Goal: Task Accomplishment & Management: Use online tool/utility

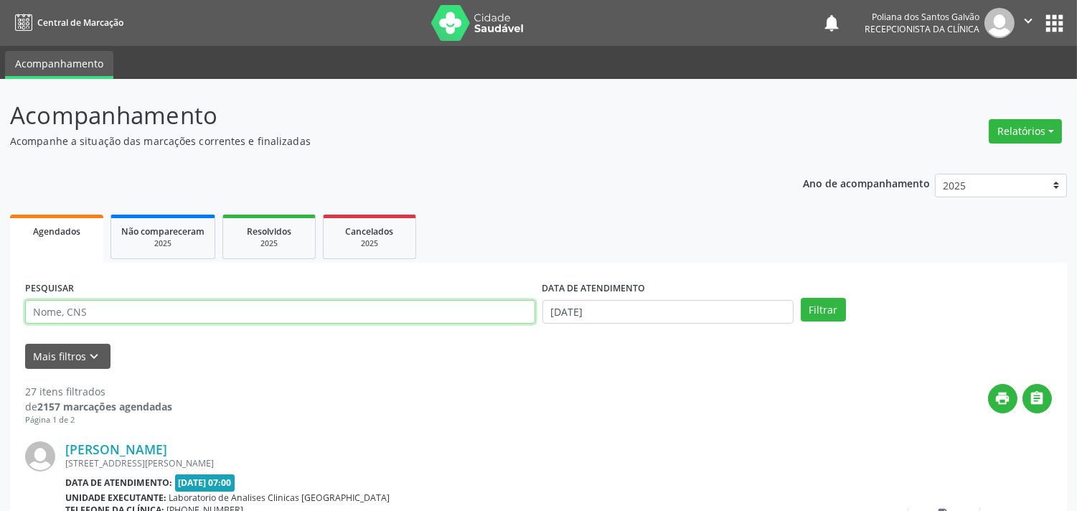
click at [228, 310] on input "text" at bounding box center [280, 312] width 510 height 24
type input "EVI"
click at [801, 298] on button "Filtrar" at bounding box center [823, 310] width 45 height 24
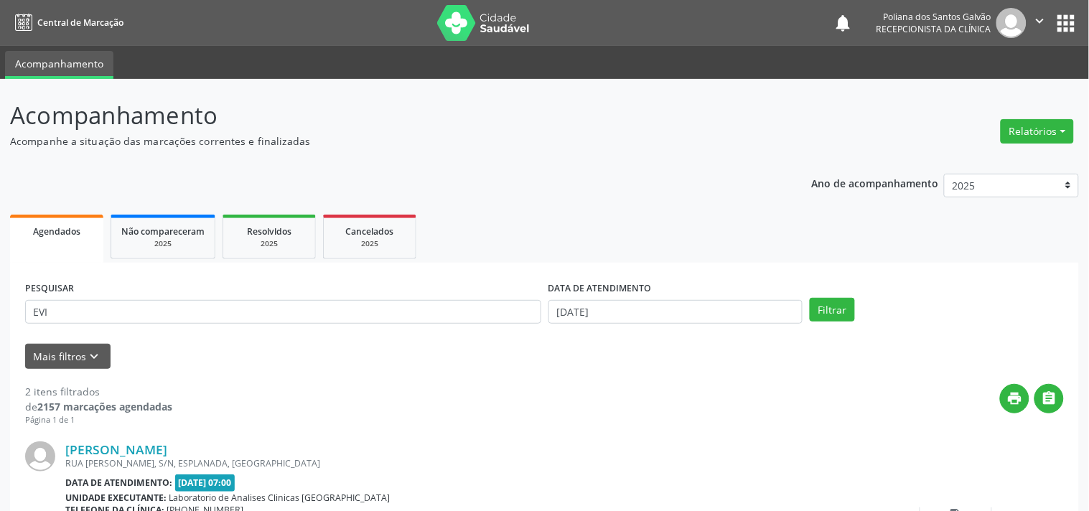
scroll to position [327, 0]
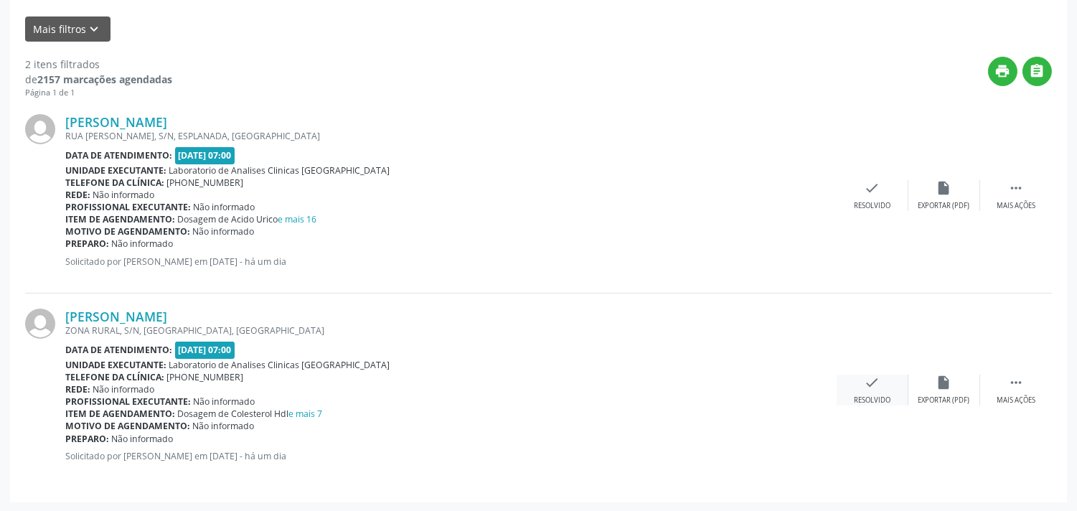
click at [867, 383] on icon "check" at bounding box center [873, 383] width 16 height 16
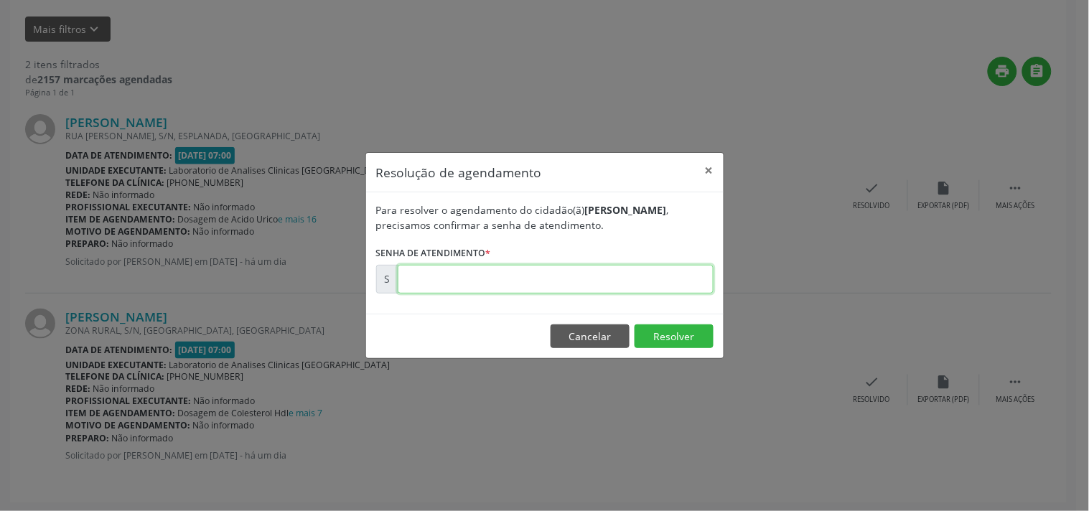
click at [548, 280] on input "text" at bounding box center [556, 279] width 316 height 29
type input "00180151"
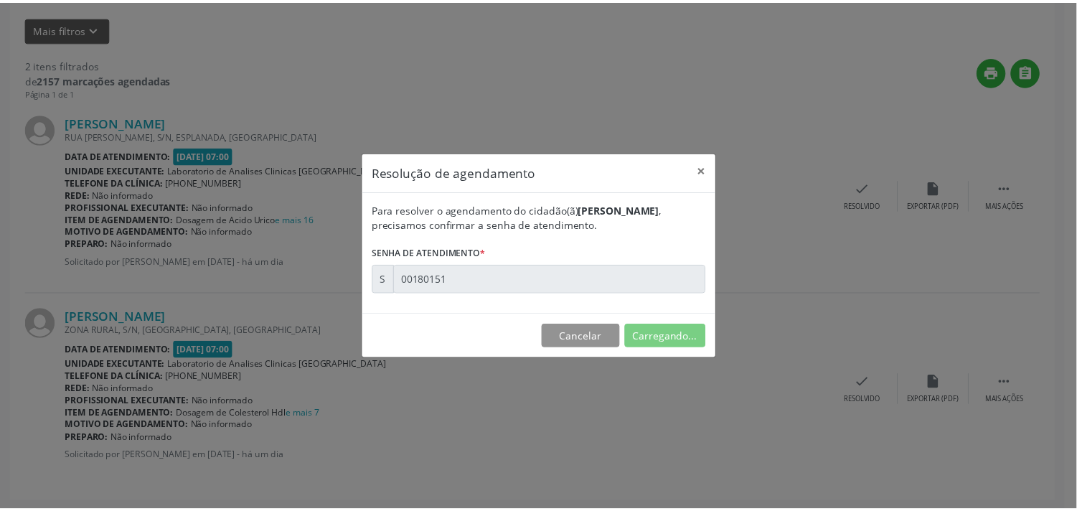
scroll to position [0, 0]
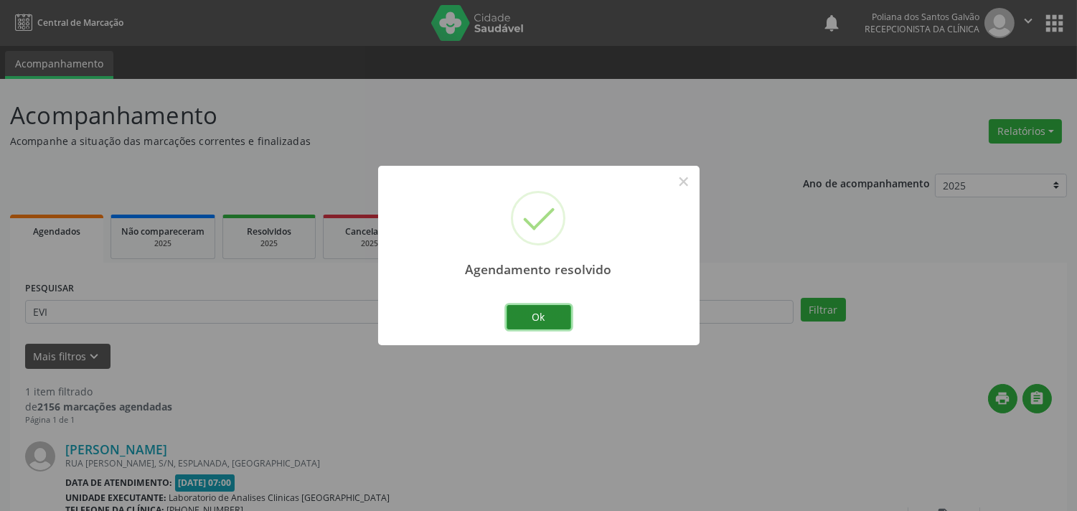
click at [538, 316] on button "Ok" at bounding box center [539, 317] width 65 height 24
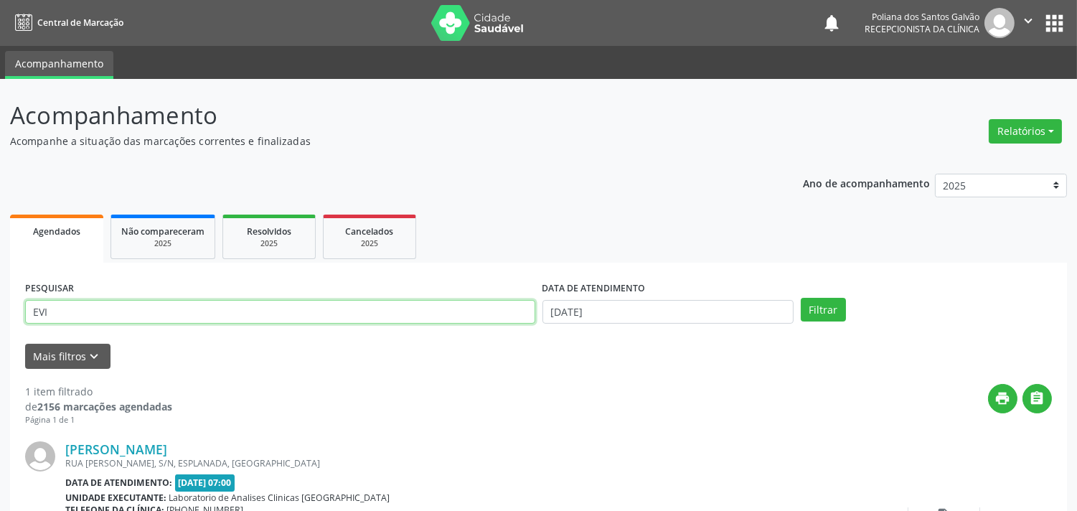
drag, startPoint x: 474, startPoint y: 307, endPoint x: 0, endPoint y: 185, distance: 489.8
click at [0, 199] on div "Acompanhamento Acompanhe a situação das marcações correntes e finalizadas Relat…" at bounding box center [538, 362] width 1077 height 566
type input "JOELMA"
click at [801, 298] on button "Filtrar" at bounding box center [823, 310] width 45 height 24
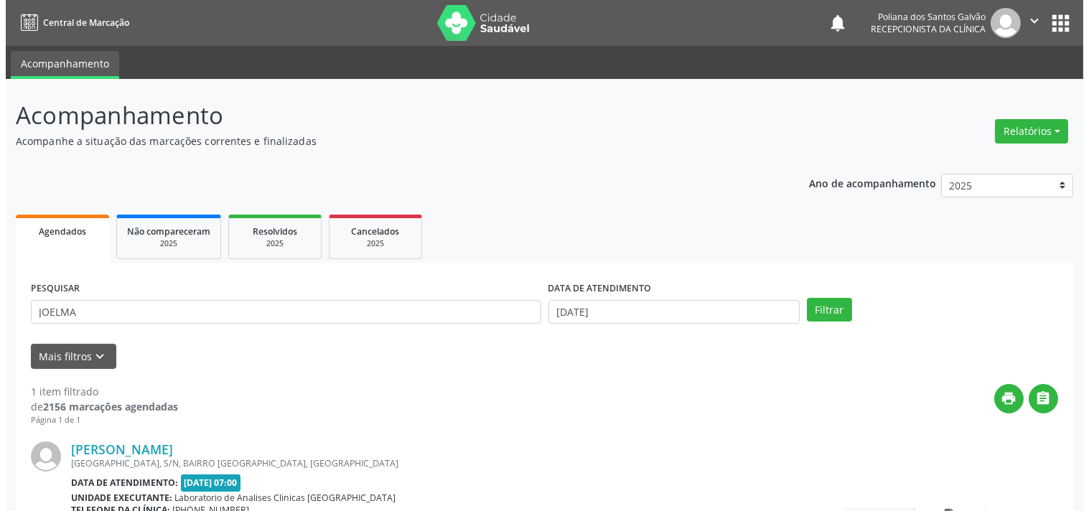
scroll to position [133, 0]
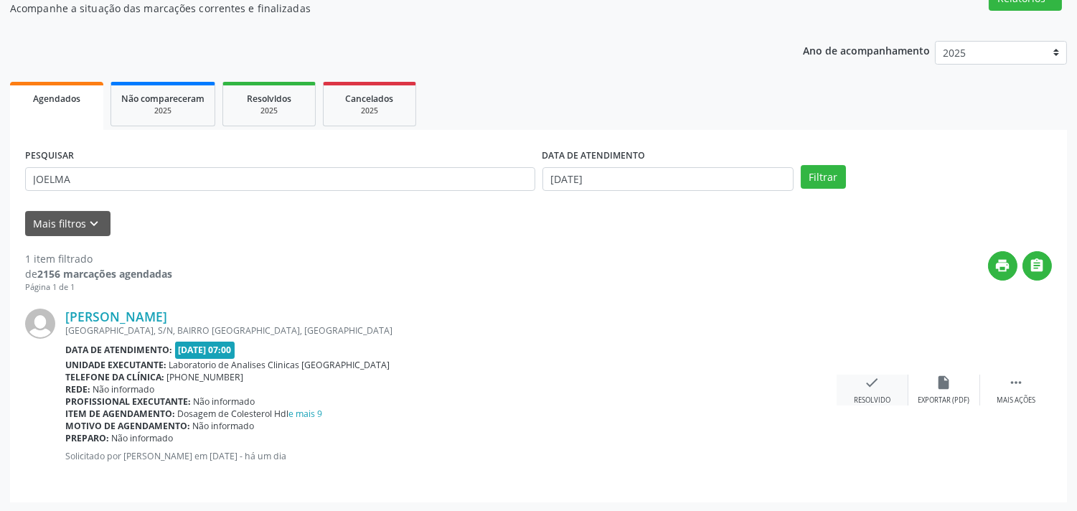
click at [885, 393] on div "check Resolvido" at bounding box center [873, 390] width 72 height 31
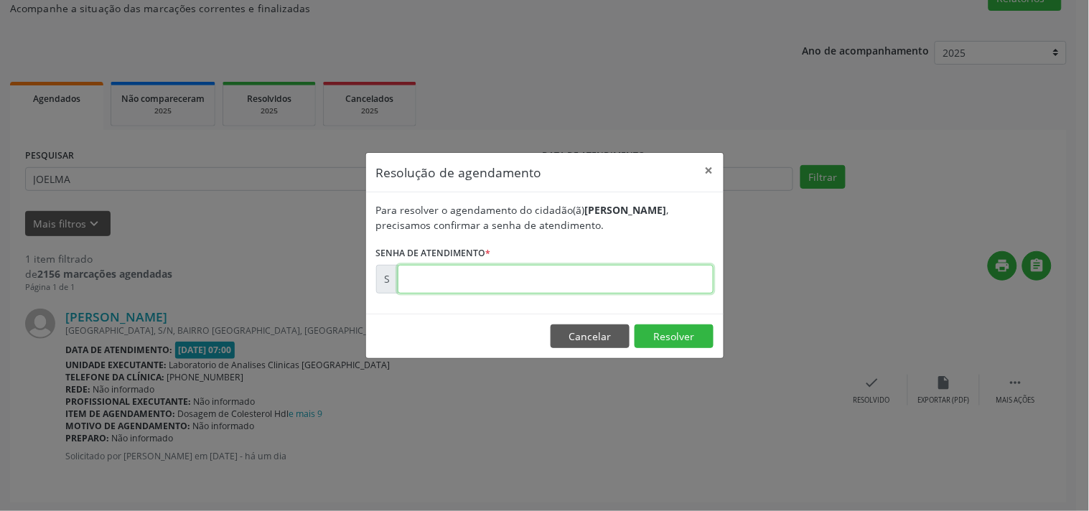
click at [622, 287] on input "text" at bounding box center [556, 279] width 316 height 29
type input "00180182"
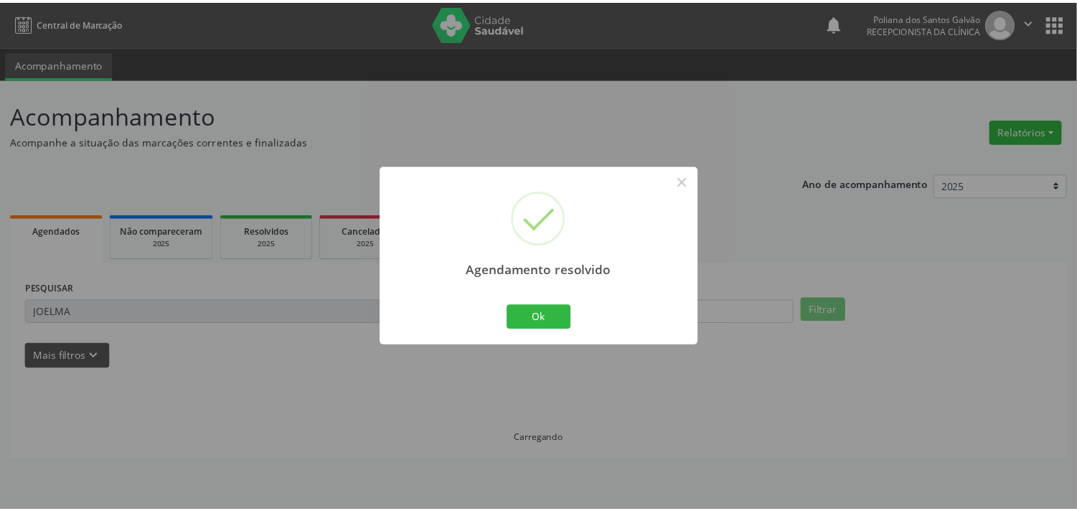
scroll to position [0, 0]
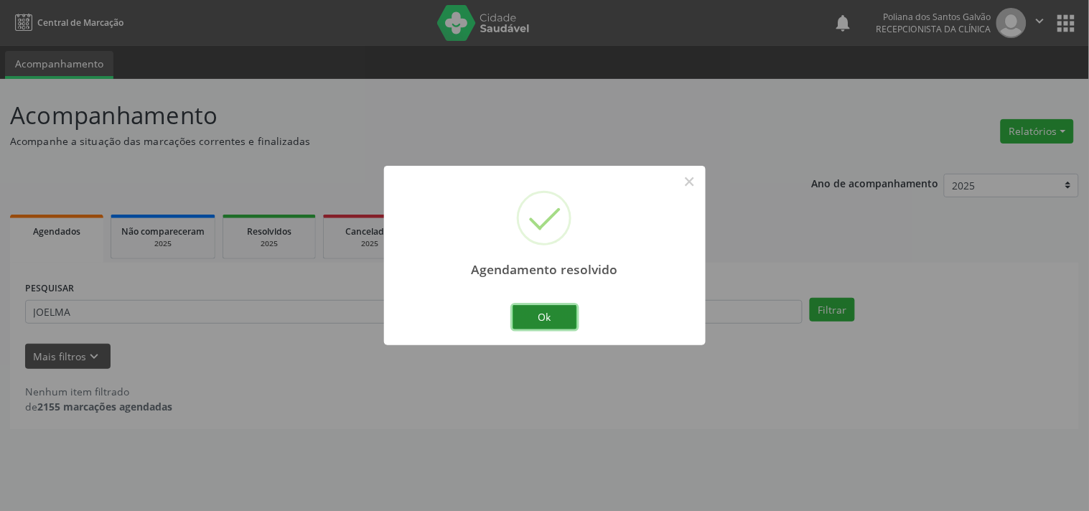
click at [541, 325] on button "Ok" at bounding box center [544, 317] width 65 height 24
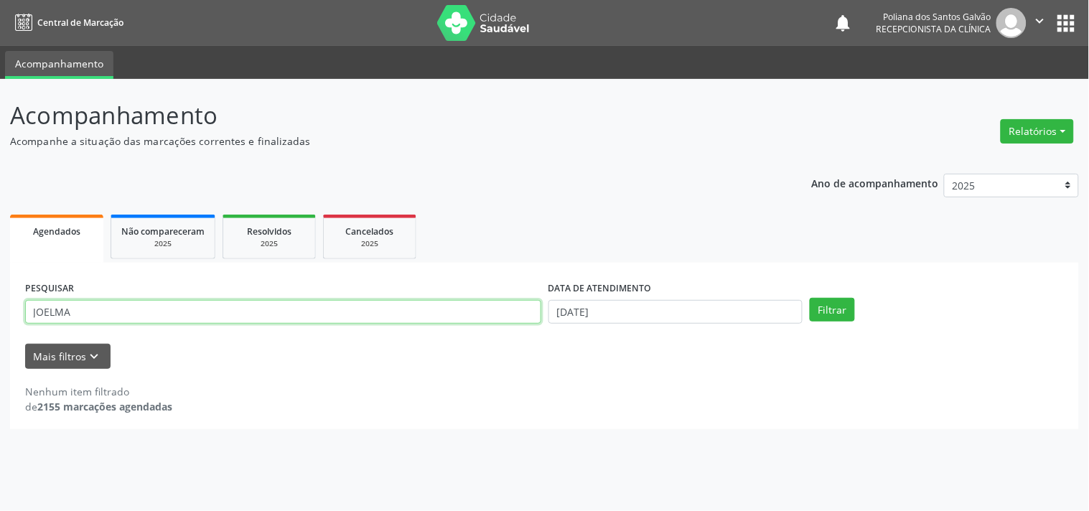
click at [0, 128] on div "Acompanhamento Acompanhe a situação das marcações correntes e finalizadas Relat…" at bounding box center [544, 295] width 1089 height 432
type input "CLELIA"
click at [809, 298] on button "Filtrar" at bounding box center [831, 310] width 45 height 24
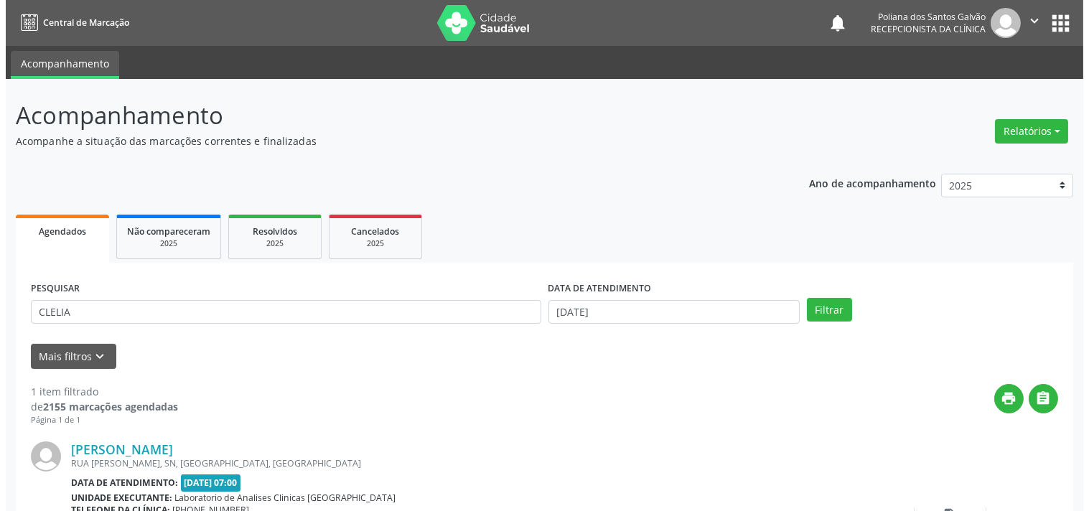
scroll to position [133, 0]
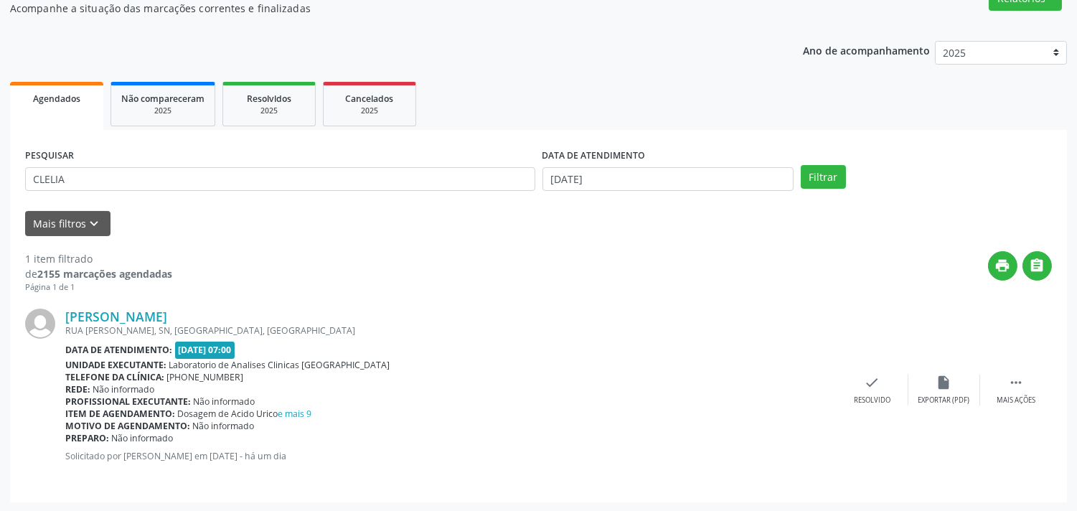
click at [878, 370] on div "[PERSON_NAME] [GEOGRAPHIC_DATA][PERSON_NAME], [GEOGRAPHIC_DATA], [GEOGRAPHIC_DA…" at bounding box center [538, 390] width 1027 height 194
click at [870, 382] on icon "check" at bounding box center [873, 383] width 16 height 16
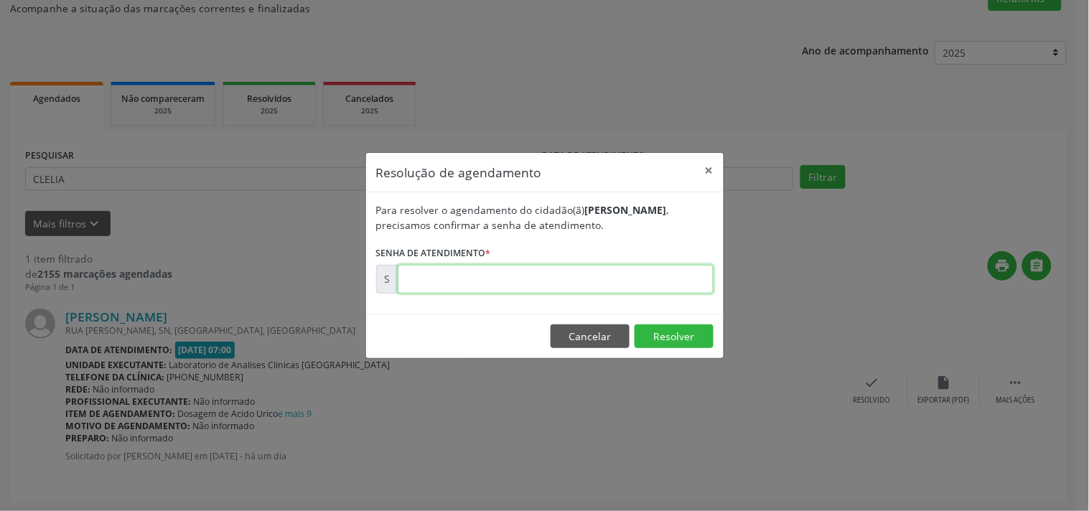
click at [607, 291] on input "text" at bounding box center [556, 279] width 316 height 29
type input "00180134"
click at [711, 327] on button "Resolver" at bounding box center [673, 336] width 79 height 24
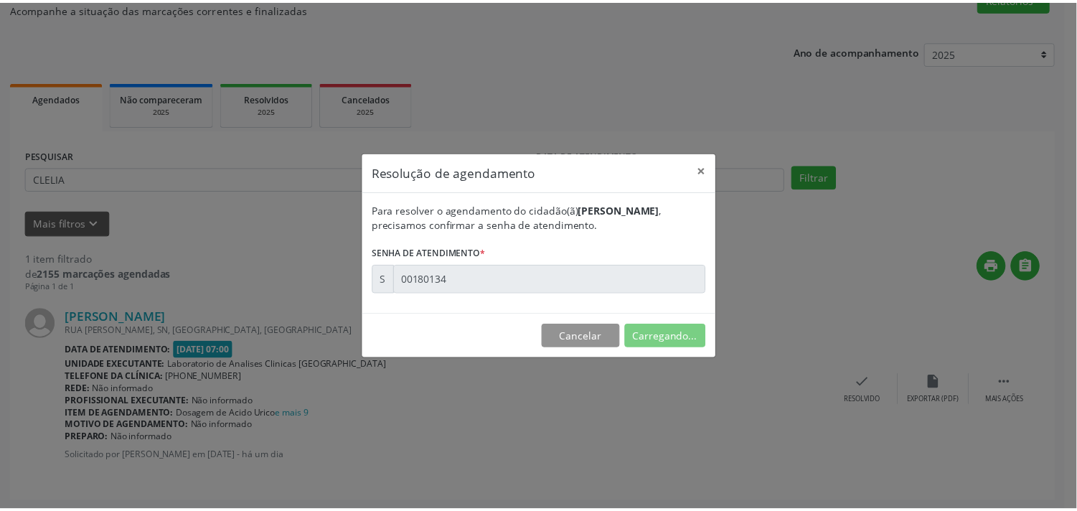
scroll to position [0, 0]
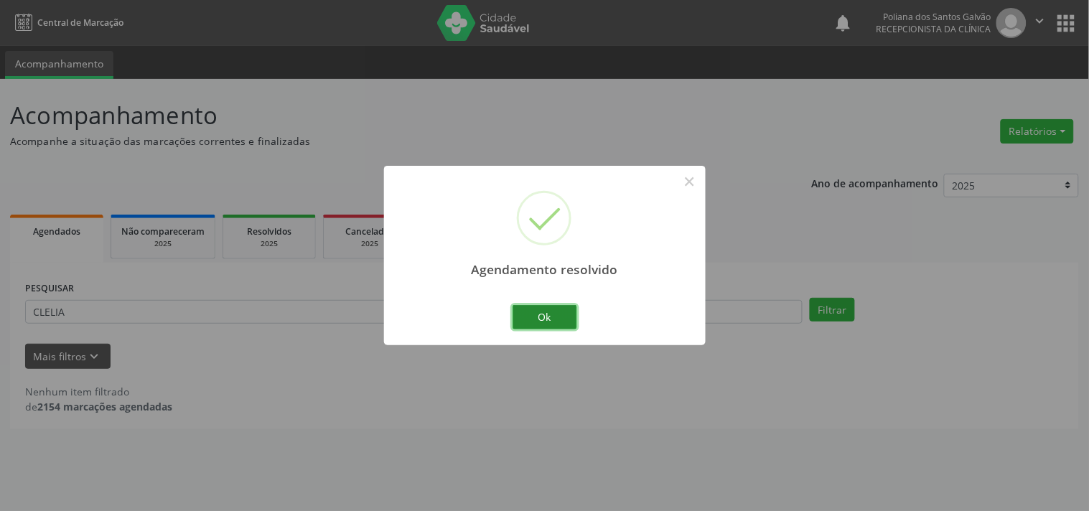
click at [537, 318] on button "Ok" at bounding box center [544, 317] width 65 height 24
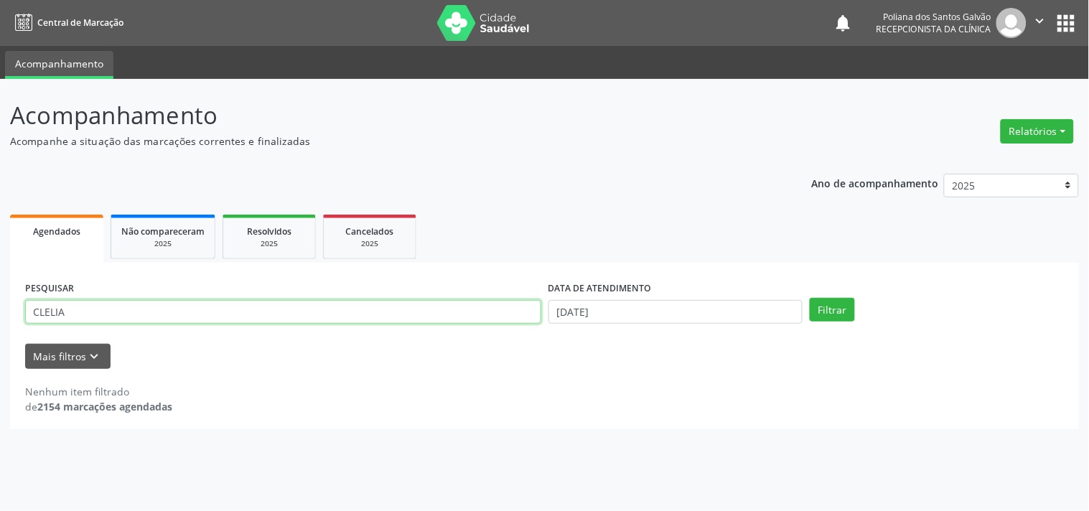
drag, startPoint x: 374, startPoint y: 316, endPoint x: 0, endPoint y: 116, distance: 424.4
click at [0, 159] on div "Acompanhamento Acompanhe a situação das marcações correntes e finalizadas Relat…" at bounding box center [544, 295] width 1089 height 432
type input "[PERSON_NAME]"
click at [809, 298] on button "Filtrar" at bounding box center [831, 310] width 45 height 24
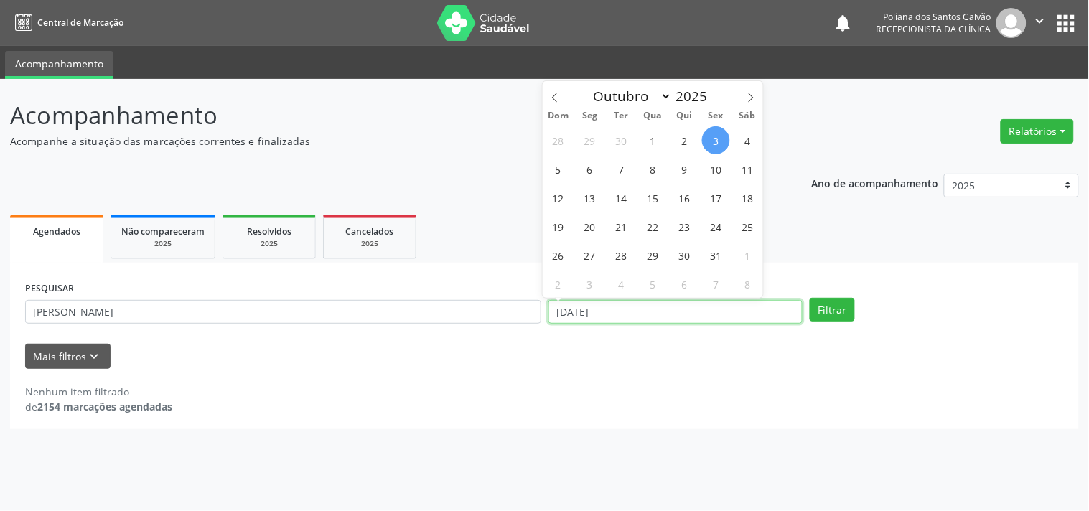
click at [719, 320] on input "[DATE]" at bounding box center [675, 312] width 254 height 24
click at [719, 134] on span "3" at bounding box center [716, 140] width 28 height 28
type input "[DATE]"
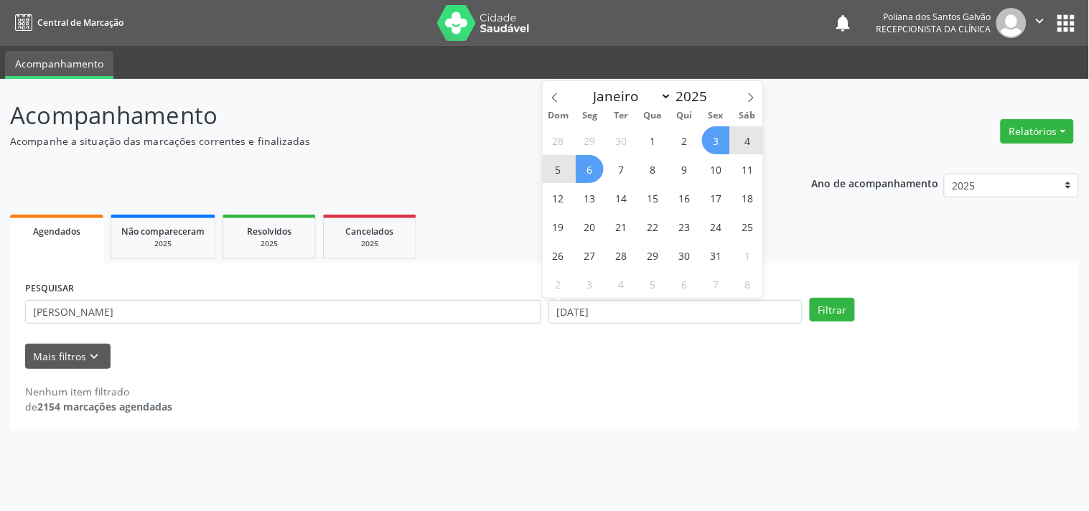
click at [584, 170] on span "6" at bounding box center [590, 169] width 28 height 28
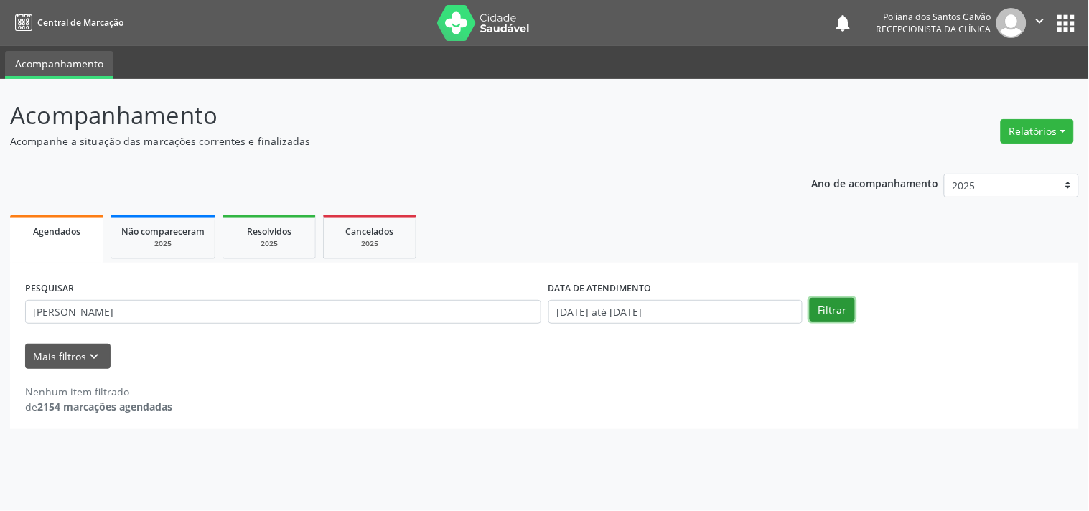
click at [823, 304] on button "Filtrar" at bounding box center [831, 310] width 45 height 24
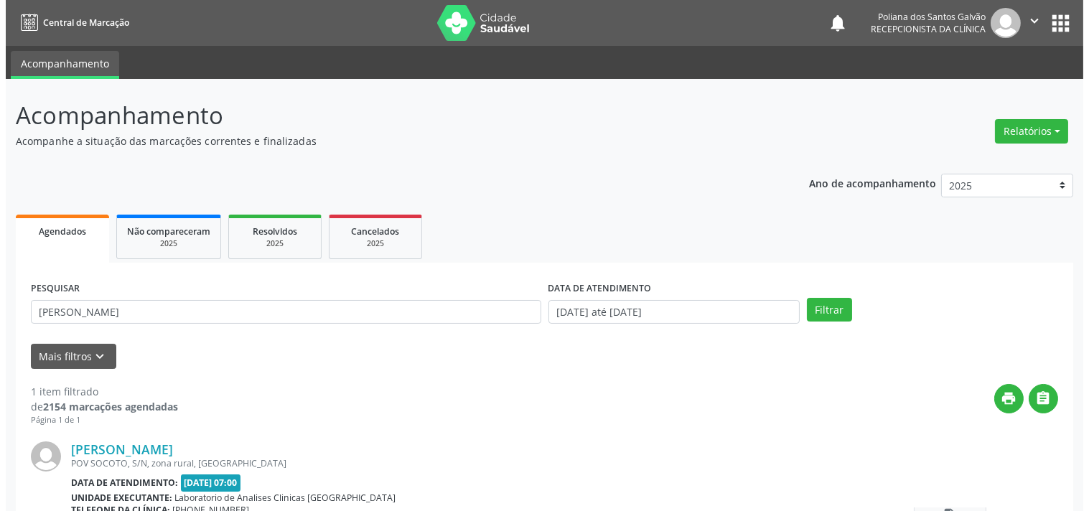
scroll to position [133, 0]
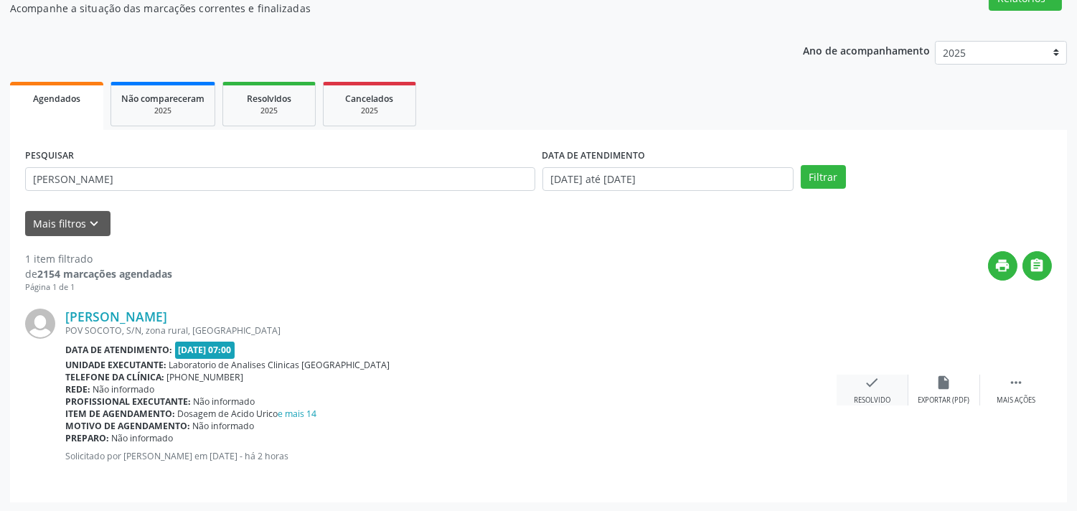
click at [876, 388] on icon "check" at bounding box center [873, 383] width 16 height 16
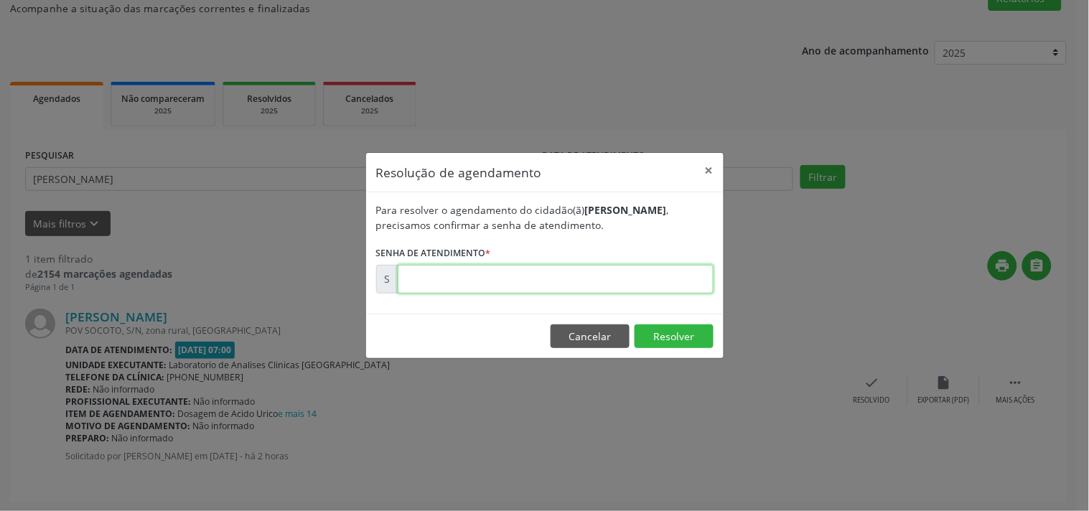
click at [659, 292] on input "text" at bounding box center [556, 279] width 316 height 29
type input "00180522"
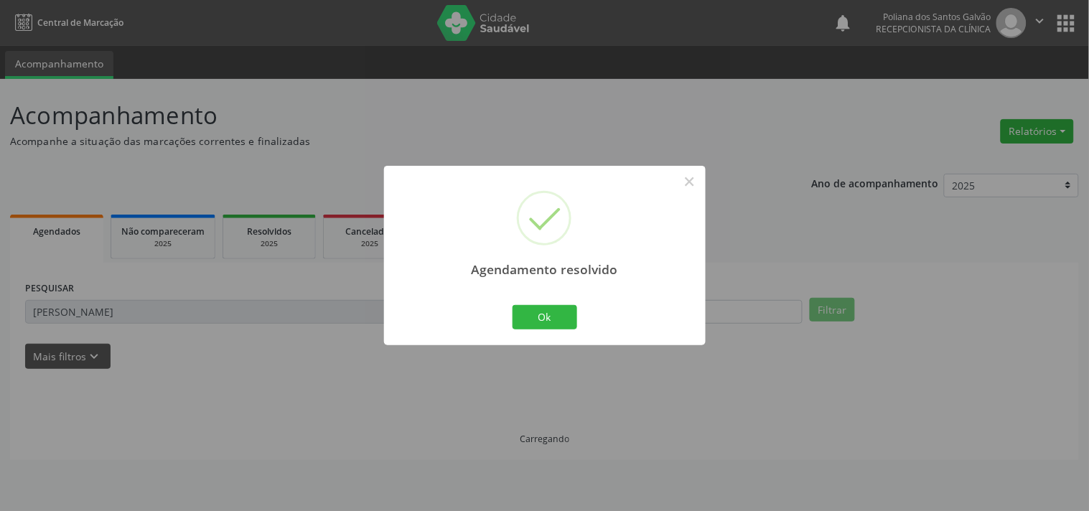
scroll to position [0, 0]
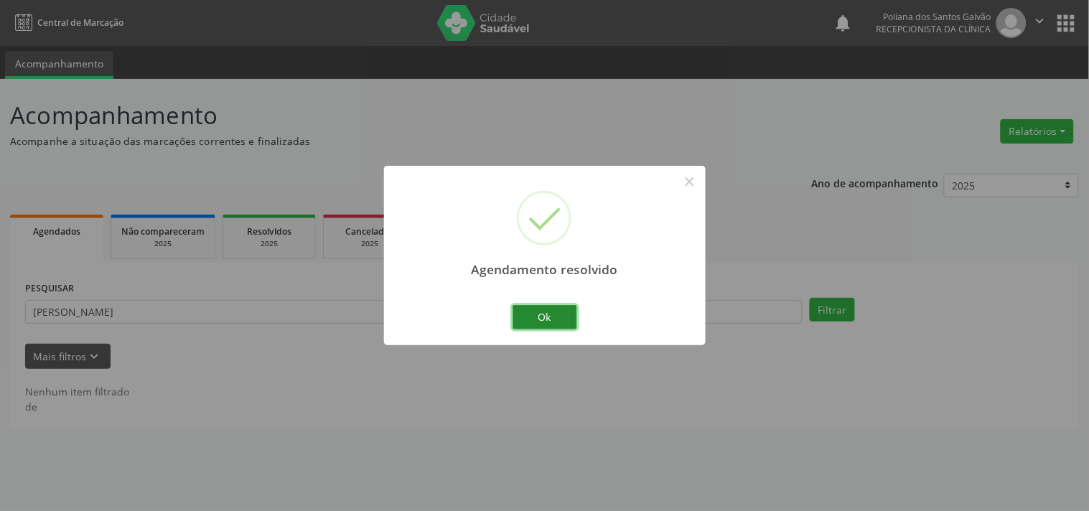
click at [526, 326] on button "Ok" at bounding box center [544, 317] width 65 height 24
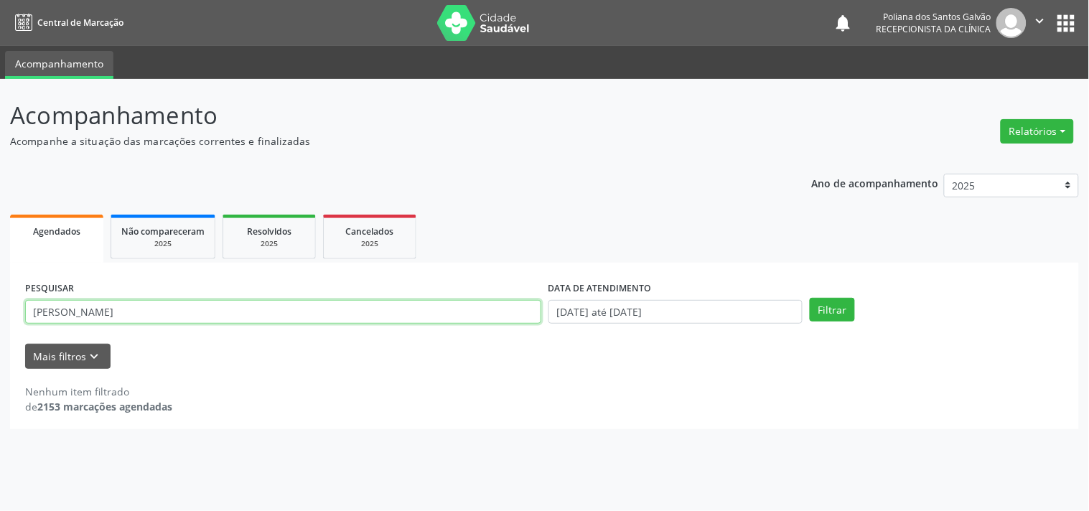
drag, startPoint x: 450, startPoint y: 318, endPoint x: 0, endPoint y: 151, distance: 480.0
click at [0, 187] on div "Acompanhamento Acompanhe a situação das marcações correntes e finalizadas Relat…" at bounding box center [544, 295] width 1089 height 432
type input "DAN"
click at [809, 298] on button "Filtrar" at bounding box center [831, 310] width 45 height 24
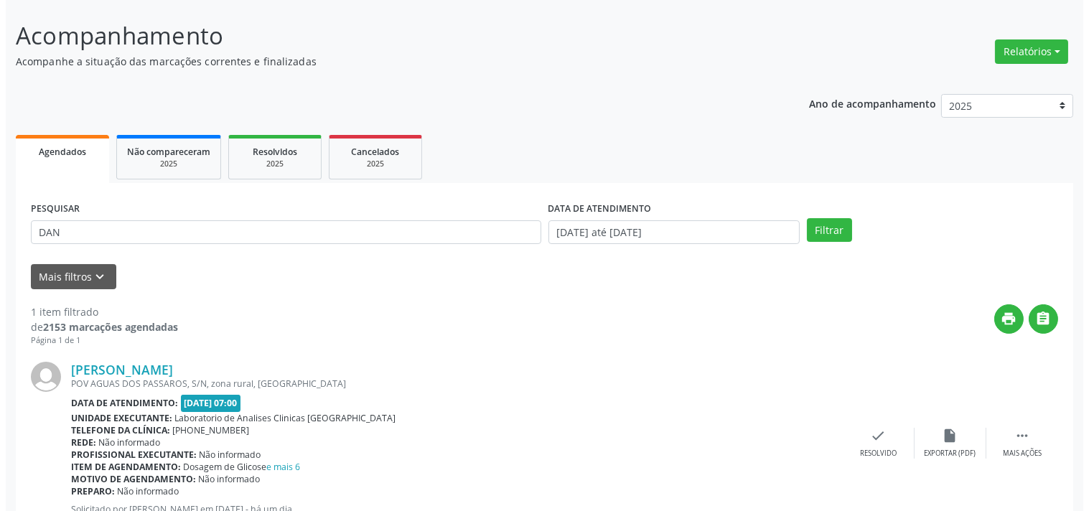
scroll to position [133, 0]
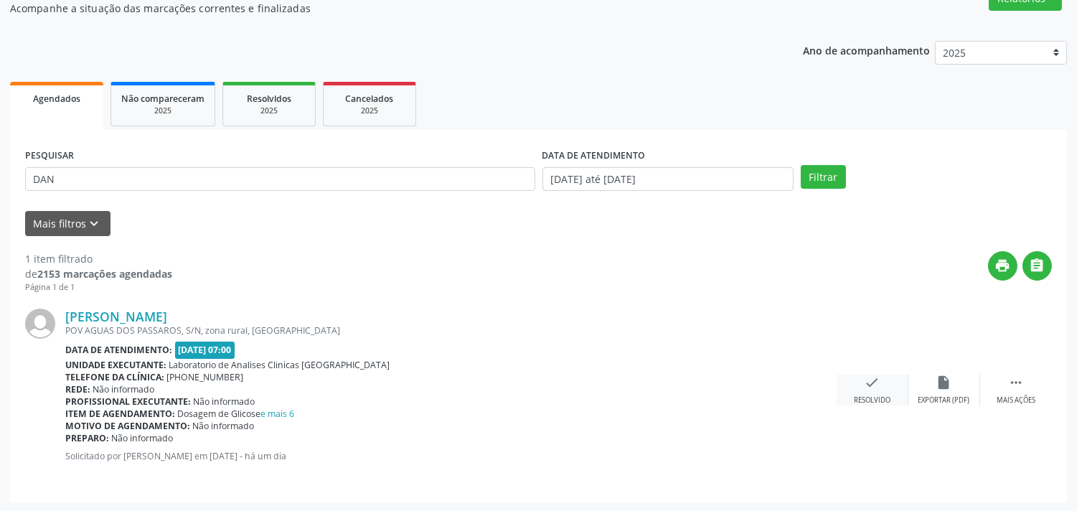
click at [886, 398] on div "Resolvido" at bounding box center [872, 400] width 37 height 10
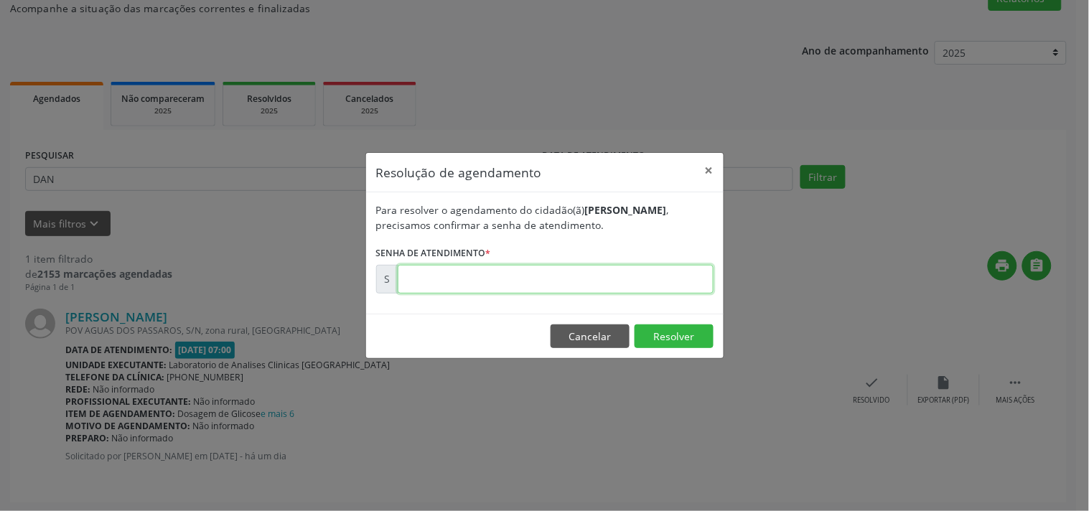
drag, startPoint x: 603, startPoint y: 278, endPoint x: 612, endPoint y: 273, distance: 10.0
click at [607, 275] on input "text" at bounding box center [556, 279] width 316 height 29
type input "00180107"
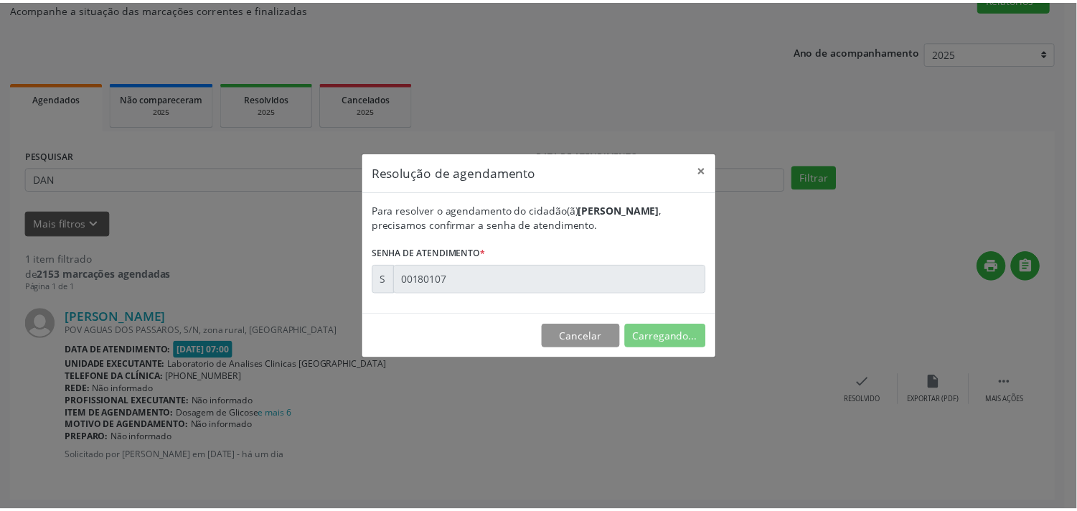
scroll to position [0, 0]
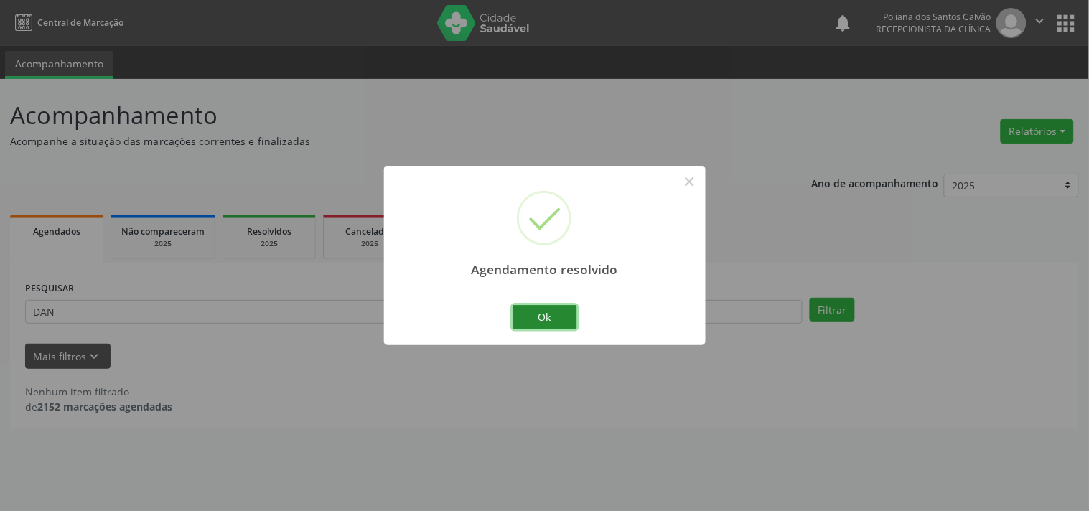
click at [539, 306] on button "Ok" at bounding box center [544, 317] width 65 height 24
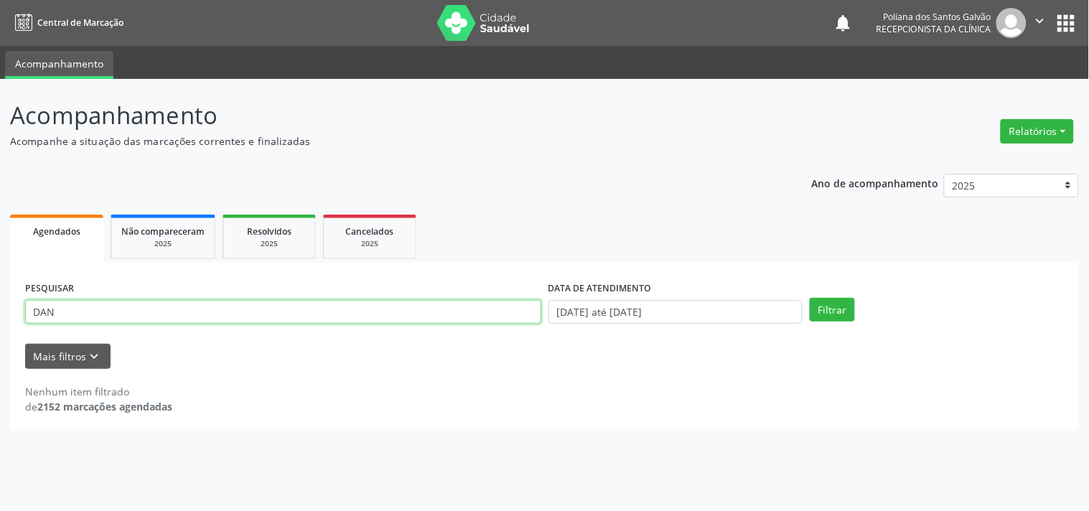
drag, startPoint x: 433, startPoint y: 310, endPoint x: 0, endPoint y: 169, distance: 455.0
click at [0, 169] on div "Acompanhamento Acompanhe a situação das marcações correntes e finalizadas Relat…" at bounding box center [544, 295] width 1089 height 432
type input "ANA PA"
click at [809, 298] on button "Filtrar" at bounding box center [831, 310] width 45 height 24
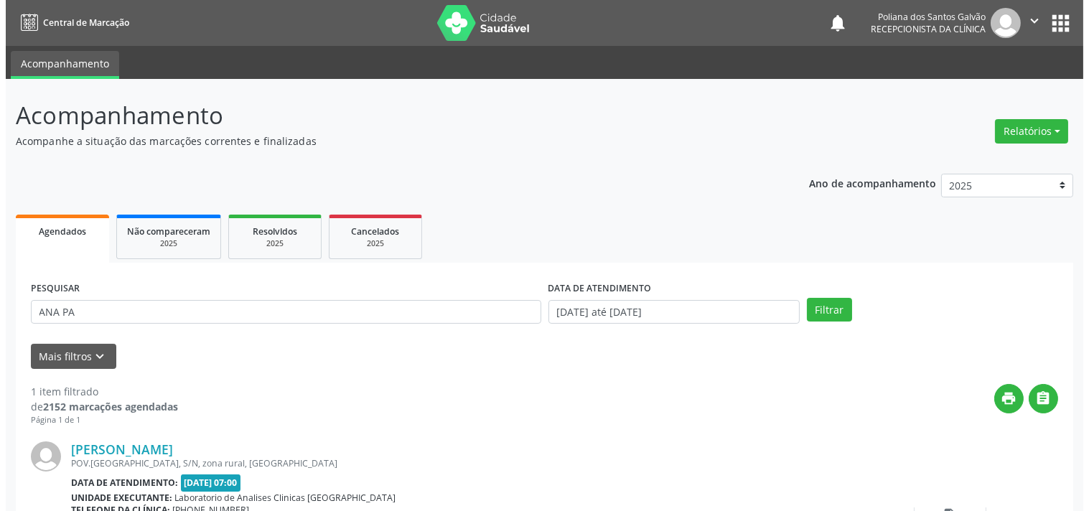
scroll to position [133, 0]
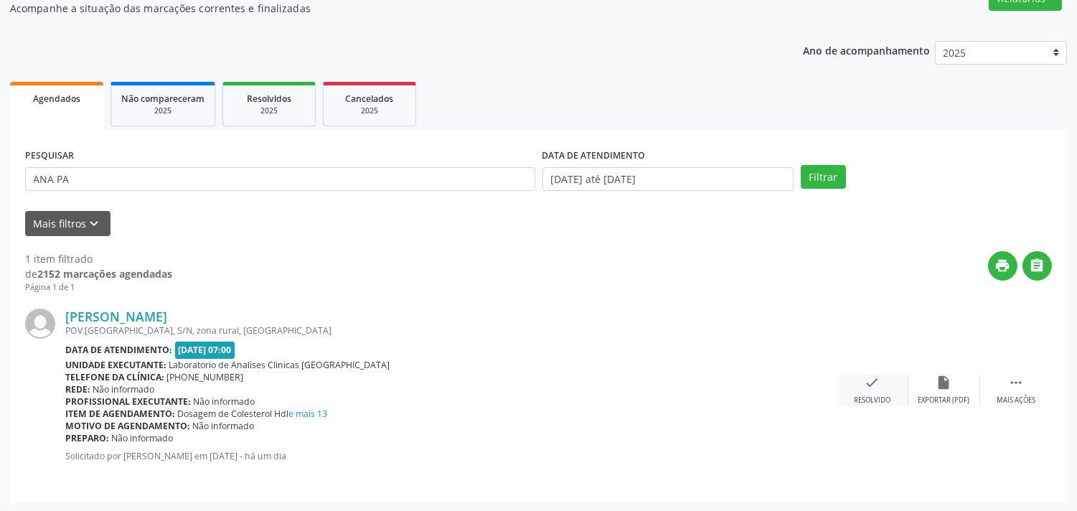
click at [861, 379] on div "check Resolvido" at bounding box center [873, 390] width 72 height 31
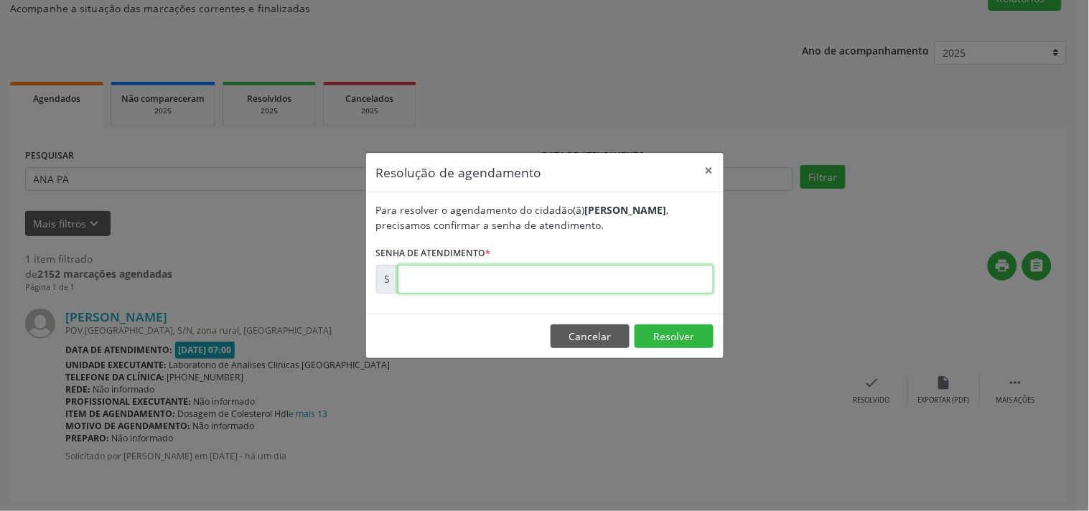
click at [655, 266] on input "text" at bounding box center [556, 279] width 316 height 29
type input "00180145"
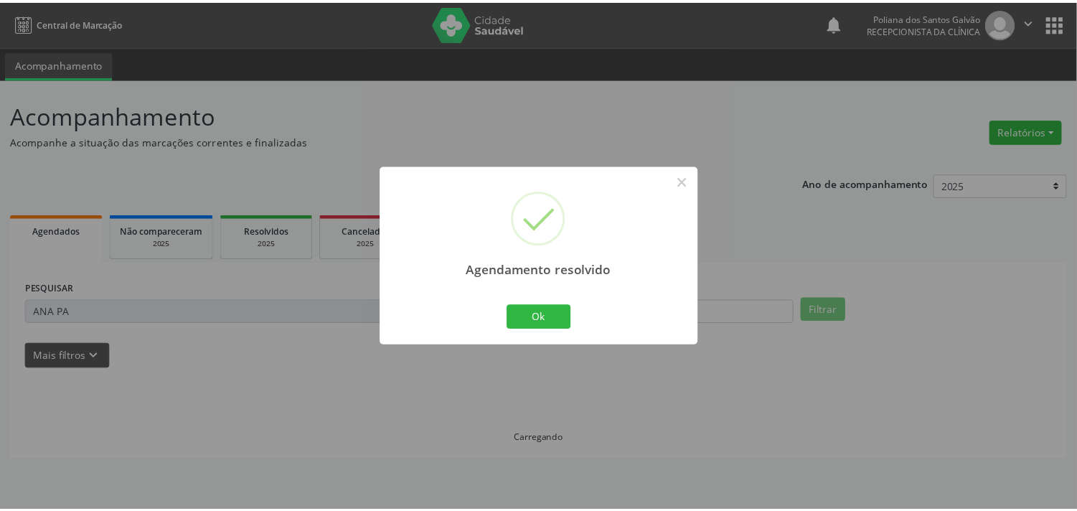
scroll to position [0, 0]
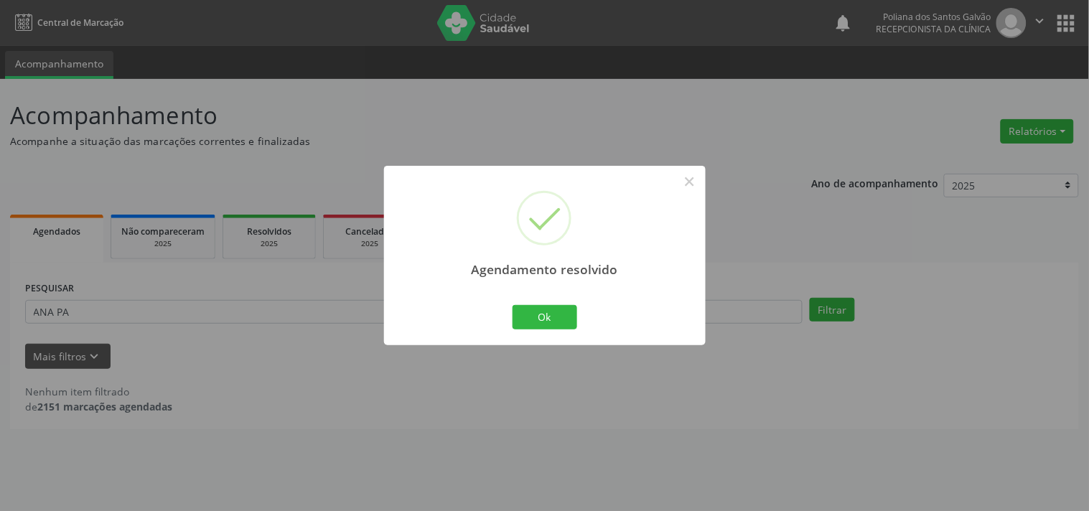
click at [556, 332] on div "Agendamento resolvido × Ok Cancel" at bounding box center [544, 255] width 321 height 179
click at [560, 320] on button "Ok" at bounding box center [544, 317] width 65 height 24
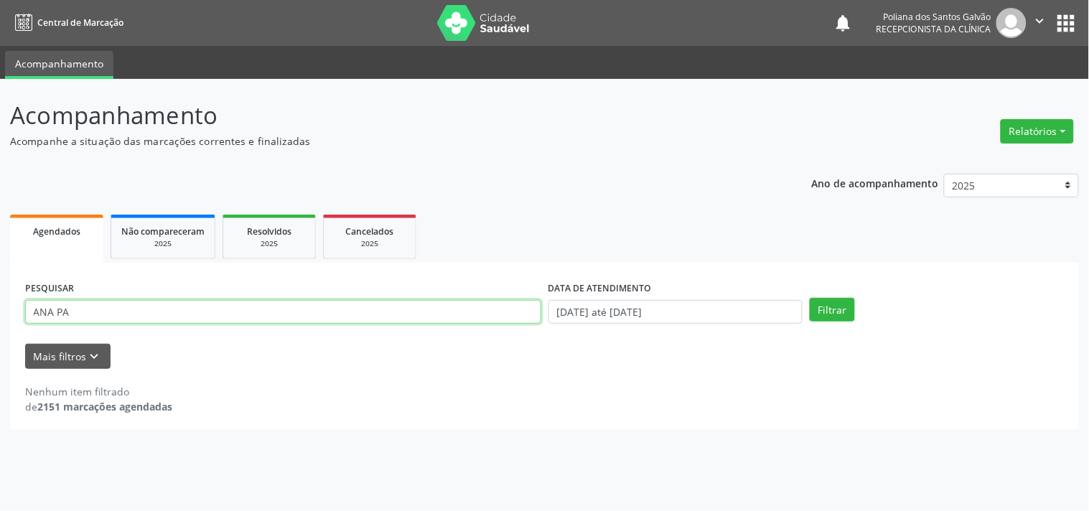
drag, startPoint x: 263, startPoint y: 314, endPoint x: 0, endPoint y: 248, distance: 270.8
click at [0, 241] on div "Acompanhamento Acompanhe a situação das marcações correntes e finalizadas Relat…" at bounding box center [544, 295] width 1089 height 432
type input "E"
type input "REGINA"
click at [809, 298] on button "Filtrar" at bounding box center [831, 310] width 45 height 24
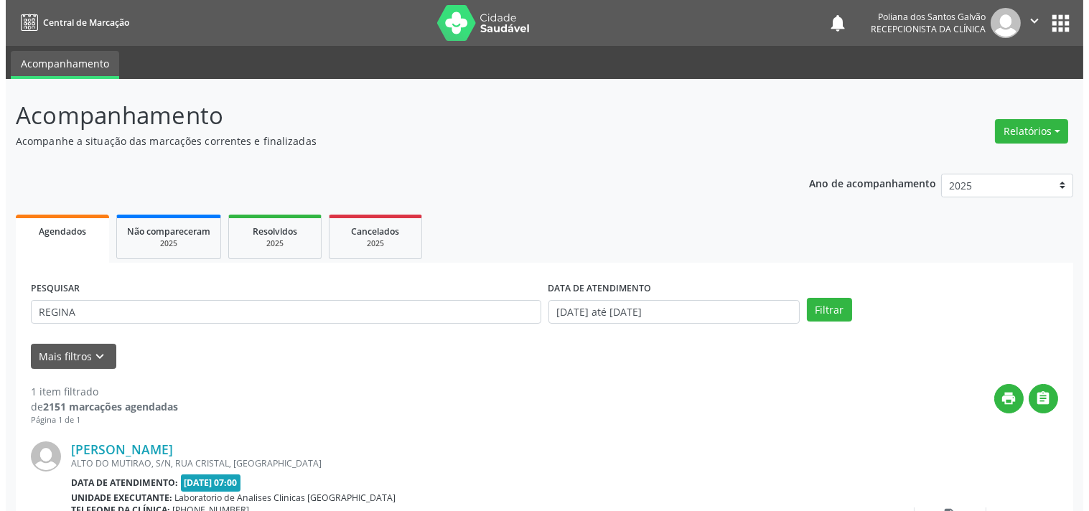
scroll to position [133, 0]
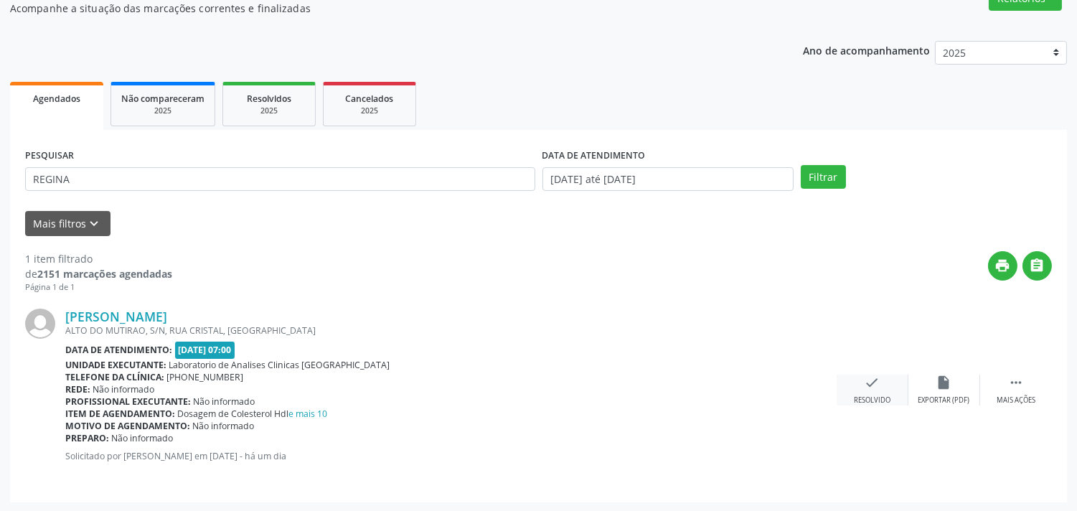
click at [880, 392] on div "check Resolvido" at bounding box center [873, 390] width 72 height 31
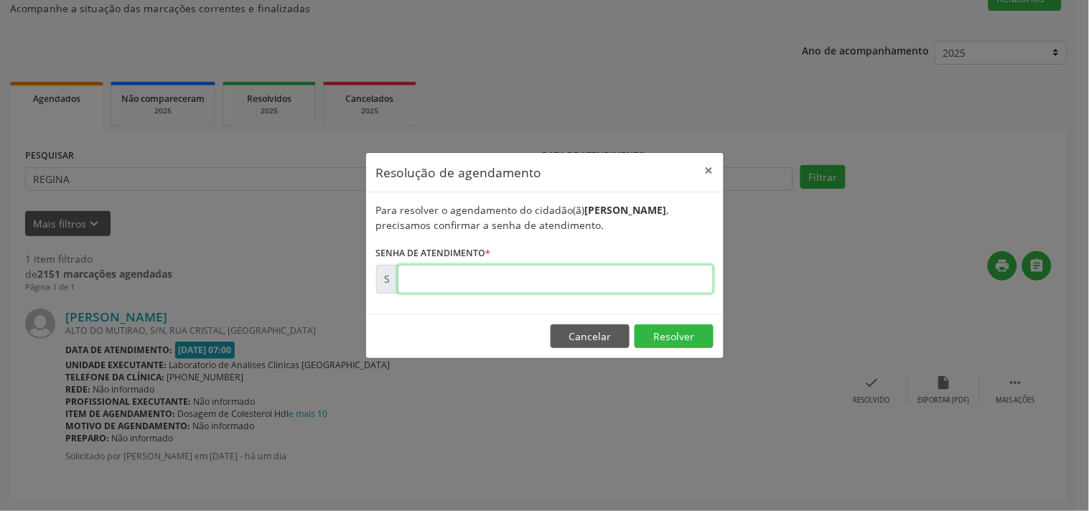
click at [644, 271] on input "text" at bounding box center [556, 279] width 316 height 29
type input "00180102"
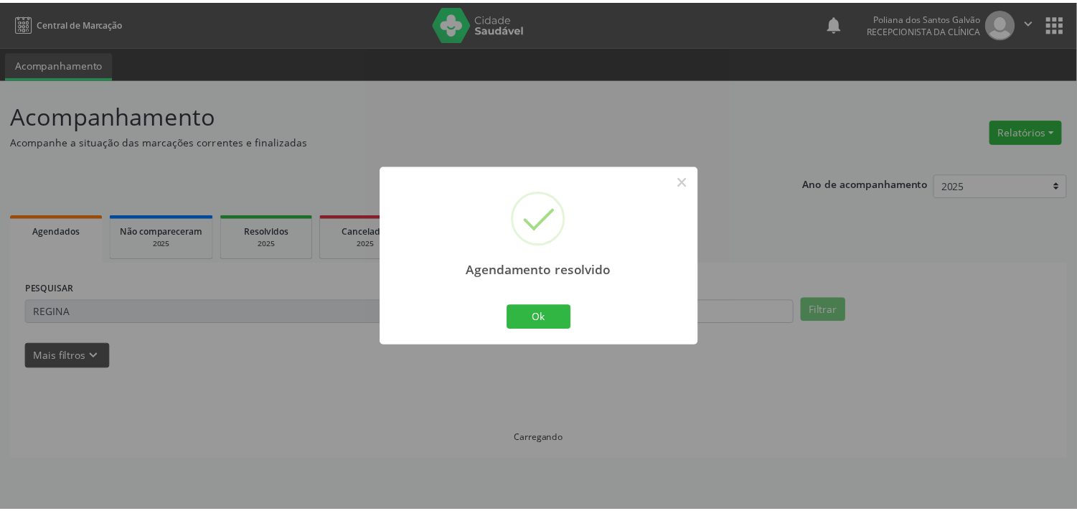
scroll to position [0, 0]
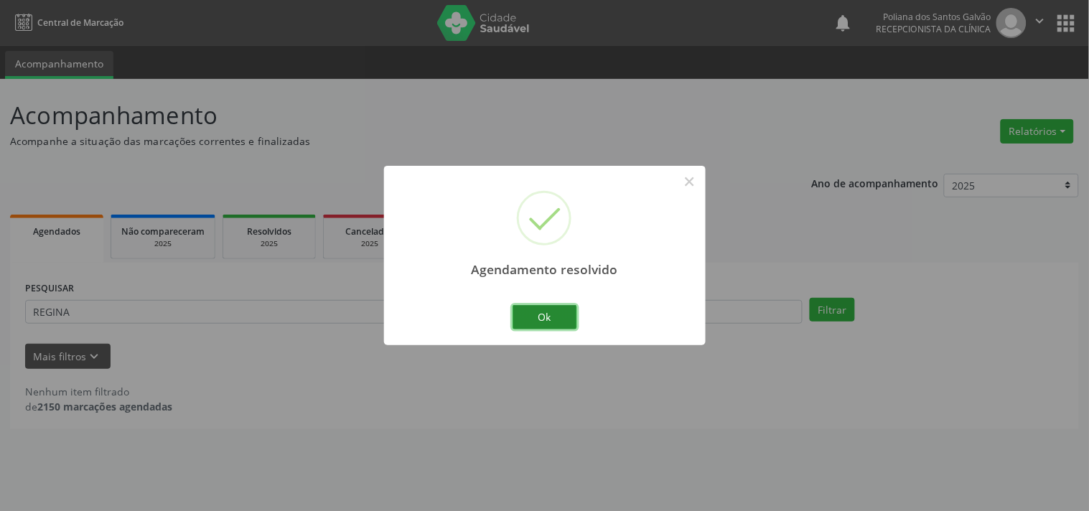
click at [550, 311] on button "Ok" at bounding box center [544, 317] width 65 height 24
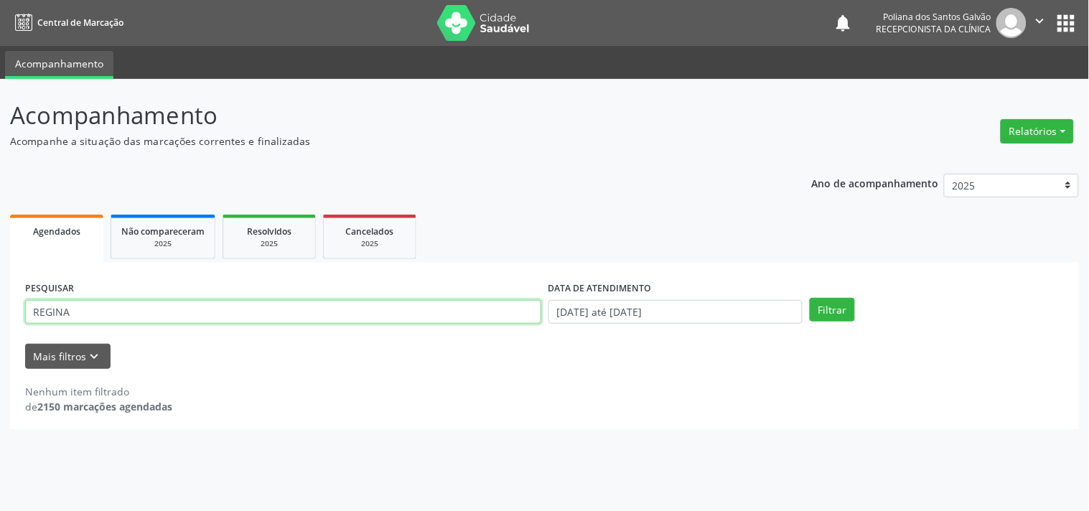
drag, startPoint x: 445, startPoint y: 309, endPoint x: 31, endPoint y: 225, distance: 422.5
click at [32, 226] on div "Agendados Não compareceram 2025 Resolvidos 2025 Cancelados 2025 PESQUISAR REGIN…" at bounding box center [544, 320] width 1068 height 218
type input "ELIZETE"
click at [809, 298] on button "Filtrar" at bounding box center [831, 310] width 45 height 24
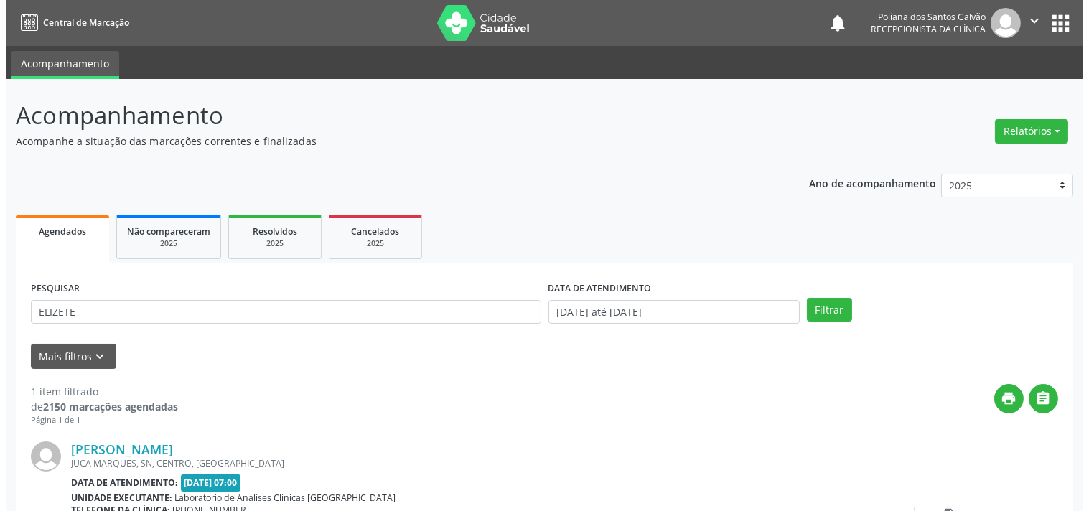
scroll to position [133, 0]
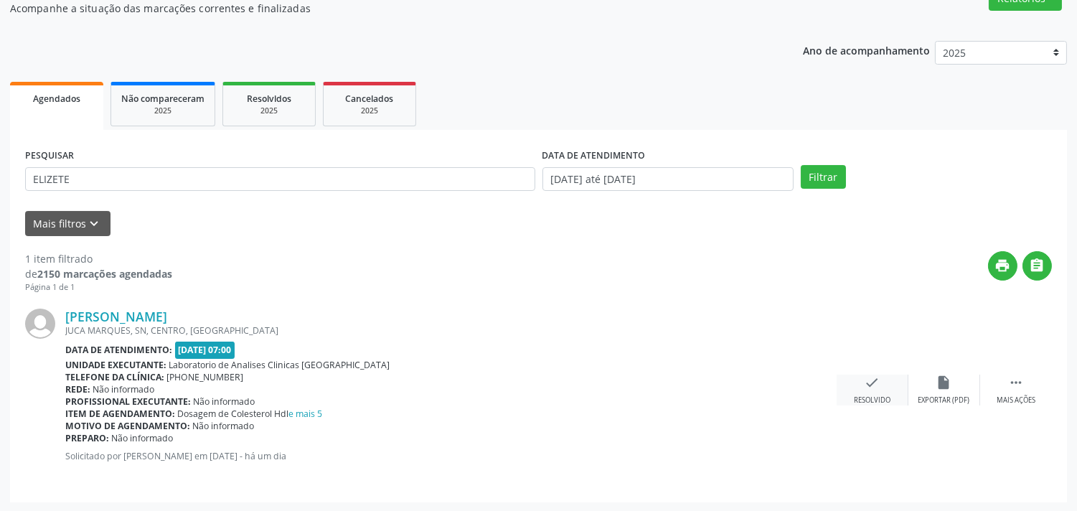
click at [863, 385] on div "check Resolvido" at bounding box center [873, 390] width 72 height 31
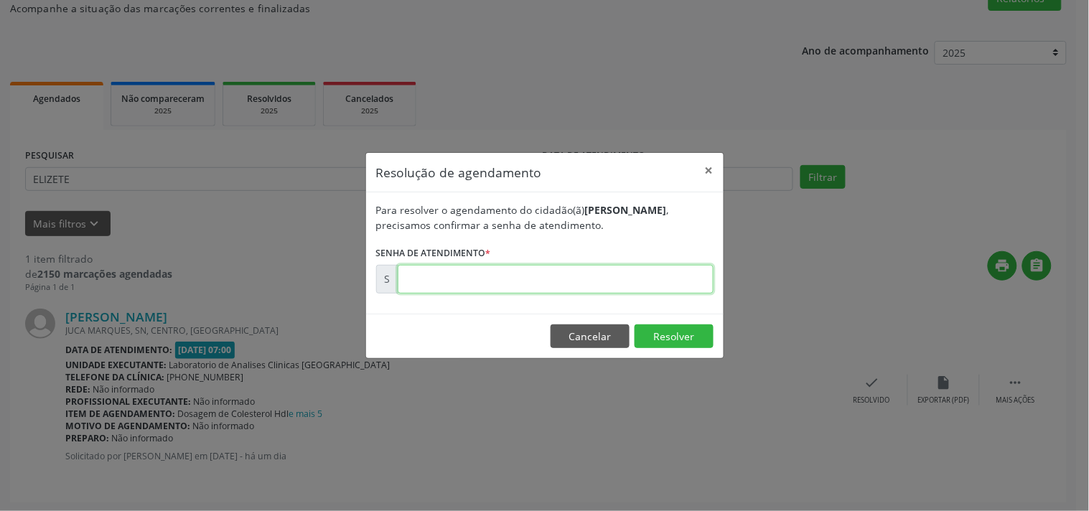
click at [677, 282] on input "text" at bounding box center [556, 279] width 316 height 29
type input "00180140"
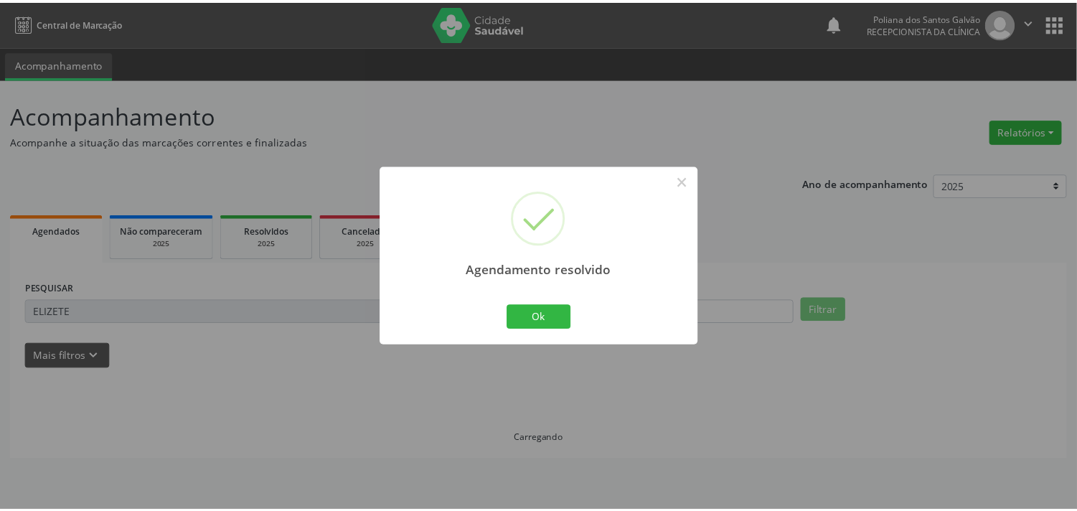
scroll to position [0, 0]
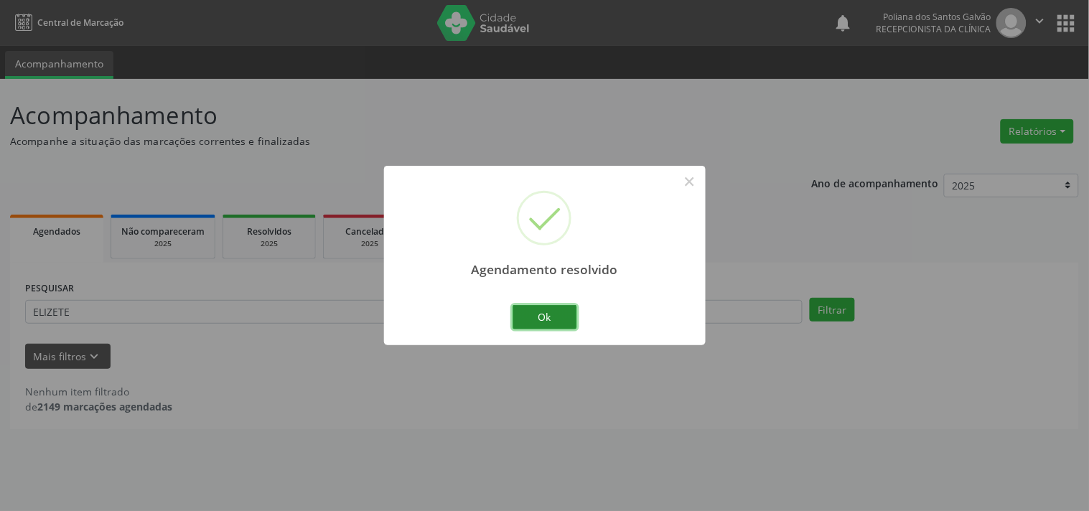
drag, startPoint x: 563, startPoint y: 319, endPoint x: 481, endPoint y: 319, distance: 81.8
click at [562, 319] on button "Ok" at bounding box center [544, 317] width 65 height 24
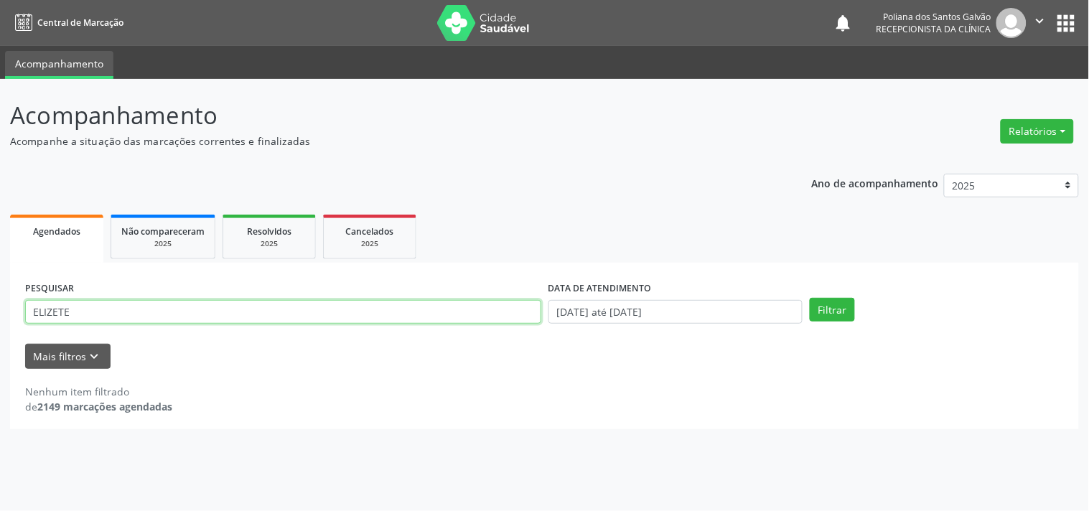
drag, startPoint x: 481, startPoint y: 319, endPoint x: 0, endPoint y: 72, distance: 540.1
click at [0, 129] on div "Acompanhamento Acompanhe a situação das marcações correntes e finalizadas Relat…" at bounding box center [544, 295] width 1089 height 432
type input "GEISI"
click at [809, 298] on button "Filtrar" at bounding box center [831, 310] width 45 height 24
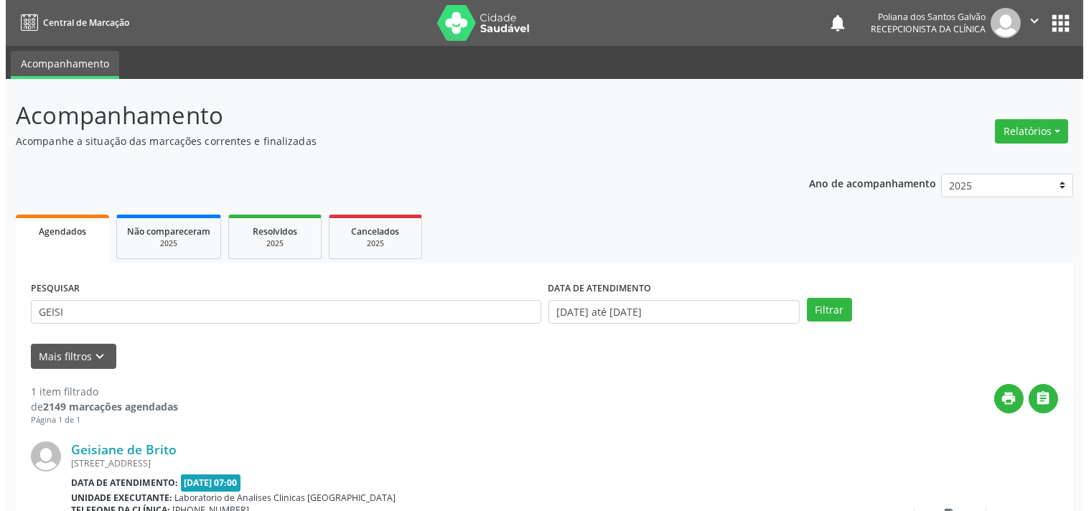
scroll to position [133, 0]
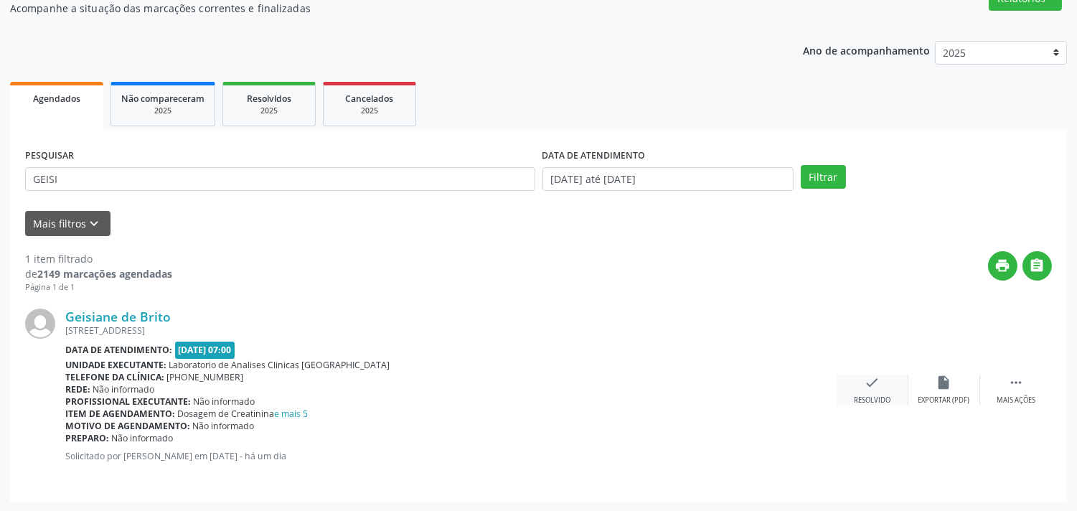
click at [853, 391] on div "check Resolvido" at bounding box center [873, 390] width 72 height 31
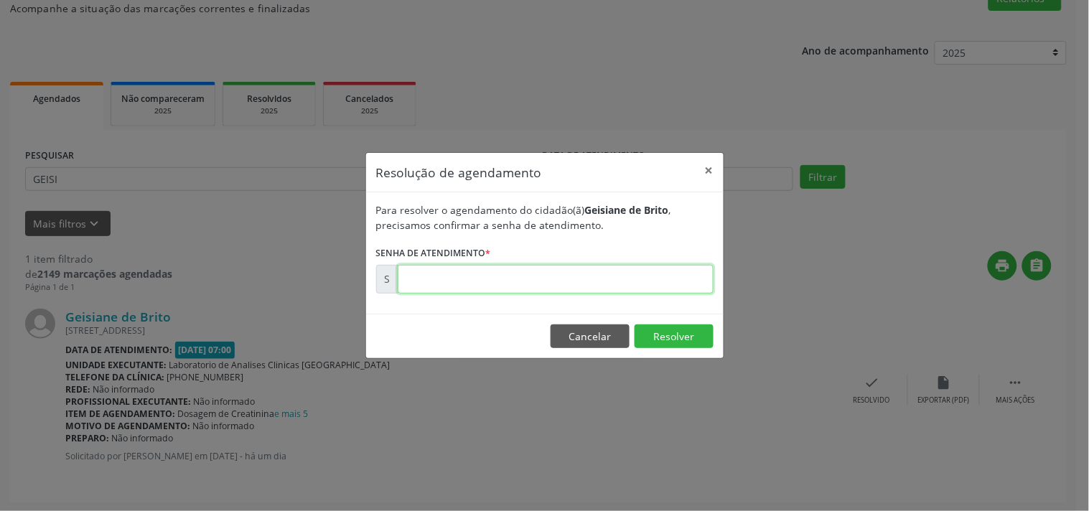
click at [665, 286] on input "text" at bounding box center [556, 279] width 316 height 29
type input "00180163"
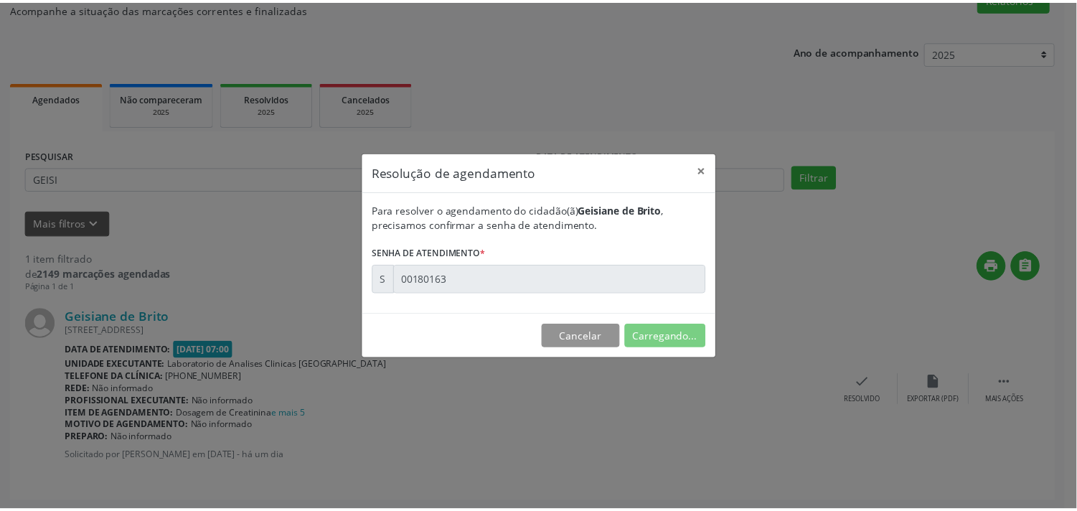
scroll to position [0, 0]
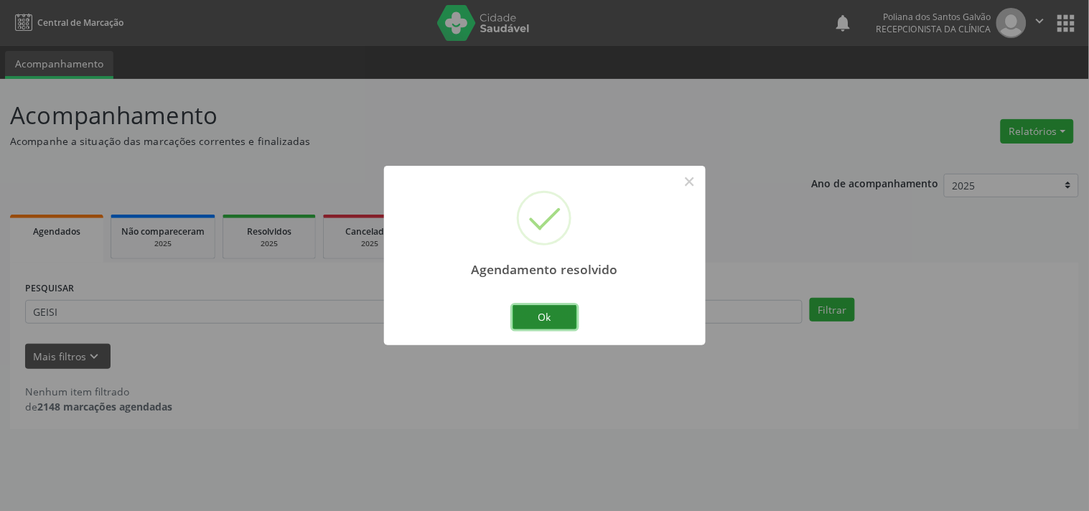
drag, startPoint x: 555, startPoint y: 327, endPoint x: 470, endPoint y: 301, distance: 88.3
click at [555, 326] on button "Ok" at bounding box center [544, 317] width 65 height 24
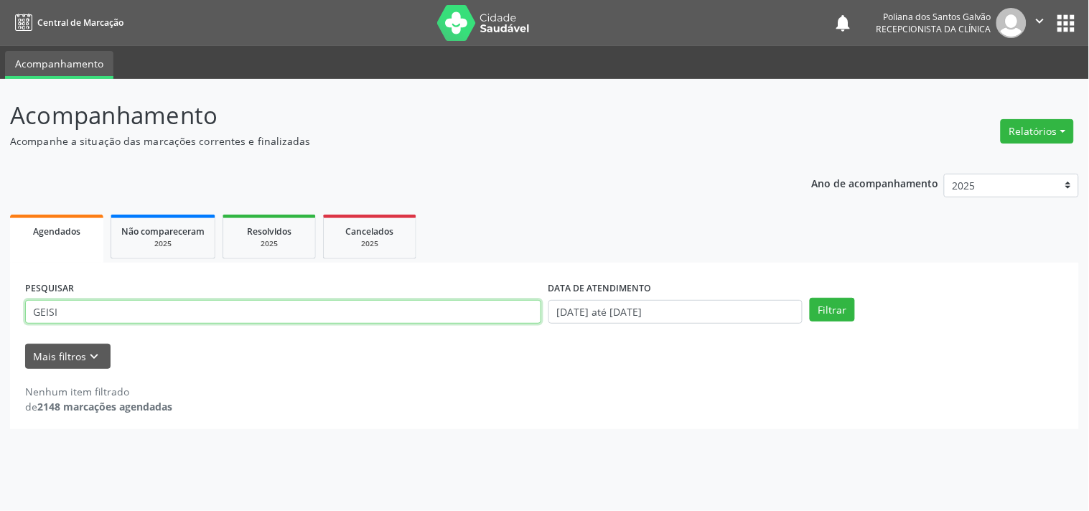
drag, startPoint x: 464, startPoint y: 304, endPoint x: 0, endPoint y: 25, distance: 541.1
click at [0, 25] on div "Central de Marcação notifications Poliana dos Santos Galvão Recepcionista da cl…" at bounding box center [544, 255] width 1089 height 511
type input "[PERSON_NAME]"
click at [809, 298] on button "Filtrar" at bounding box center [831, 310] width 45 height 24
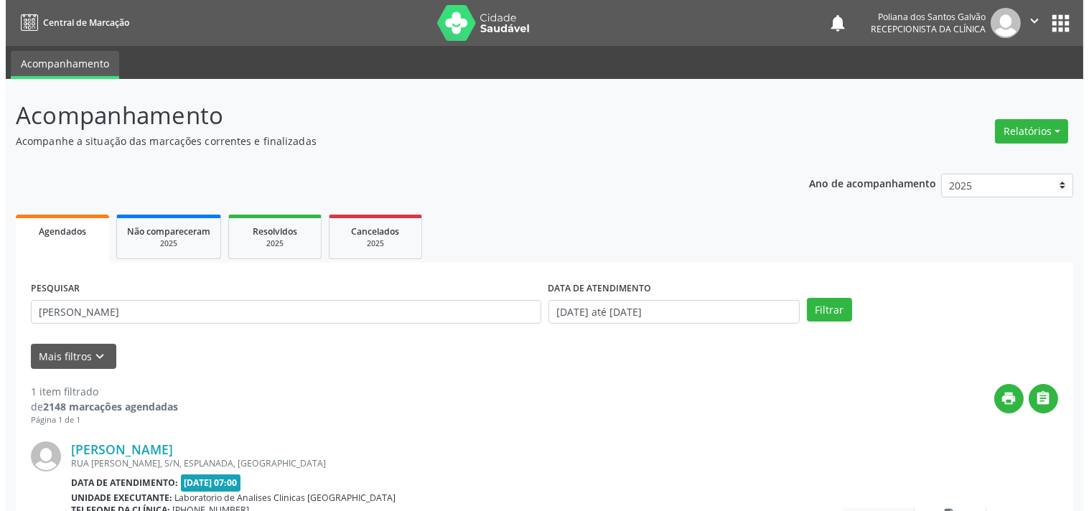
scroll to position [133, 0]
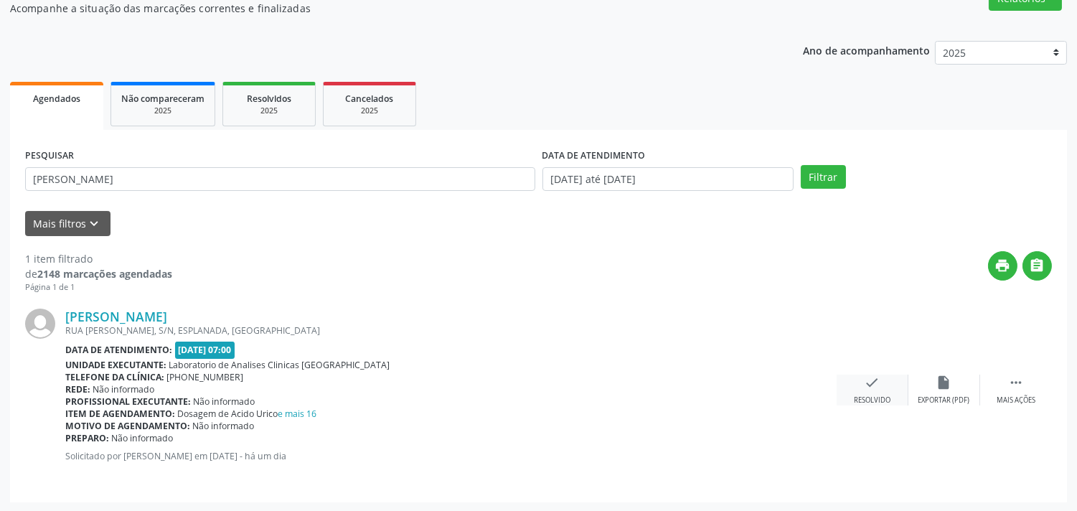
click at [857, 382] on div "check Resolvido" at bounding box center [873, 390] width 72 height 31
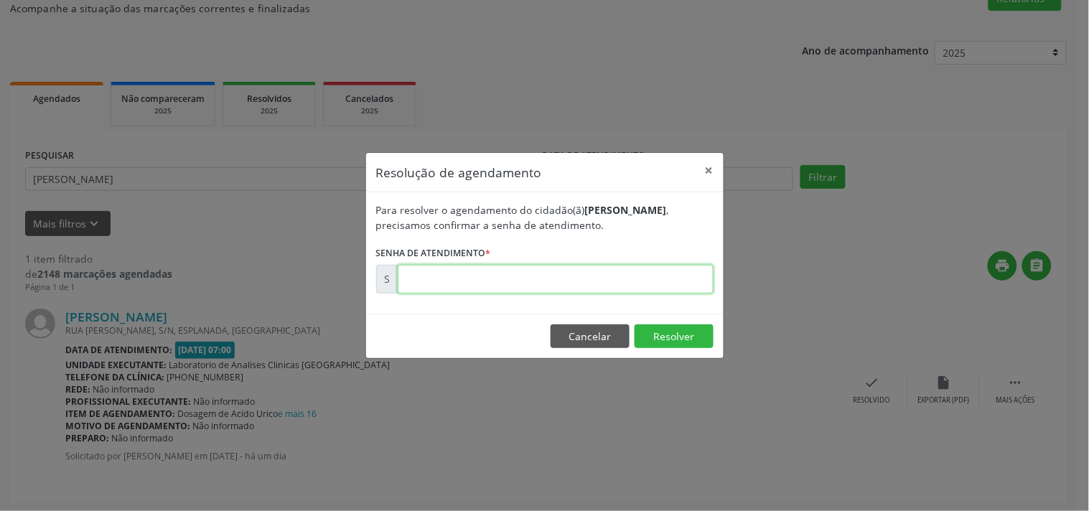
click at [637, 278] on input "text" at bounding box center [556, 279] width 316 height 29
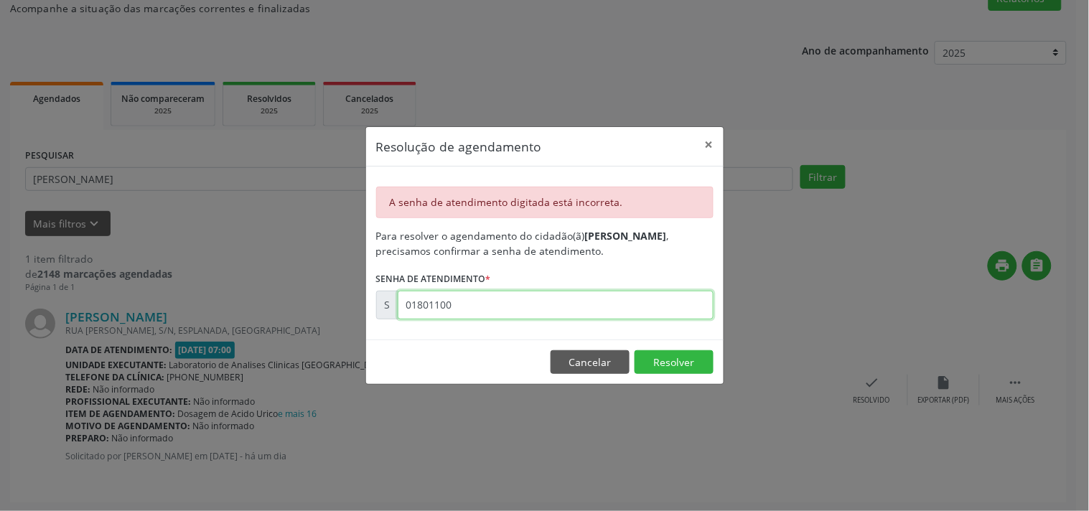
click at [509, 301] on input "01801100" at bounding box center [556, 305] width 316 height 29
type input "00180110"
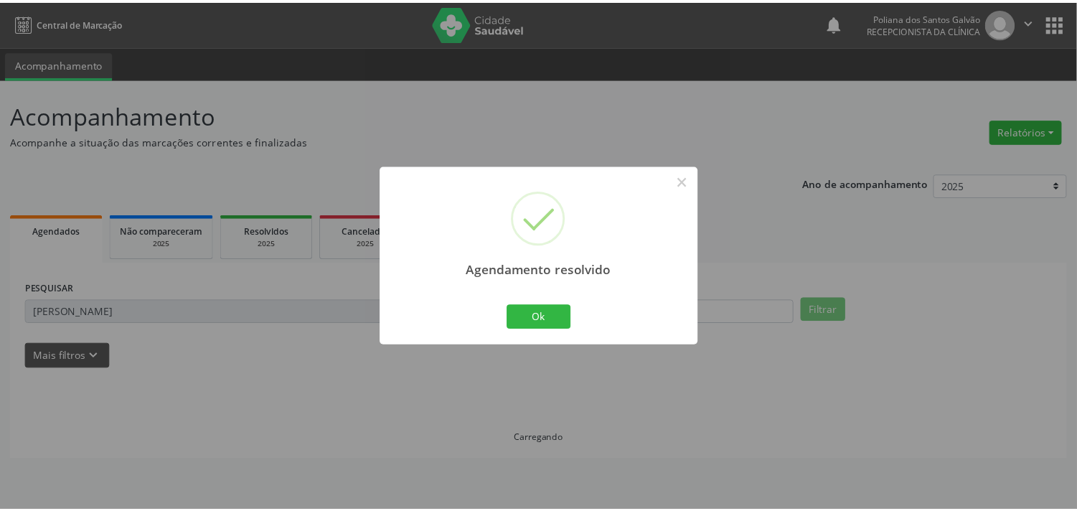
scroll to position [0, 0]
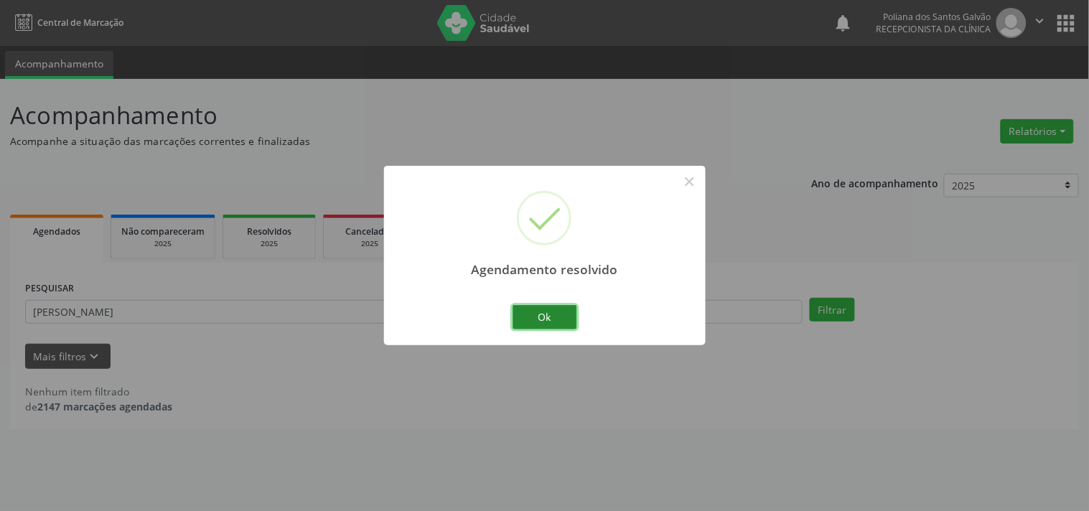
click at [540, 307] on button "Ok" at bounding box center [544, 317] width 65 height 24
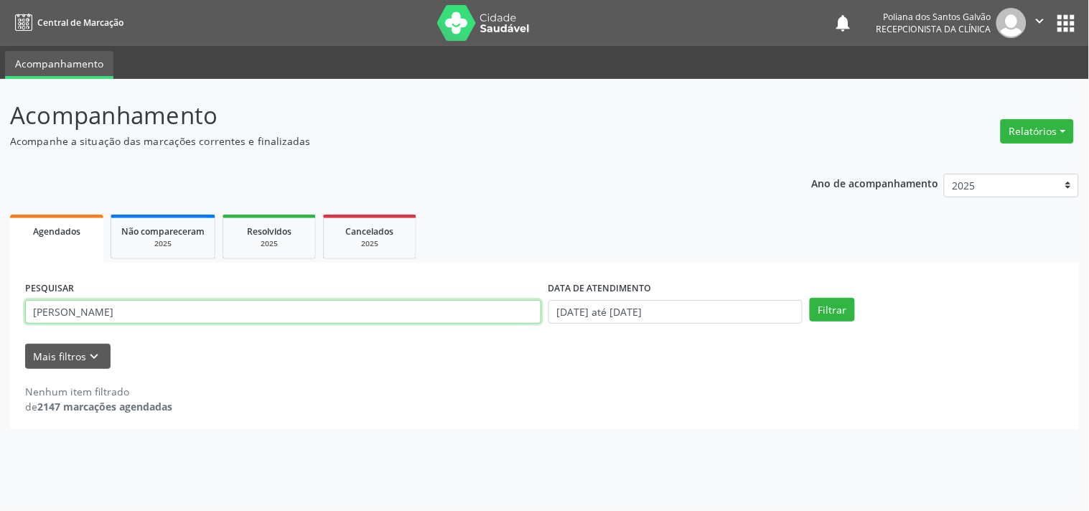
drag, startPoint x: 342, startPoint y: 305, endPoint x: 0, endPoint y: 169, distance: 368.2
click at [0, 175] on div "Acompanhamento Acompanhe a situação das marcações correntes e finalizadas Relat…" at bounding box center [544, 295] width 1089 height 432
type input "LAYLA"
click at [809, 298] on button "Filtrar" at bounding box center [831, 310] width 45 height 24
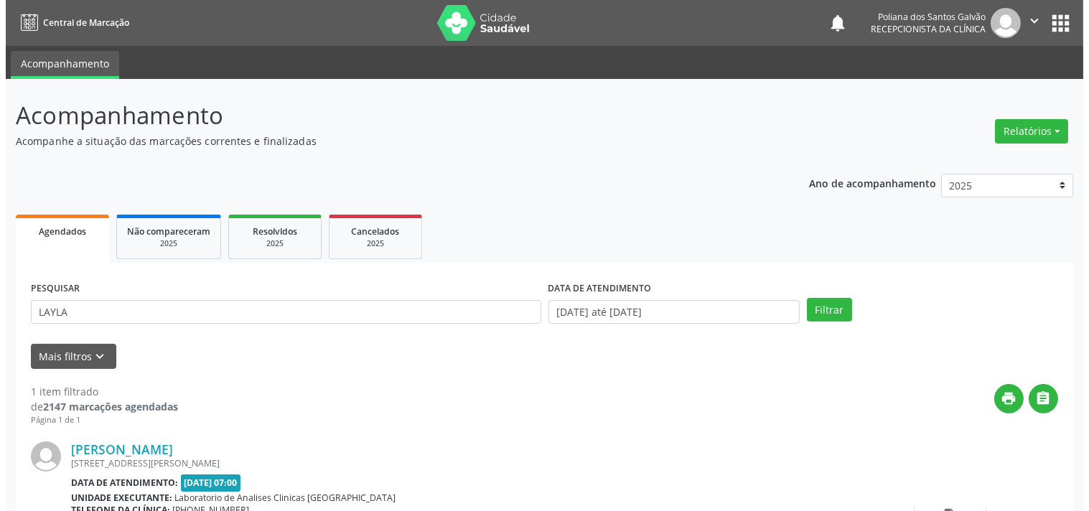
scroll to position [133, 0]
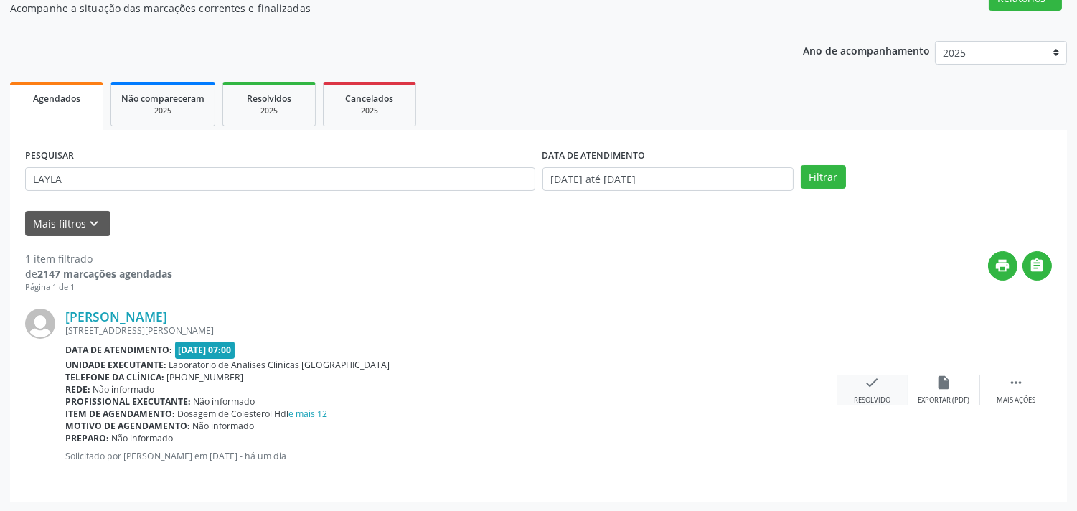
click at [857, 391] on div "check Resolvido" at bounding box center [873, 390] width 72 height 31
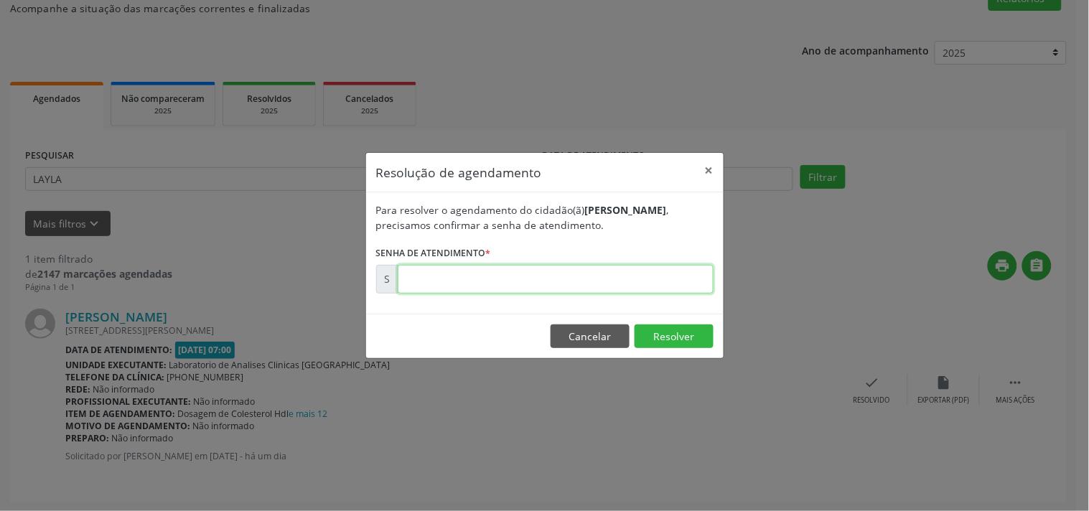
click at [611, 285] on input "text" at bounding box center [556, 279] width 316 height 29
type input "00180162"
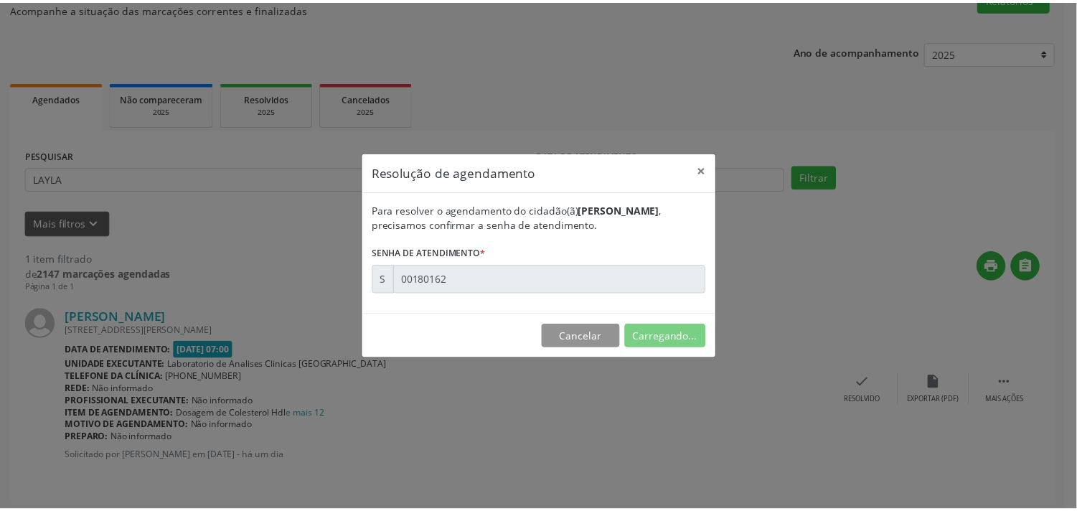
scroll to position [0, 0]
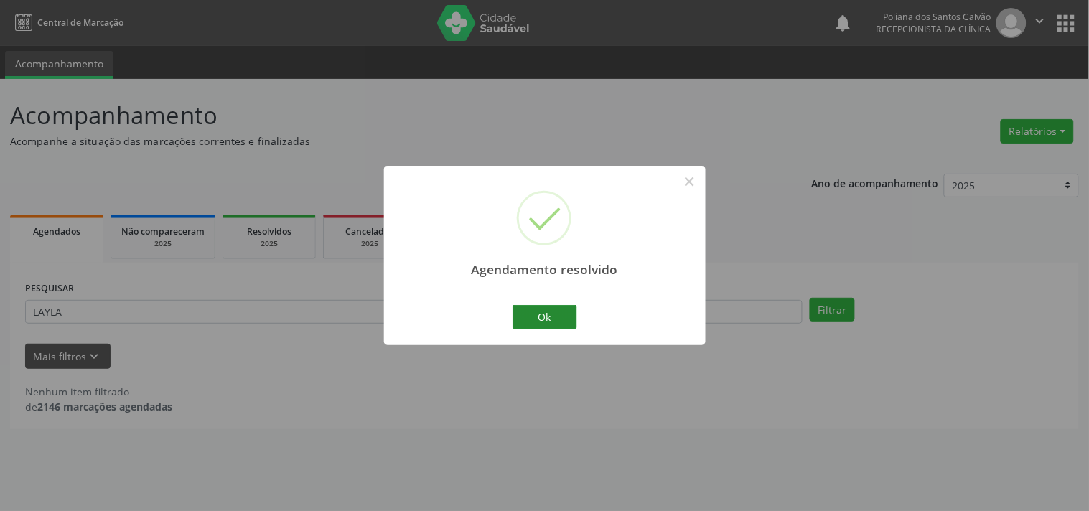
drag, startPoint x: 583, startPoint y: 312, endPoint x: 568, endPoint y: 312, distance: 14.4
click at [582, 312] on div "Agendamento resolvido × Ok Cancel" at bounding box center [544, 255] width 321 height 179
click at [557, 318] on button "Ok" at bounding box center [544, 317] width 65 height 24
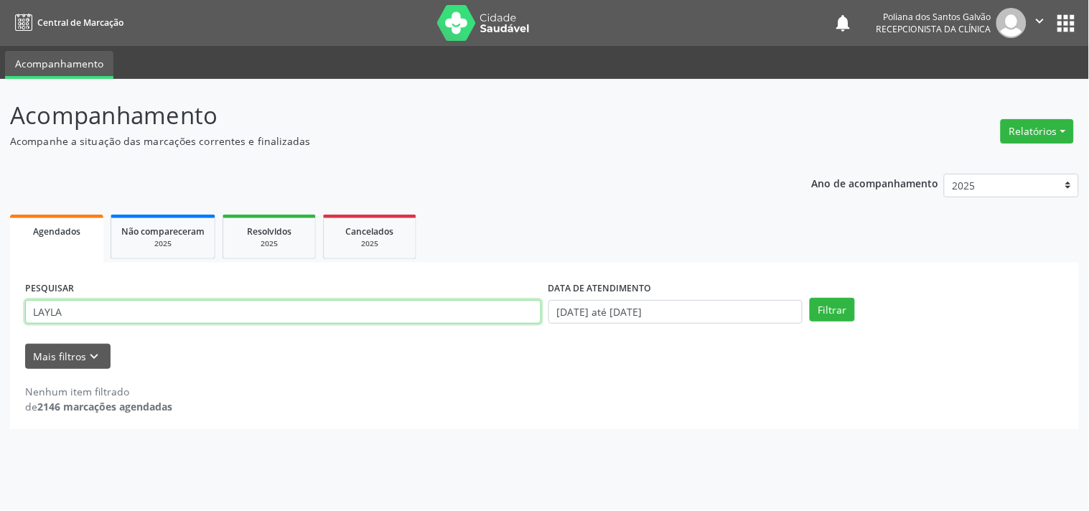
drag, startPoint x: 459, startPoint y: 312, endPoint x: 0, endPoint y: 25, distance: 541.6
click at [0, 25] on div "Central de Marcação notifications Poliana dos Santos Galvão Recepcionista da cl…" at bounding box center [544, 255] width 1089 height 511
type input "JAIA"
click at [809, 298] on button "Filtrar" at bounding box center [831, 310] width 45 height 24
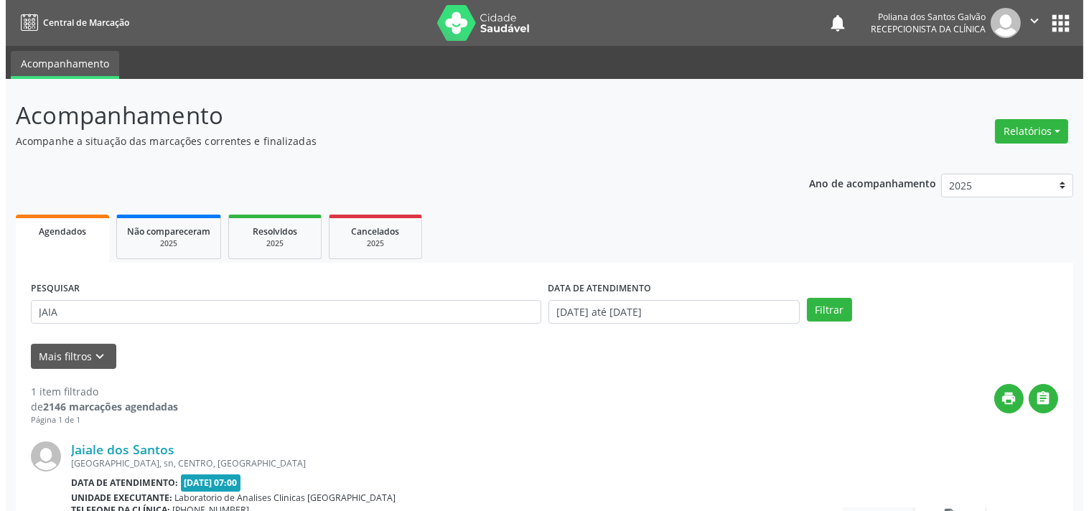
scroll to position [133, 0]
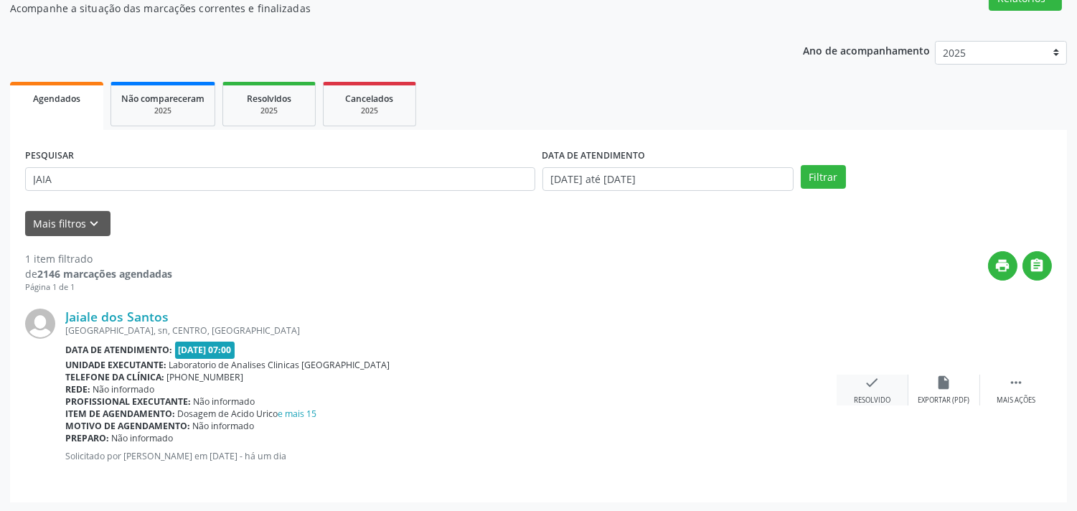
click at [884, 382] on div "check Resolvido" at bounding box center [873, 390] width 72 height 31
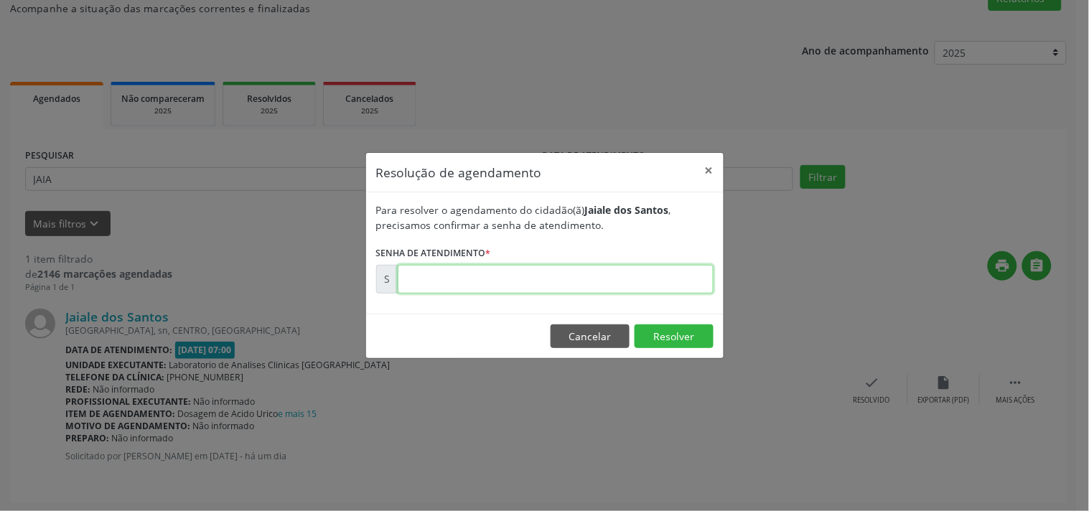
click at [633, 283] on input "text" at bounding box center [556, 279] width 316 height 29
type input "00180097"
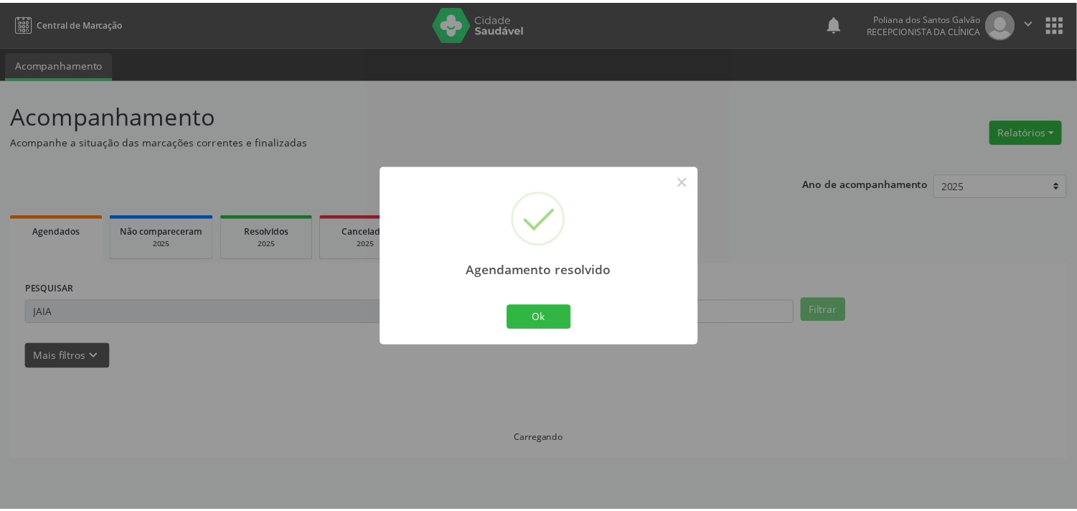
scroll to position [0, 0]
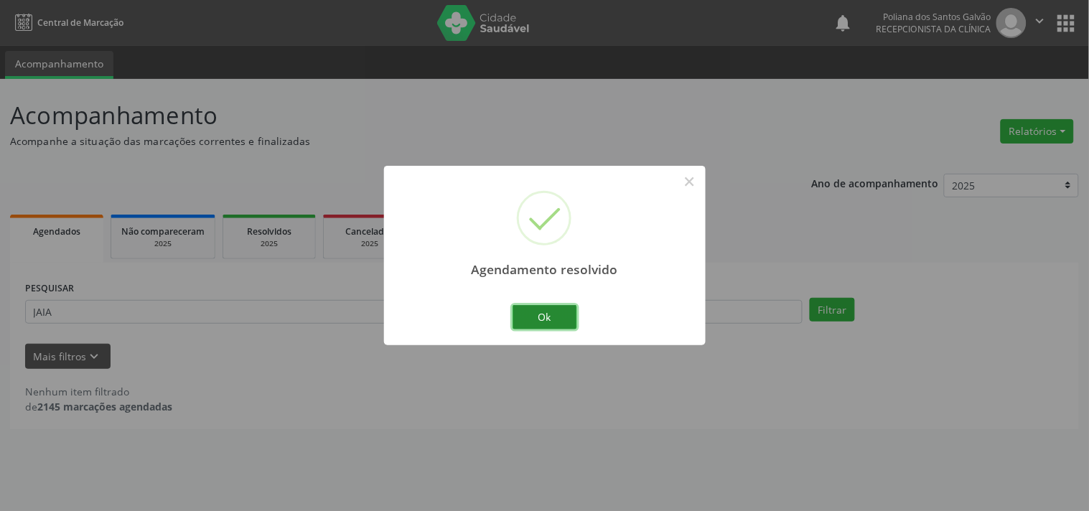
drag, startPoint x: 553, startPoint y: 319, endPoint x: 535, endPoint y: 319, distance: 18.7
click at [550, 319] on button "Ok" at bounding box center [544, 317] width 65 height 24
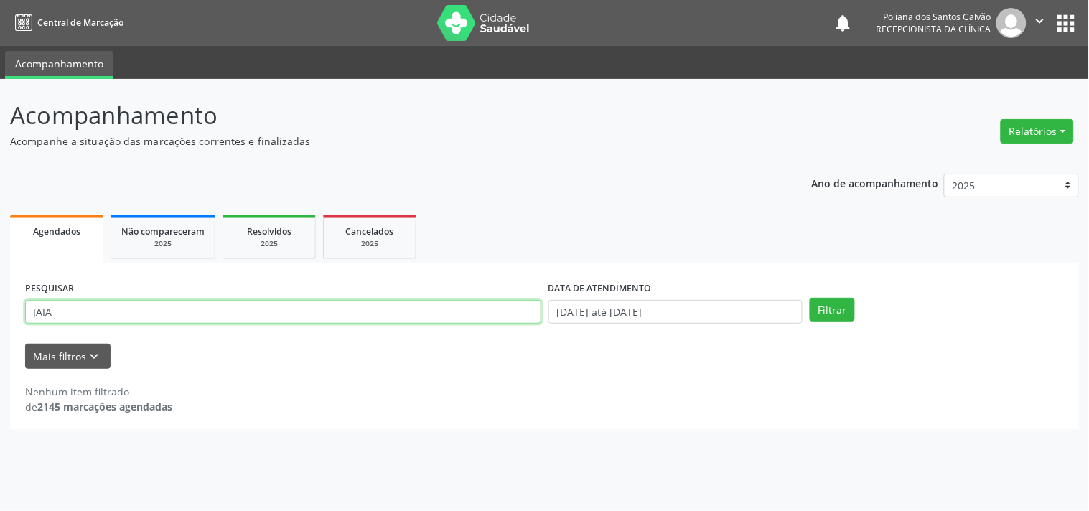
drag, startPoint x: 406, startPoint y: 316, endPoint x: 0, endPoint y: 124, distance: 449.4
click at [0, 130] on div "Acompanhamento Acompanhe a situação das marcações correntes e finalizadas Relat…" at bounding box center [544, 295] width 1089 height 432
type input "ELEN"
click at [809, 298] on button "Filtrar" at bounding box center [831, 310] width 45 height 24
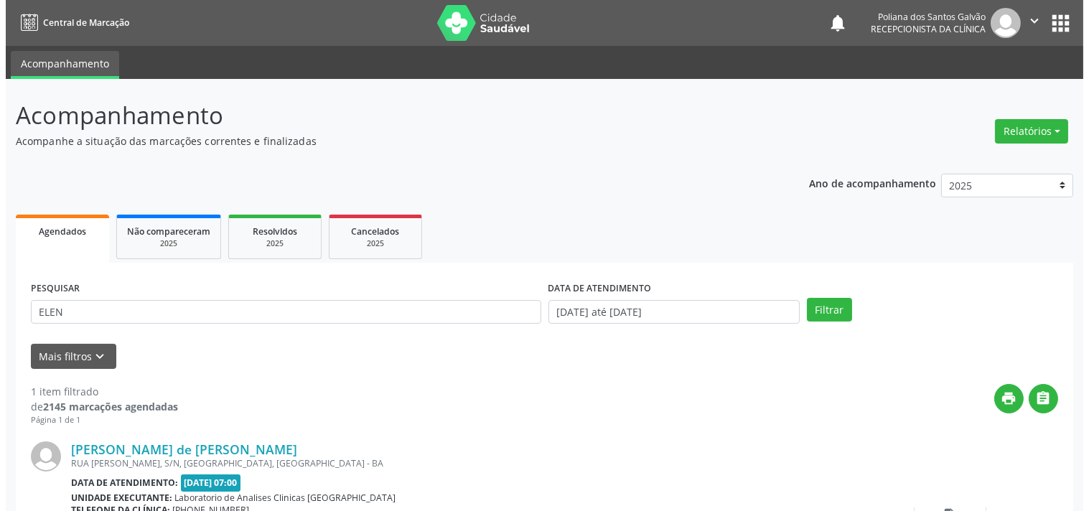
scroll to position [133, 0]
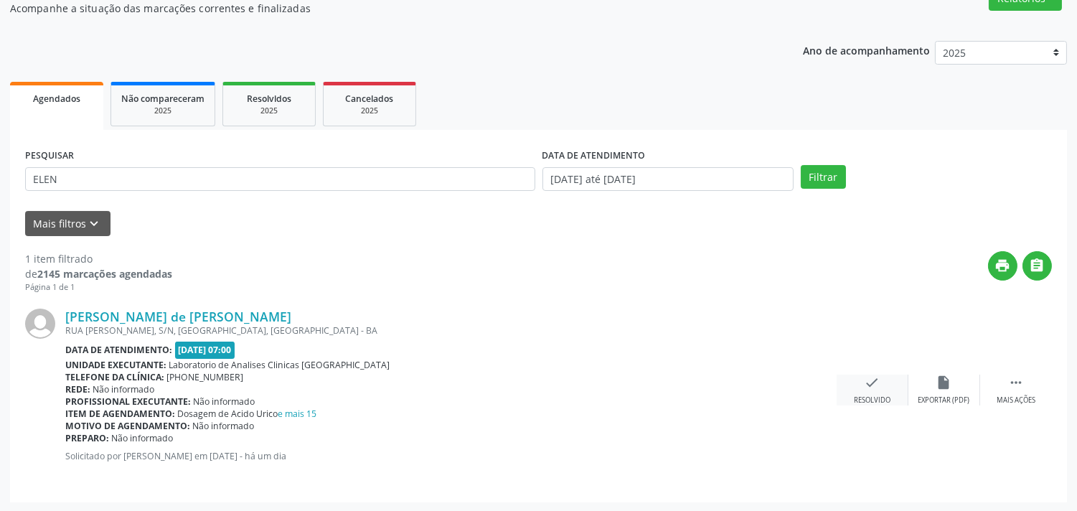
click at [874, 382] on div "check Resolvido" at bounding box center [873, 390] width 72 height 31
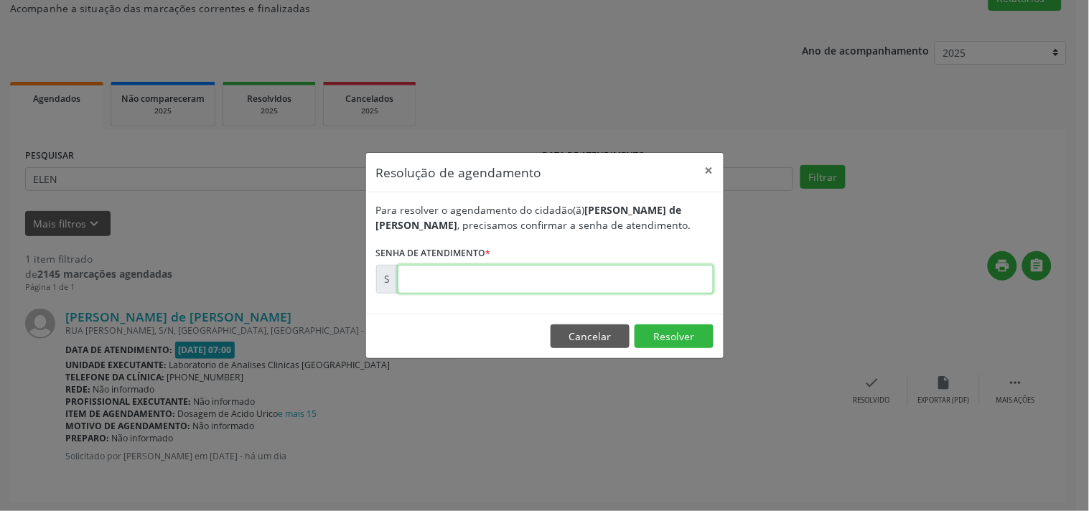
click at [619, 281] on input "text" at bounding box center [556, 279] width 316 height 29
type input "00180085"
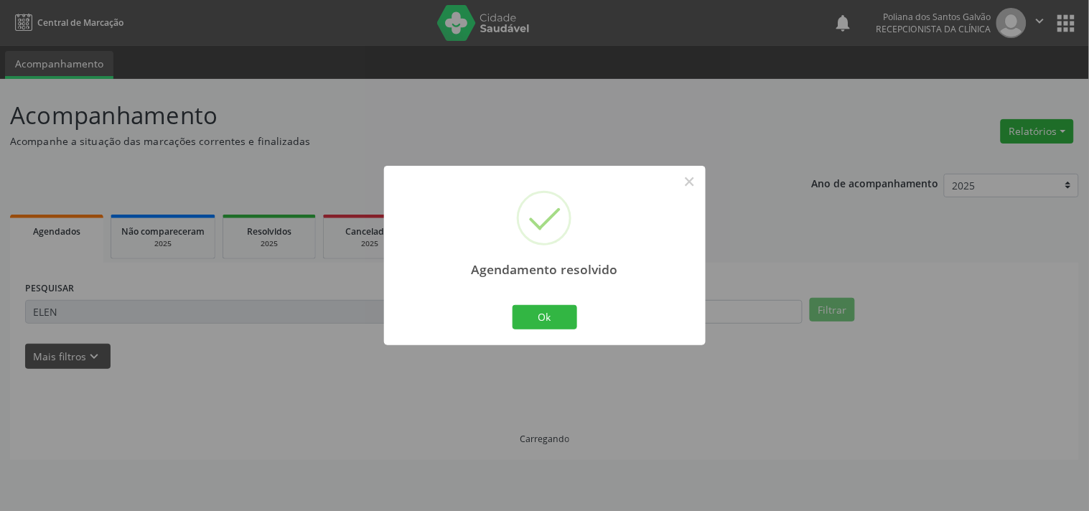
scroll to position [0, 0]
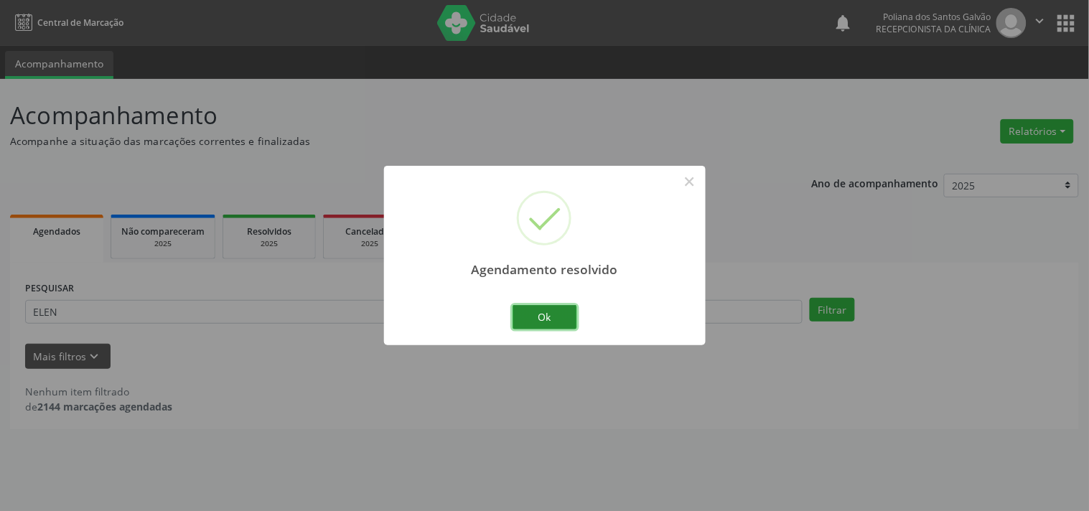
click at [548, 327] on button "Ok" at bounding box center [544, 317] width 65 height 24
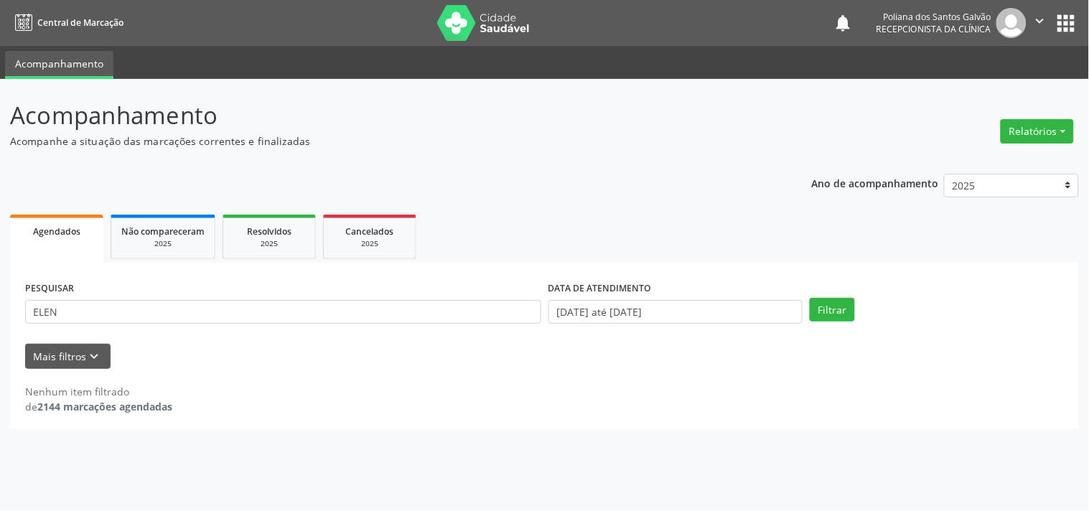
drag, startPoint x: 450, startPoint y: 296, endPoint x: 0, endPoint y: 182, distance: 464.4
click at [0, 170] on div "Acompanhamento Acompanhe a situação das marcações correntes e finalizadas Relat…" at bounding box center [544, 295] width 1089 height 432
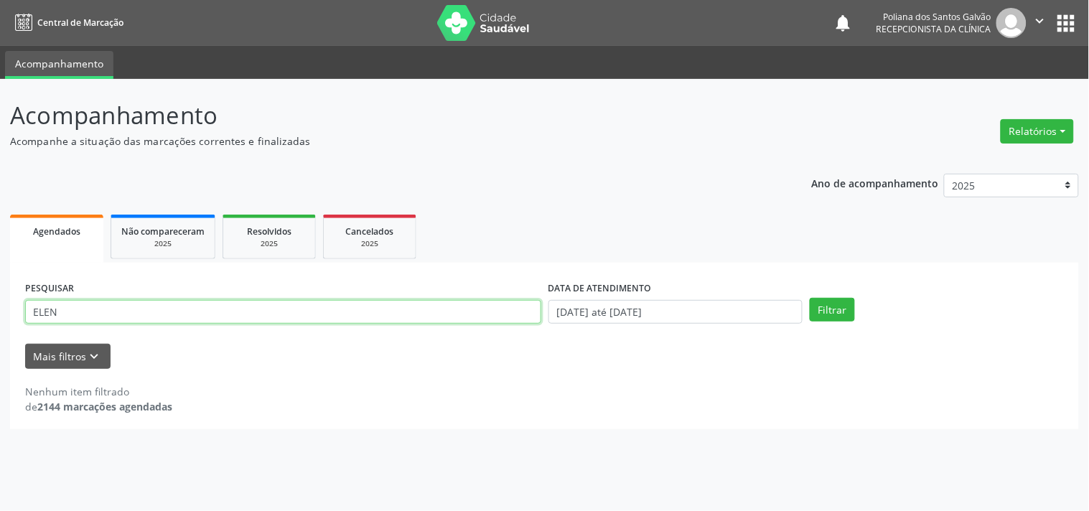
drag, startPoint x: 0, startPoint y: 245, endPoint x: 0, endPoint y: 220, distance: 25.1
click at [0, 230] on div "Acompanhamento Acompanhe a situação das marcações correntes e finalizadas Relat…" at bounding box center [544, 295] width 1089 height 432
type input "ALIS"
click at [809, 298] on button "Filtrar" at bounding box center [831, 310] width 45 height 24
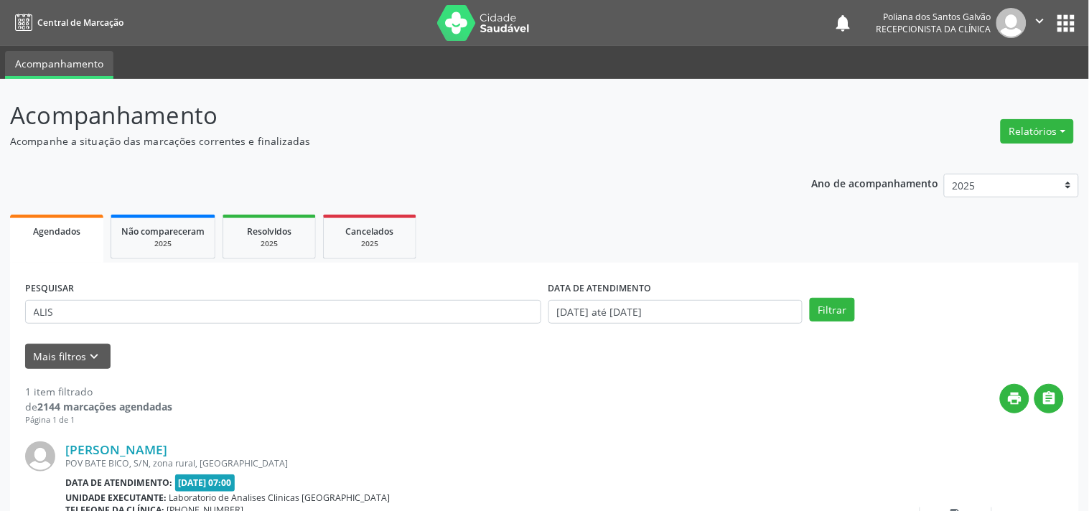
scroll to position [133, 0]
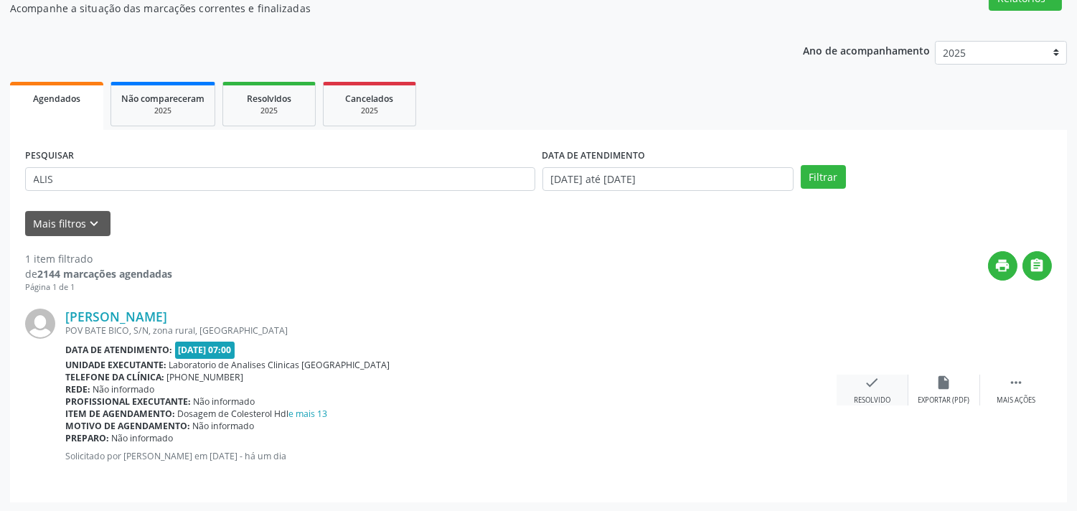
click at [881, 377] on div "check Resolvido" at bounding box center [873, 390] width 72 height 31
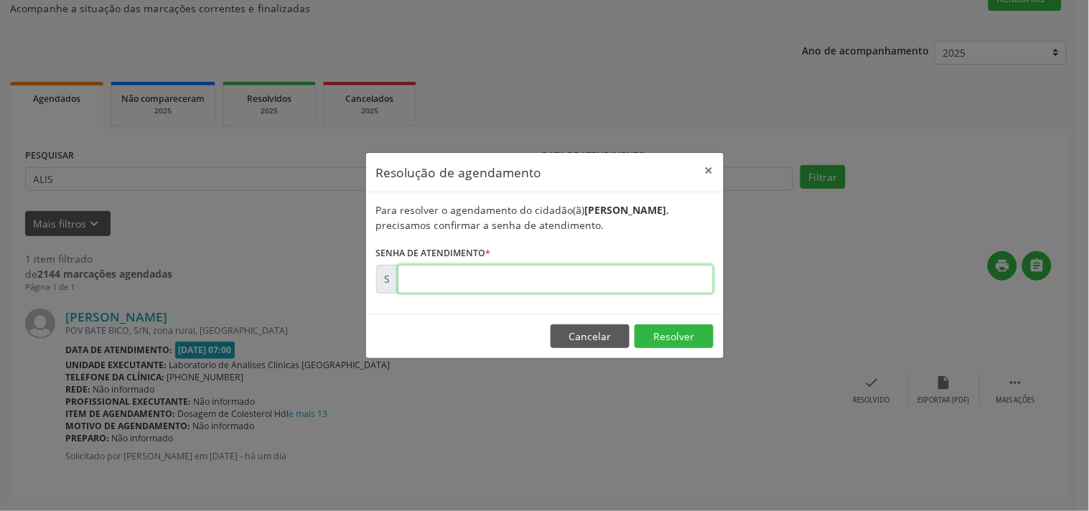
click at [667, 286] on input "text" at bounding box center [556, 279] width 316 height 29
type input "00180112"
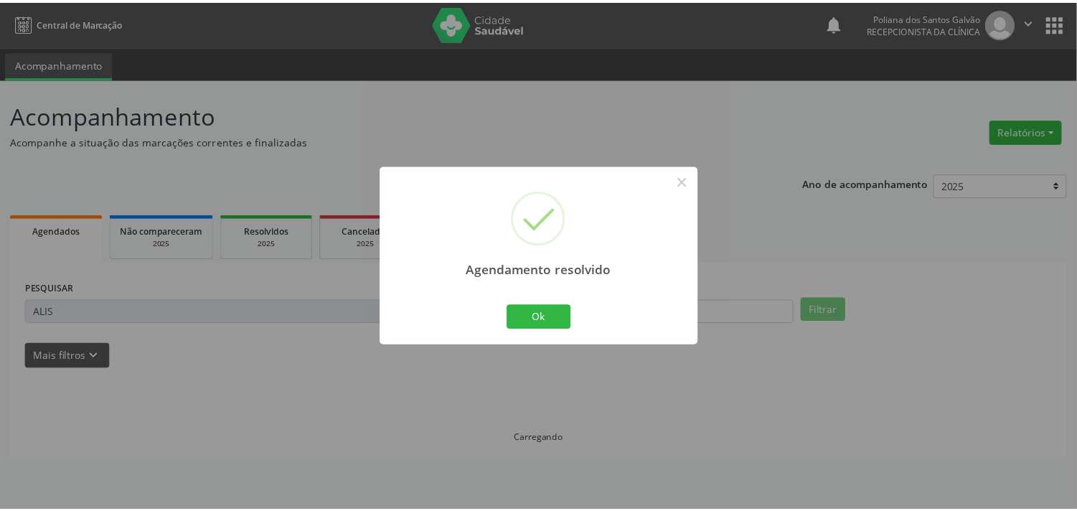
scroll to position [0, 0]
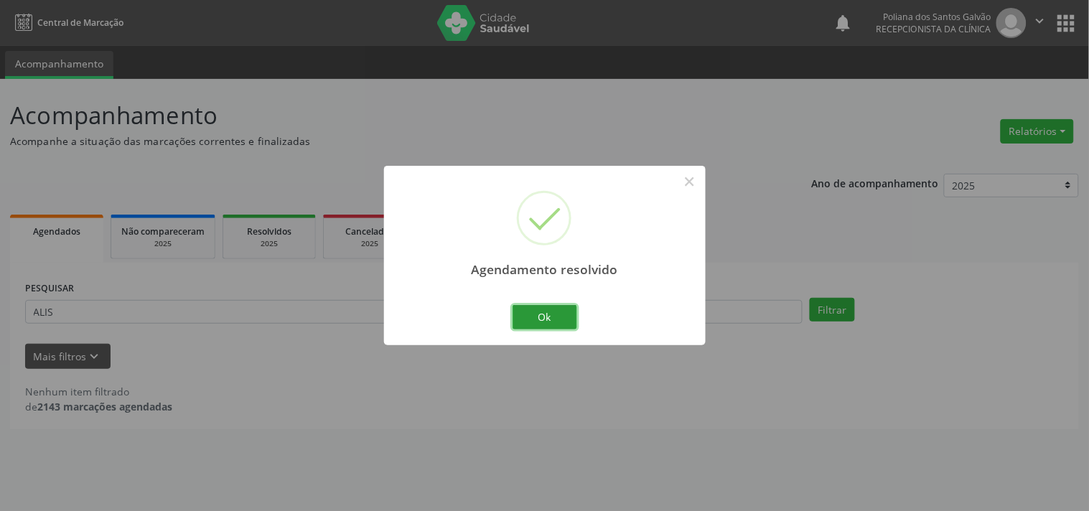
click at [561, 320] on button "Ok" at bounding box center [544, 317] width 65 height 24
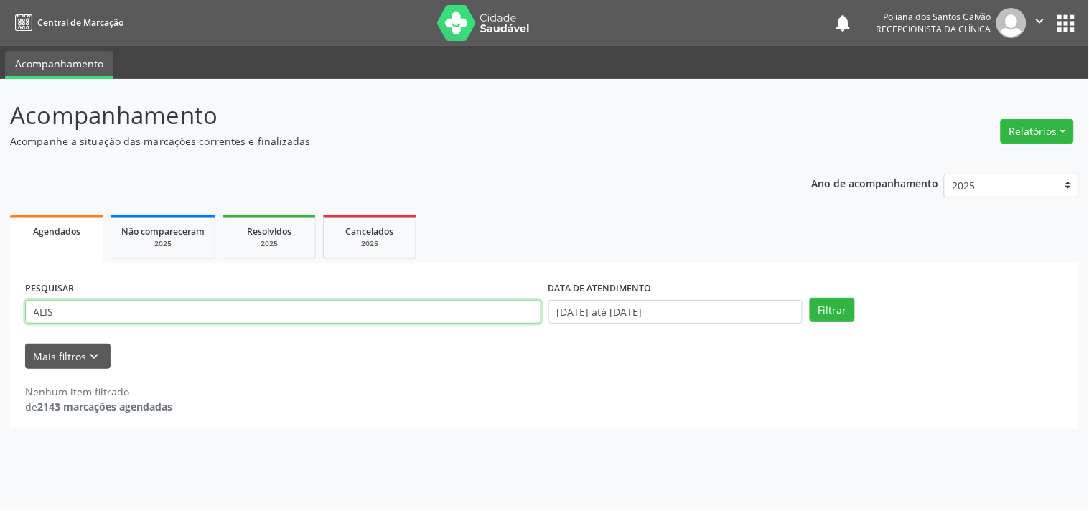
drag, startPoint x: 534, startPoint y: 316, endPoint x: 0, endPoint y: 309, distance: 533.9
click at [0, 215] on div "Acompanhamento Acompanhe a situação das marcações correntes e finalizadas Relat…" at bounding box center [544, 295] width 1089 height 432
type input "NERY"
click at [809, 298] on button "Filtrar" at bounding box center [831, 310] width 45 height 24
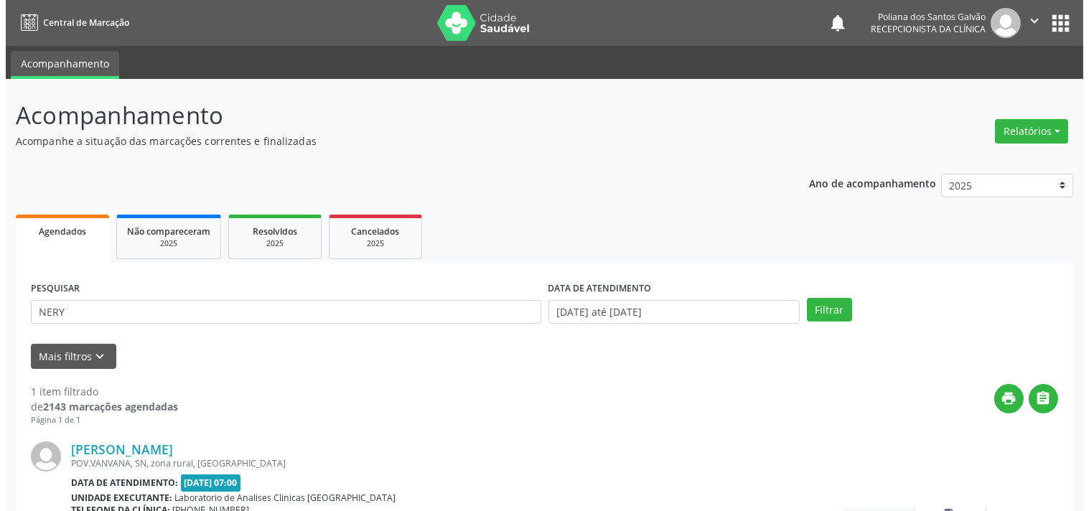
scroll to position [133, 0]
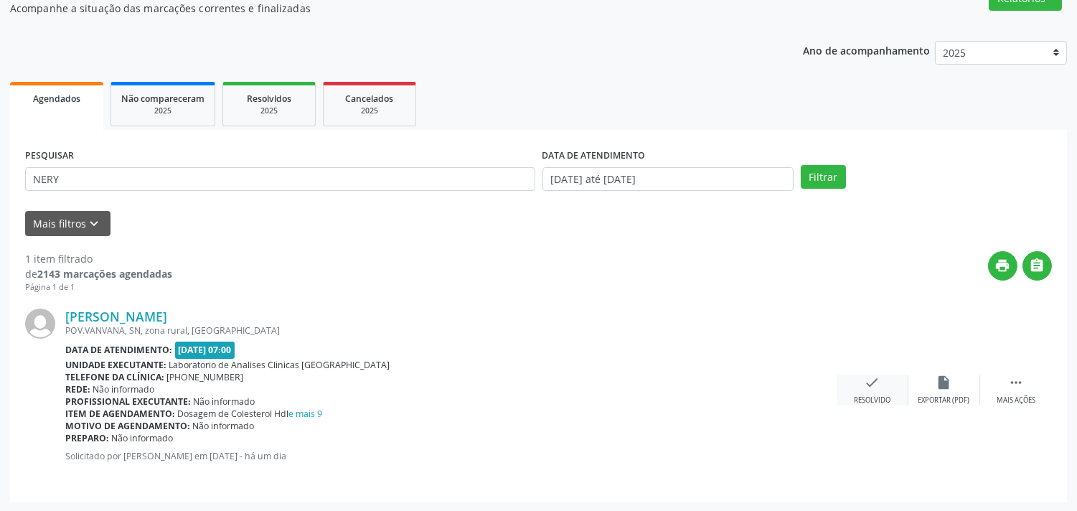
click at [878, 390] on div "check Resolvido" at bounding box center [873, 390] width 72 height 31
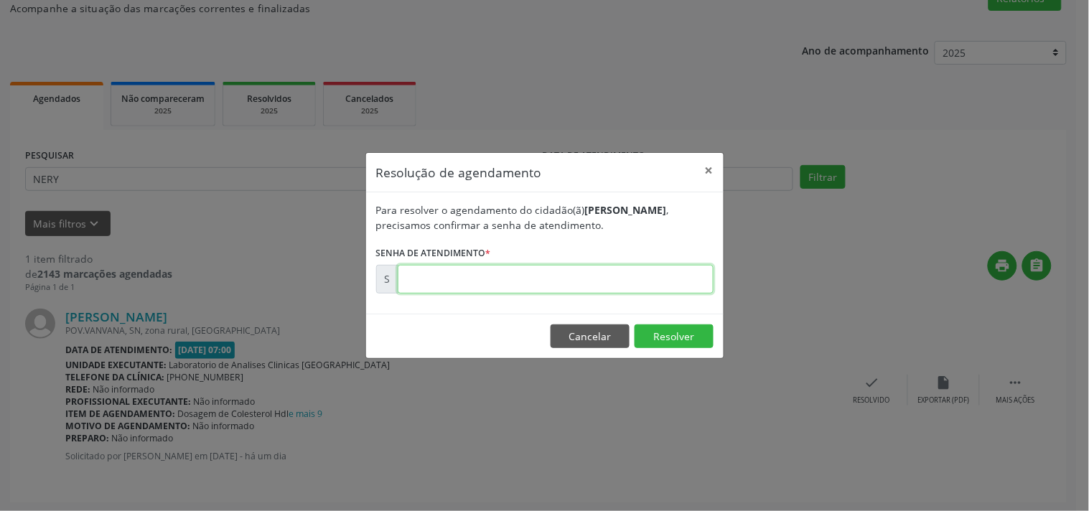
click at [625, 281] on input "text" at bounding box center [556, 279] width 316 height 29
type input "00180103"
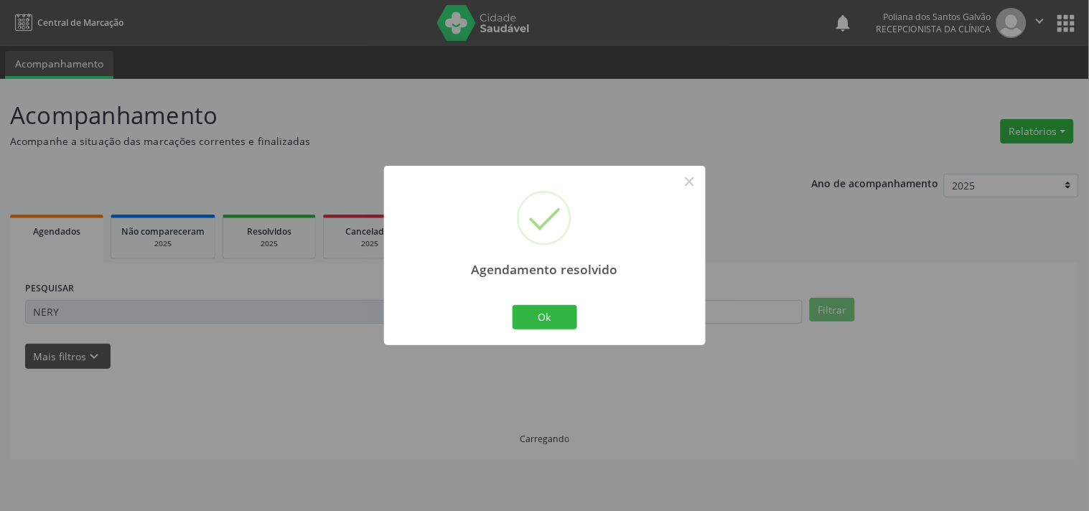
scroll to position [0, 0]
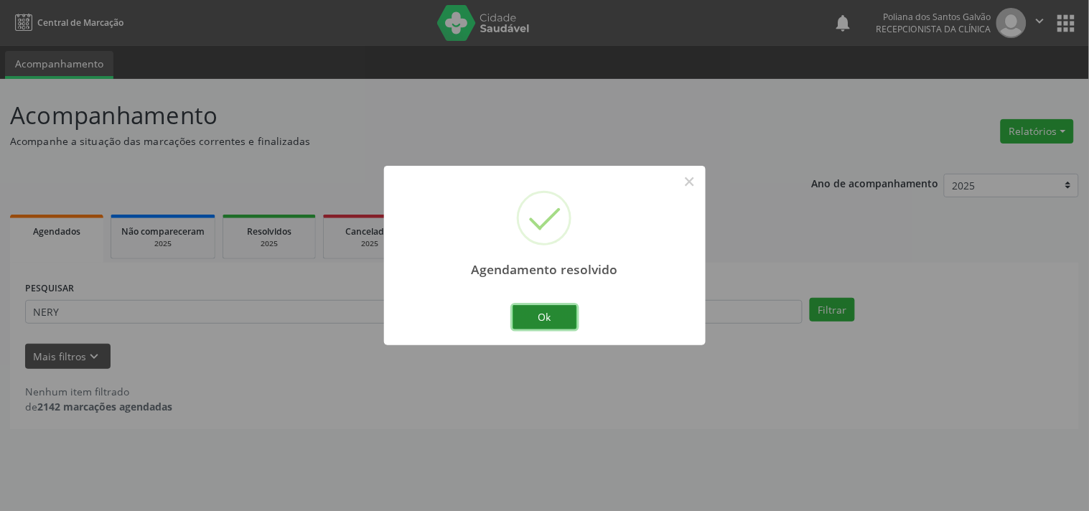
click at [550, 316] on button "Ok" at bounding box center [544, 317] width 65 height 24
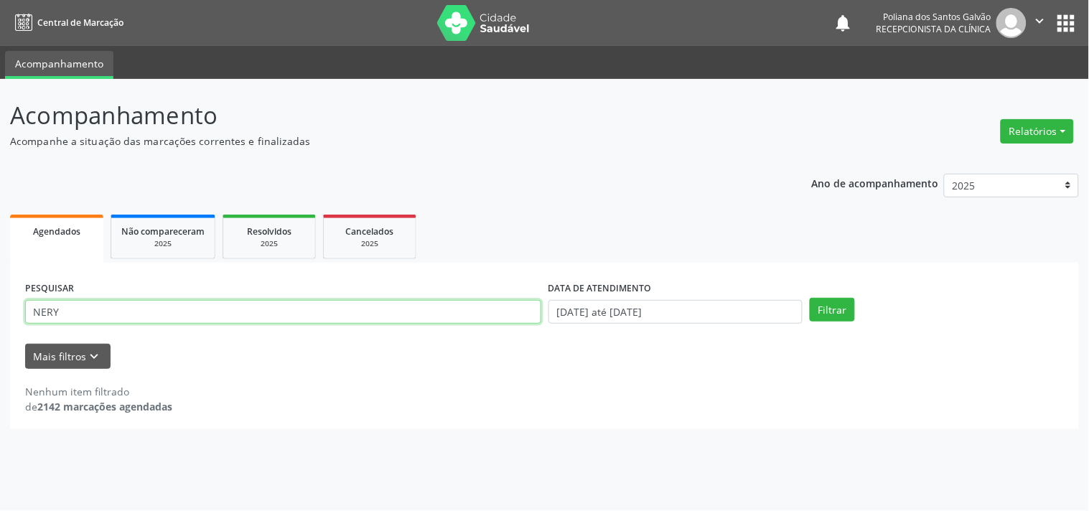
drag, startPoint x: 442, startPoint y: 304, endPoint x: 0, endPoint y: 84, distance: 493.9
click at [0, 116] on div "Acompanhamento Acompanhe a situação das marcações correntes e finalizadas Relat…" at bounding box center [544, 295] width 1089 height 432
type input "[PERSON_NAME]"
click at [809, 298] on button "Filtrar" at bounding box center [831, 310] width 45 height 24
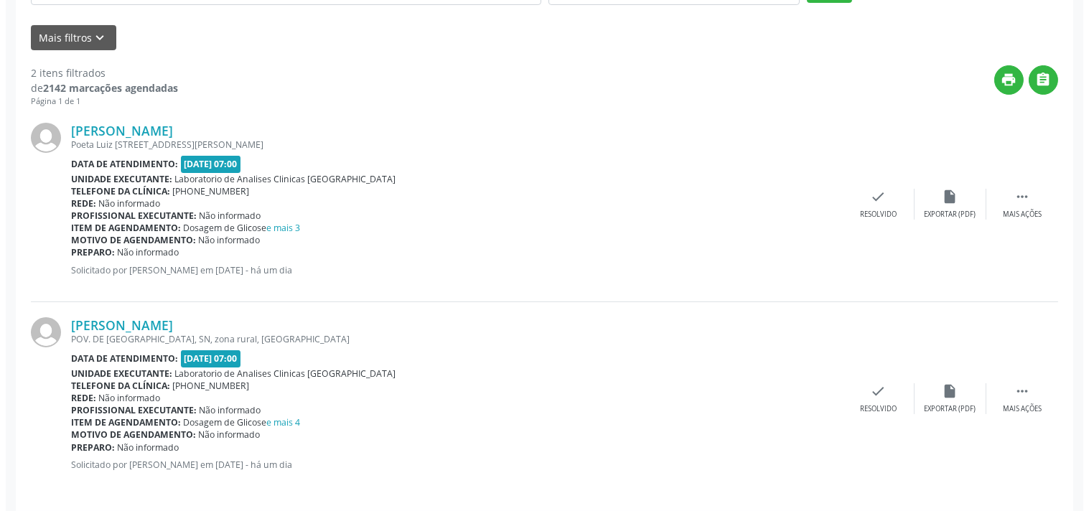
scroll to position [327, 0]
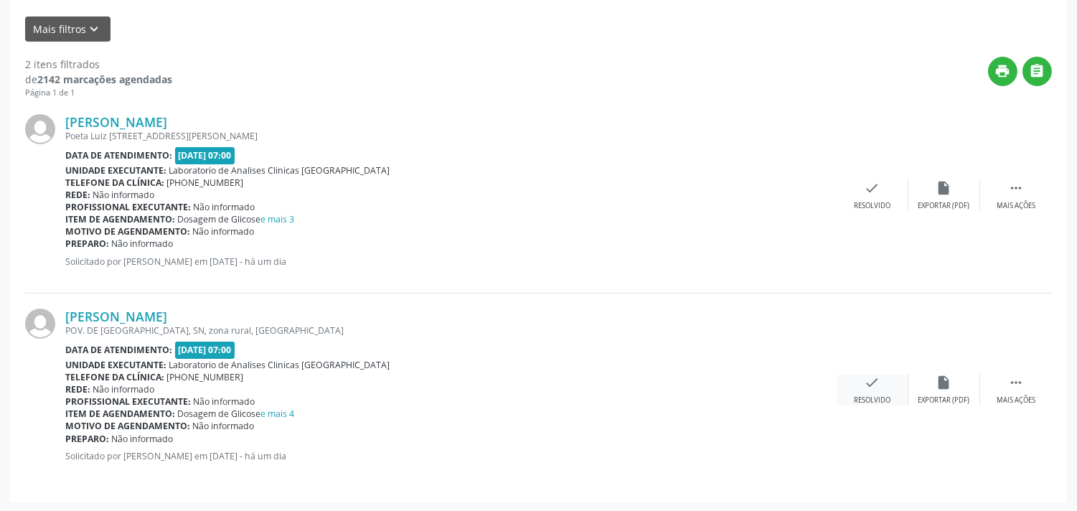
click at [866, 382] on icon "check" at bounding box center [873, 383] width 16 height 16
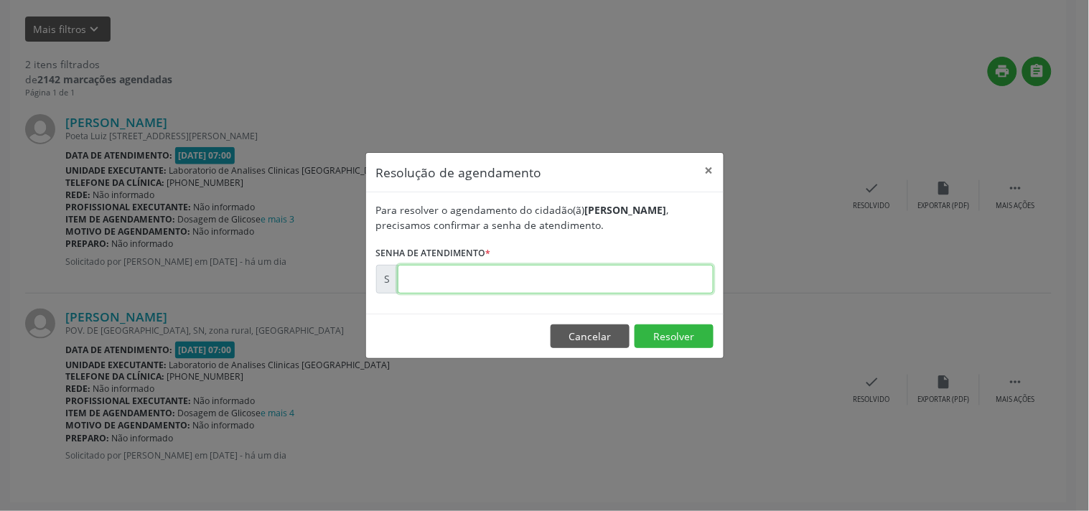
click at [657, 276] on input "text" at bounding box center [556, 279] width 316 height 29
type input "00180231"
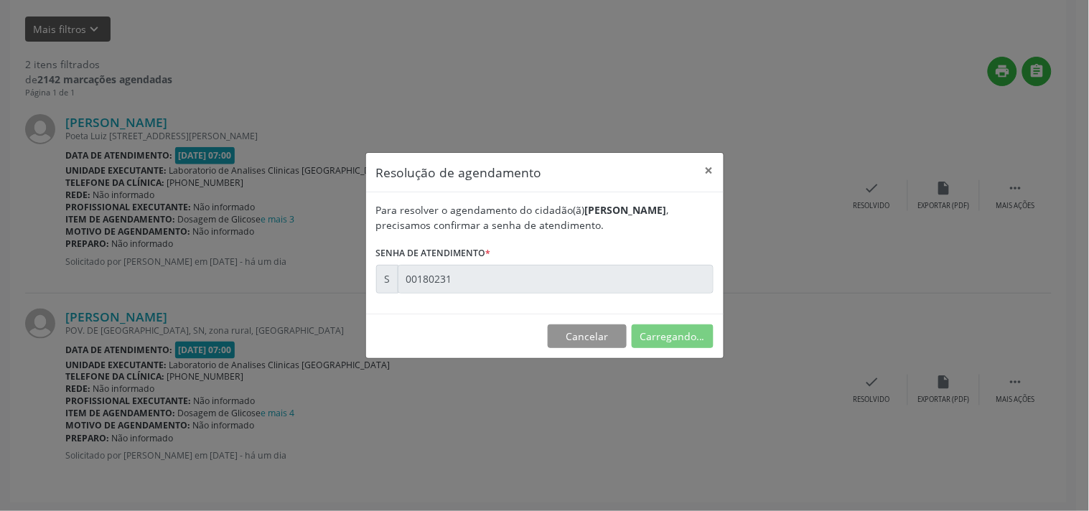
scroll to position [0, 0]
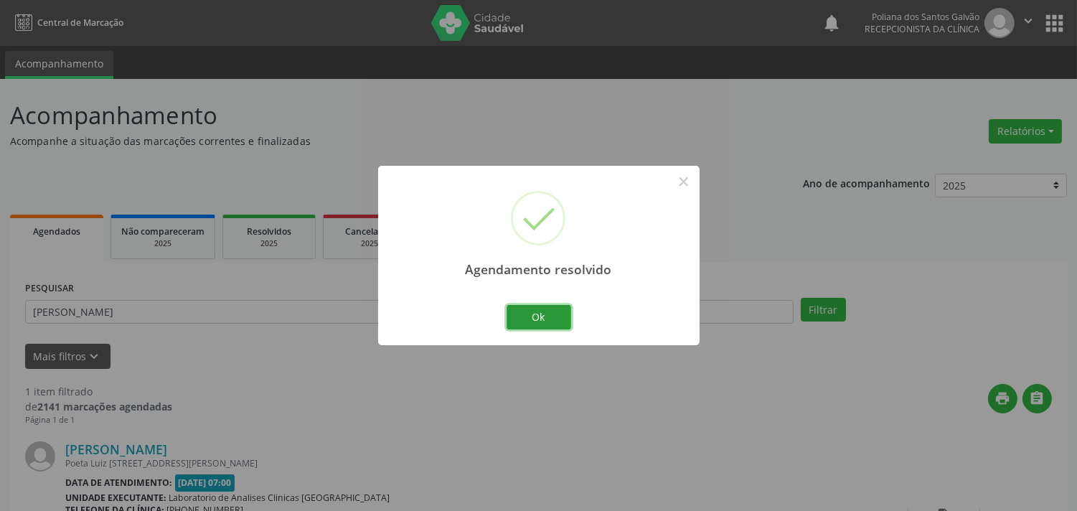
click at [548, 324] on button "Ok" at bounding box center [539, 317] width 65 height 24
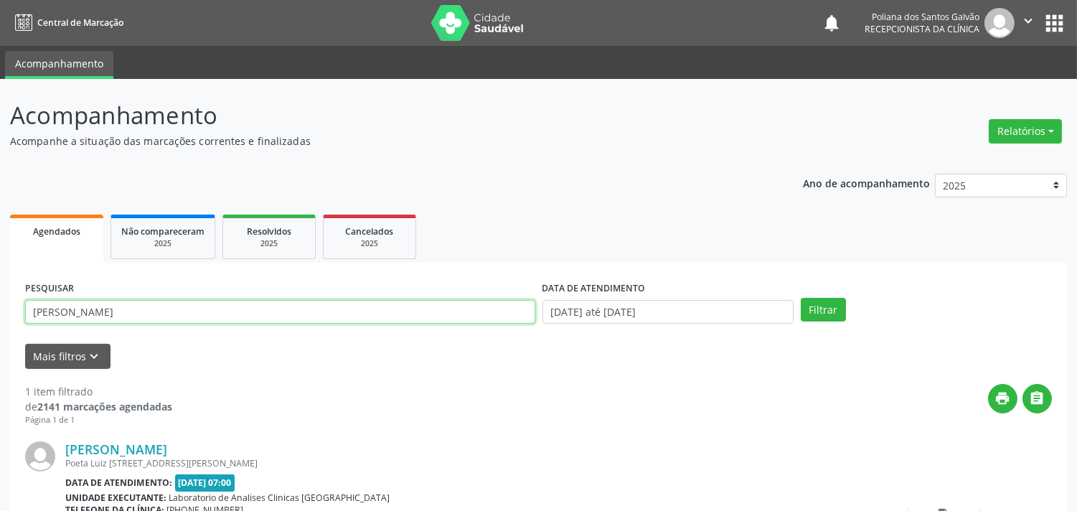
drag, startPoint x: 442, startPoint y: 304, endPoint x: 0, endPoint y: 36, distance: 517.1
click at [0, 116] on div "Acompanhamento Acompanhe a situação das marcações correntes e finalizadas Relat…" at bounding box center [538, 362] width 1077 height 566
type input "EDUAR"
click at [801, 298] on button "Filtrar" at bounding box center [823, 310] width 45 height 24
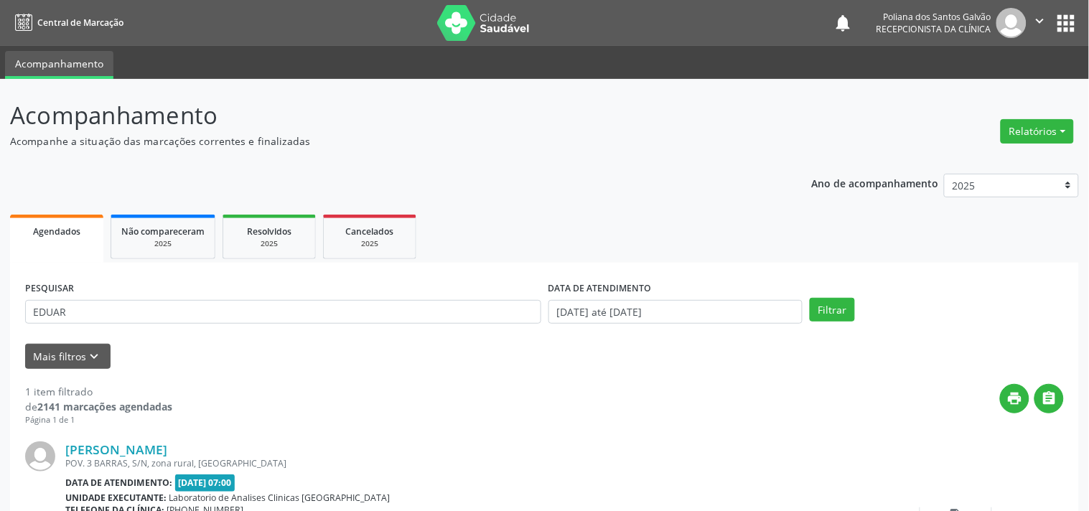
scroll to position [133, 0]
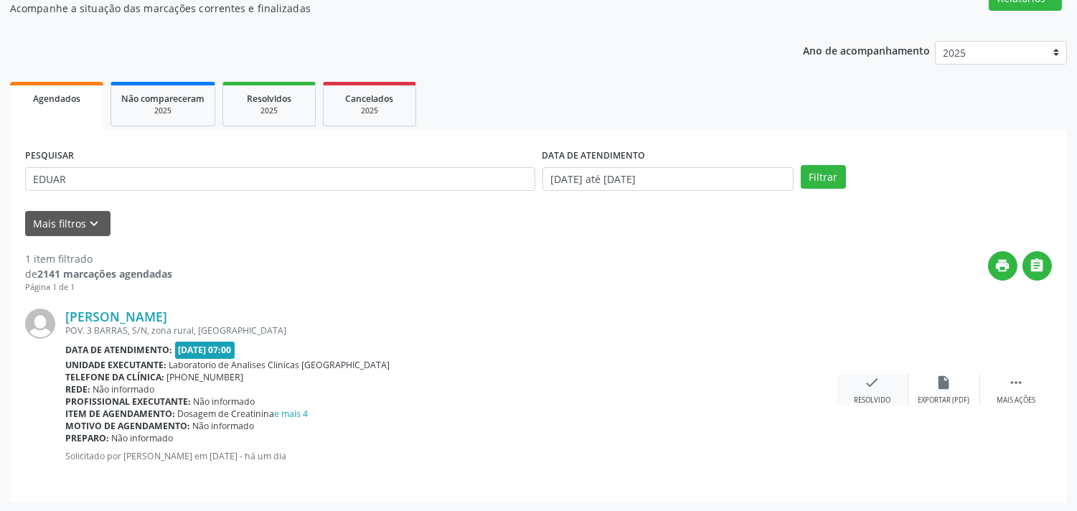
click at [856, 390] on div "check Resolvido" at bounding box center [873, 390] width 72 height 31
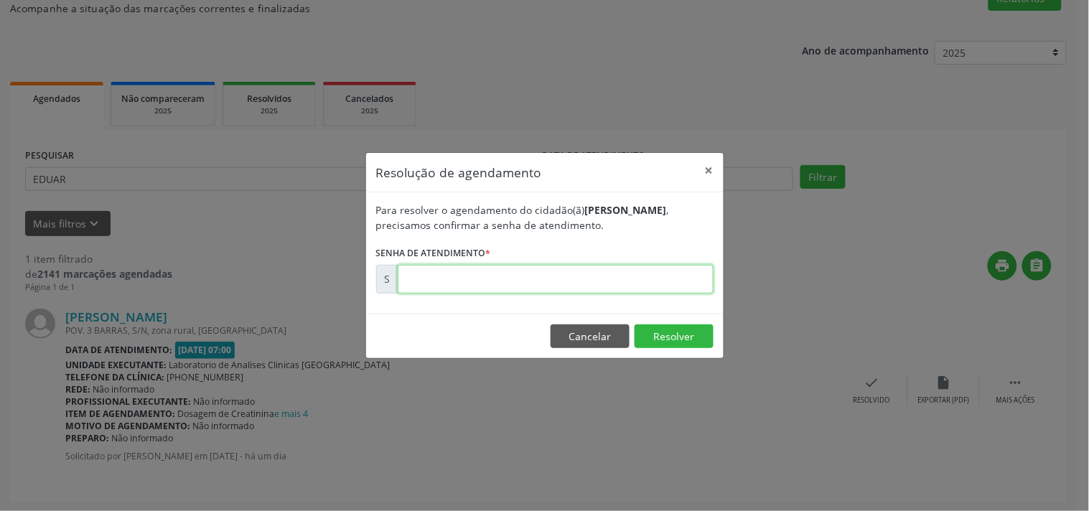
click at [682, 280] on input "text" at bounding box center [556, 279] width 316 height 29
type input "00180086"
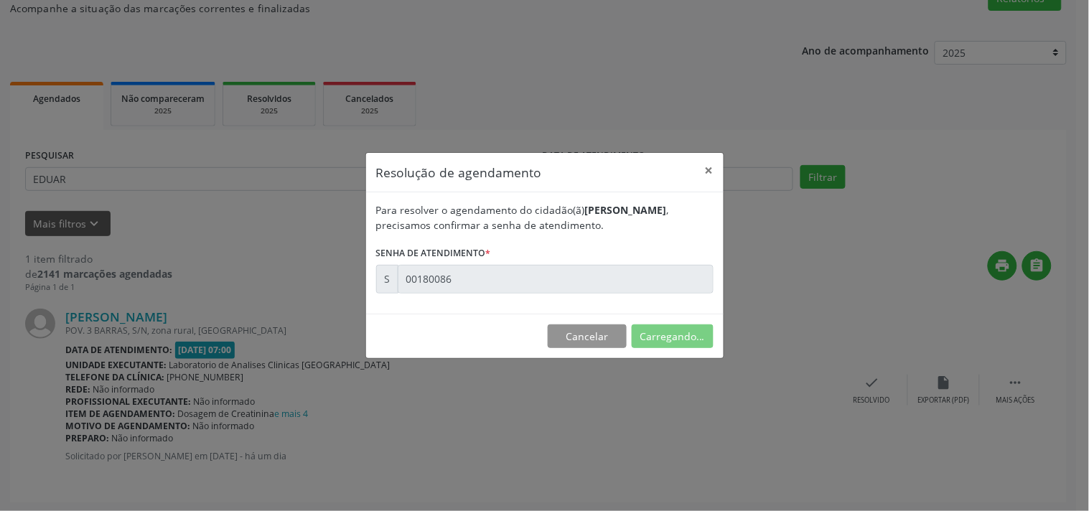
scroll to position [0, 0]
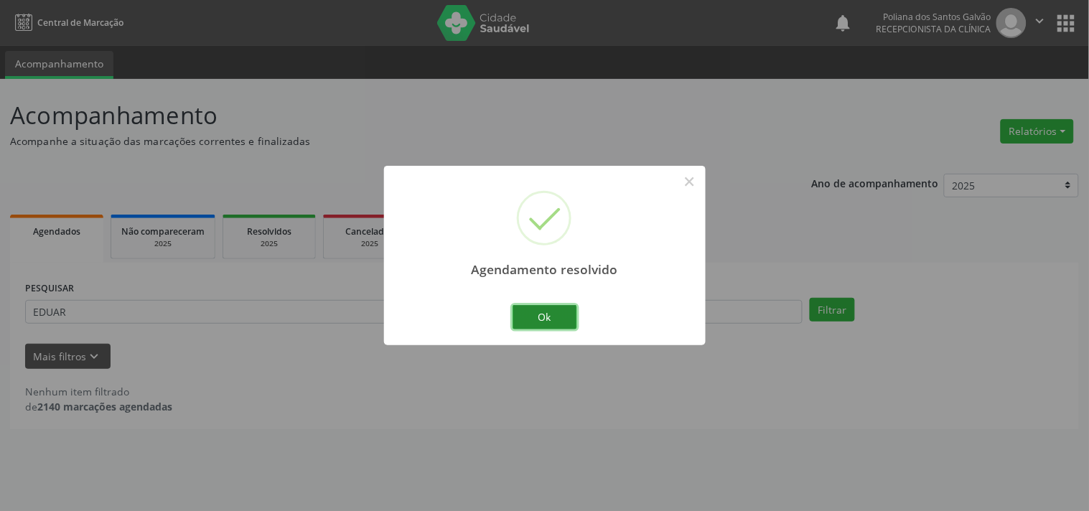
click at [546, 314] on button "Ok" at bounding box center [544, 317] width 65 height 24
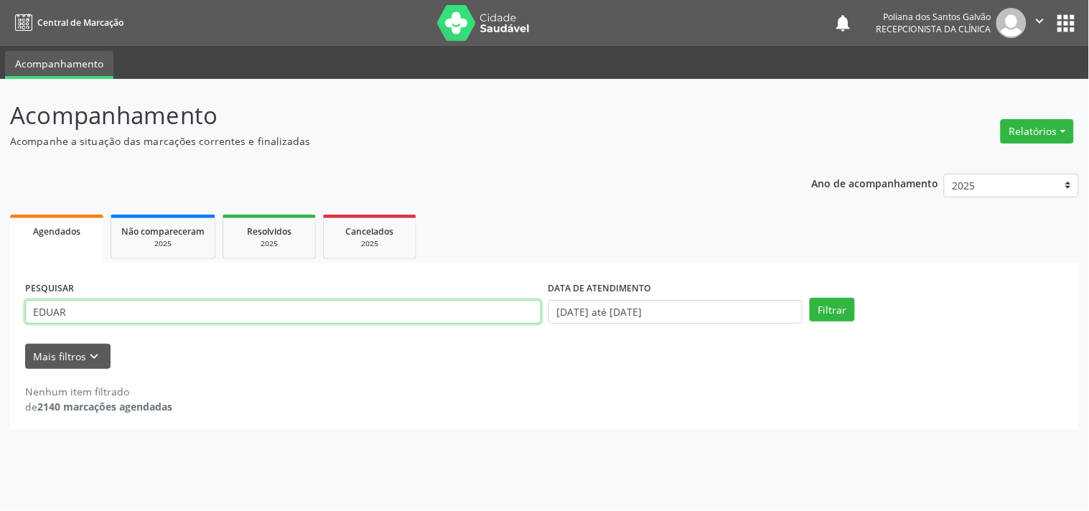
drag, startPoint x: 353, startPoint y: 306, endPoint x: 0, endPoint y: 67, distance: 426.7
click at [0, 126] on div "Acompanhamento Acompanhe a situação das marcações correntes e finalizadas Relat…" at bounding box center [544, 295] width 1089 height 432
type input "[PERSON_NAME]"
click at [809, 298] on button "Filtrar" at bounding box center [831, 310] width 45 height 24
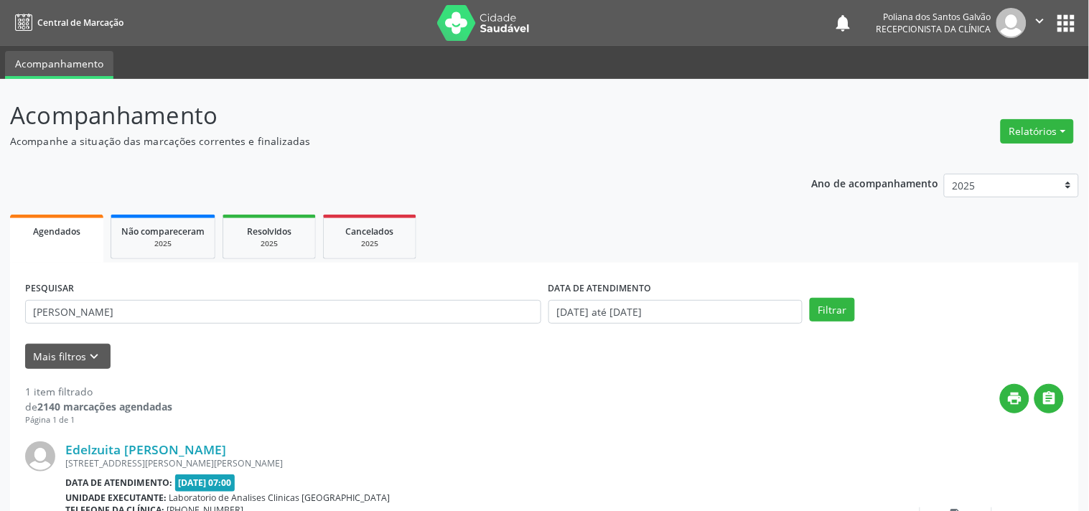
scroll to position [133, 0]
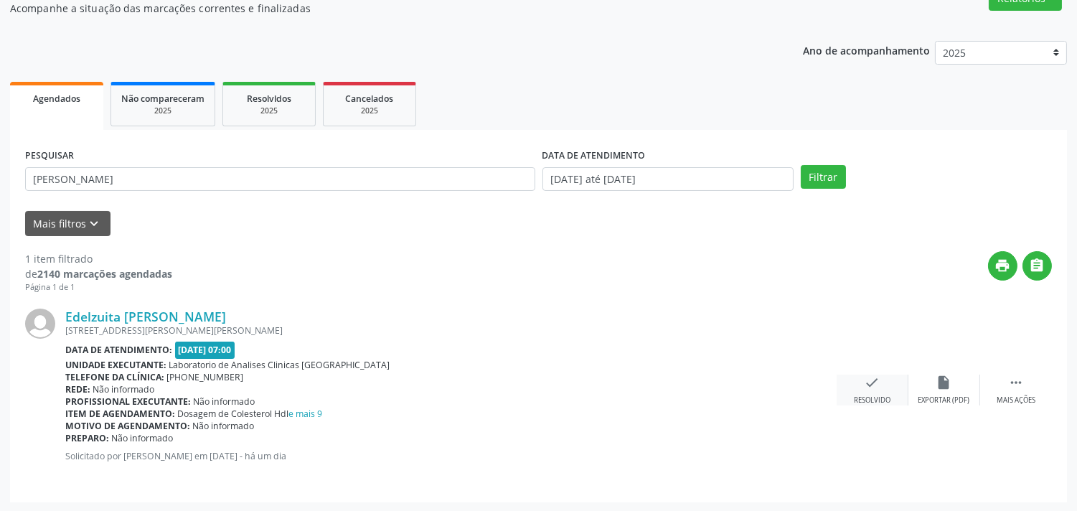
click at [883, 377] on div "check Resolvido" at bounding box center [873, 390] width 72 height 31
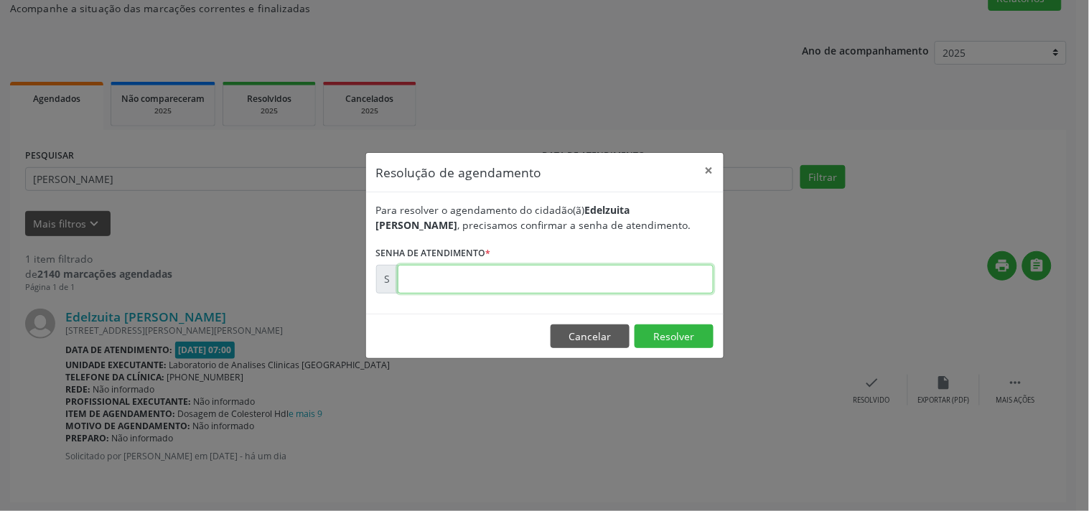
click at [678, 268] on input "text" at bounding box center [556, 279] width 316 height 29
type input "00180104"
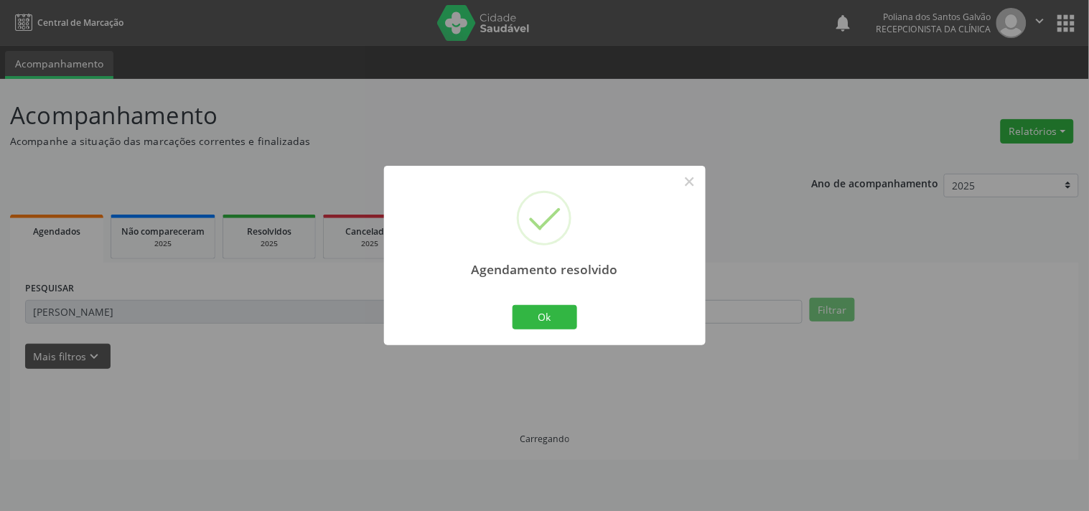
scroll to position [0, 0]
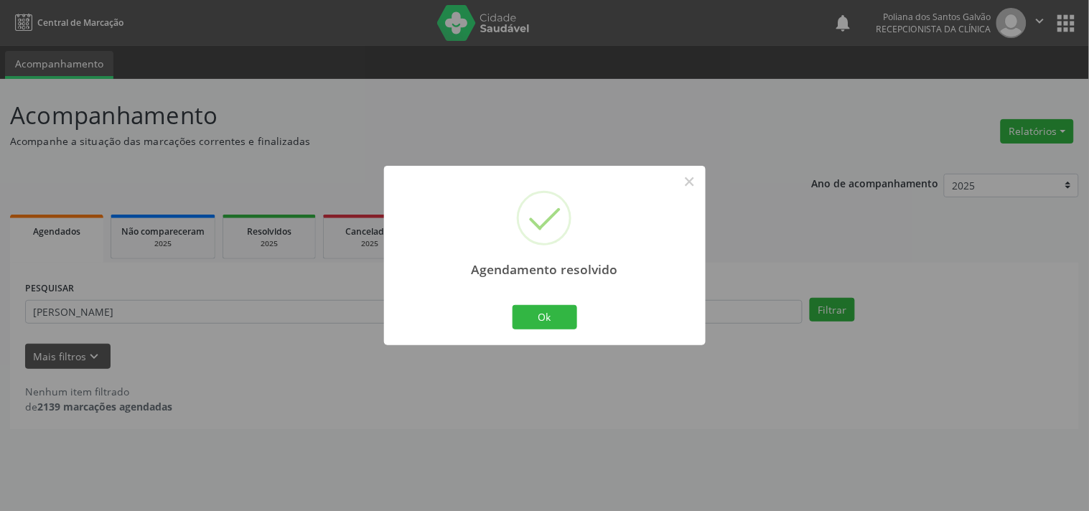
click at [527, 331] on div "Ok Cancel" at bounding box center [544, 317] width 71 height 30
click at [530, 323] on button "Ok" at bounding box center [544, 317] width 65 height 24
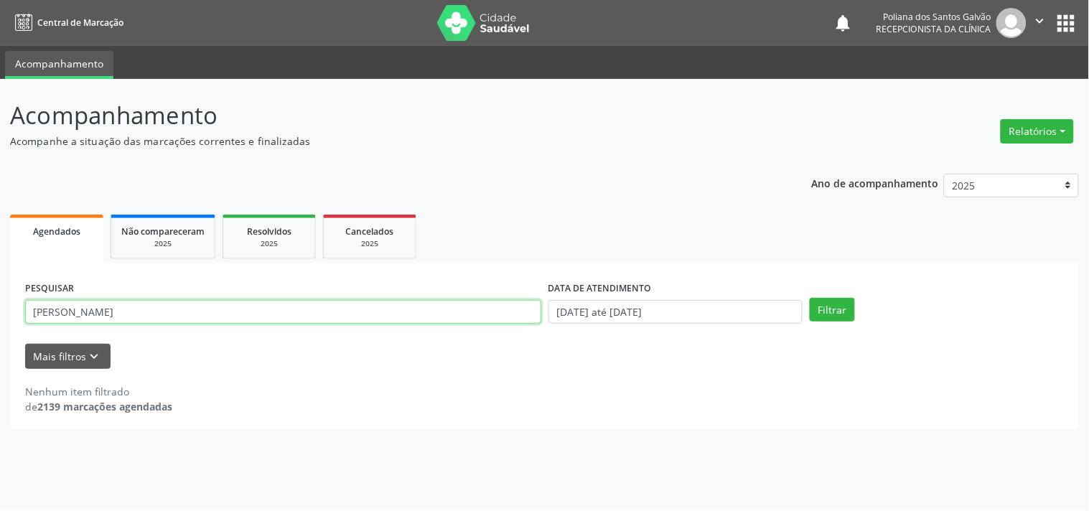
drag, startPoint x: 515, startPoint y: 318, endPoint x: 0, endPoint y: 53, distance: 579.3
click at [0, 65] on div "Central de Marcação notifications Poliana dos Santos Galvão Recepcionista da cl…" at bounding box center [544, 255] width 1089 height 511
type input "MARLI"
click at [809, 298] on button "Filtrar" at bounding box center [831, 310] width 45 height 24
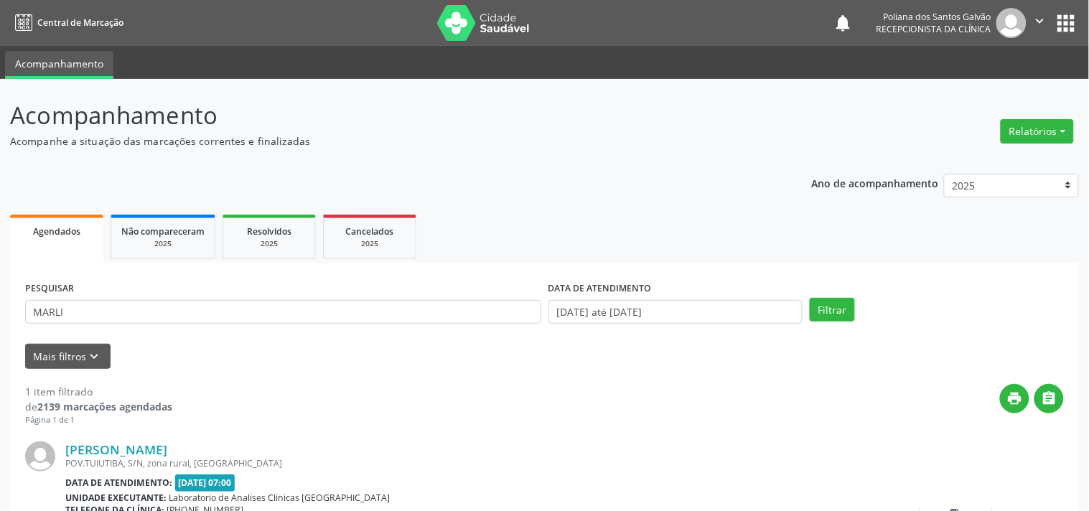
scroll to position [133, 0]
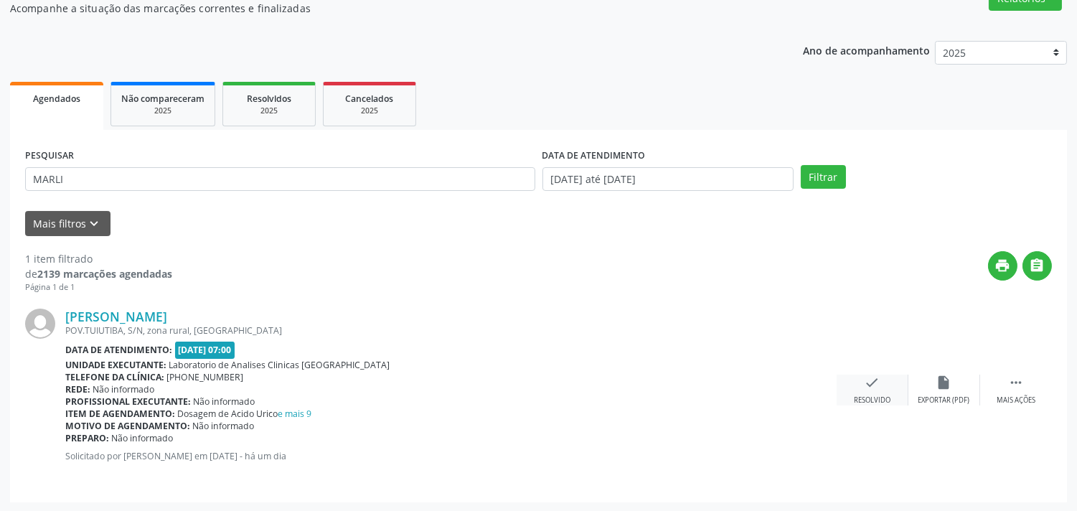
click at [858, 382] on div "check Resolvido" at bounding box center [873, 390] width 72 height 31
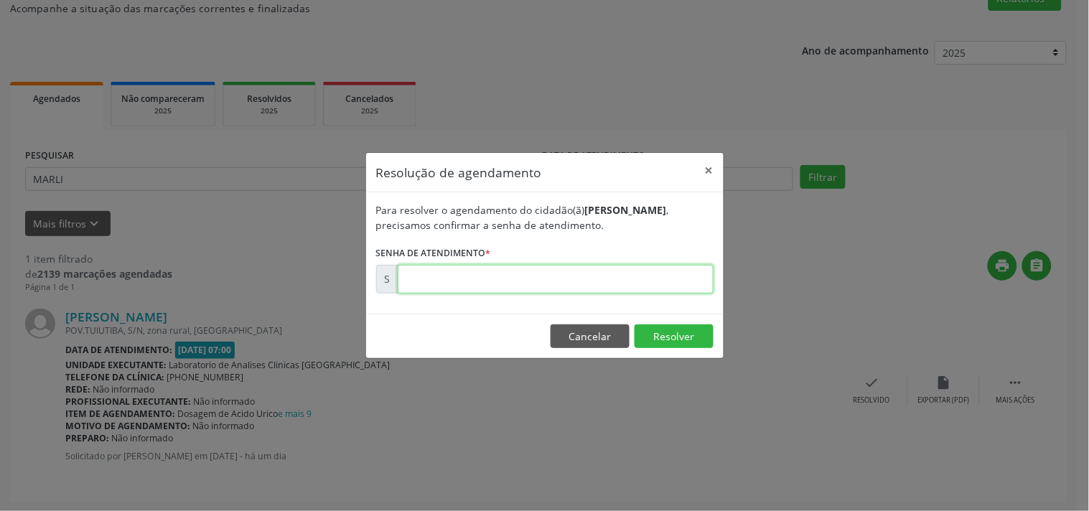
click at [657, 284] on input "text" at bounding box center [556, 279] width 316 height 29
type input "00180150"
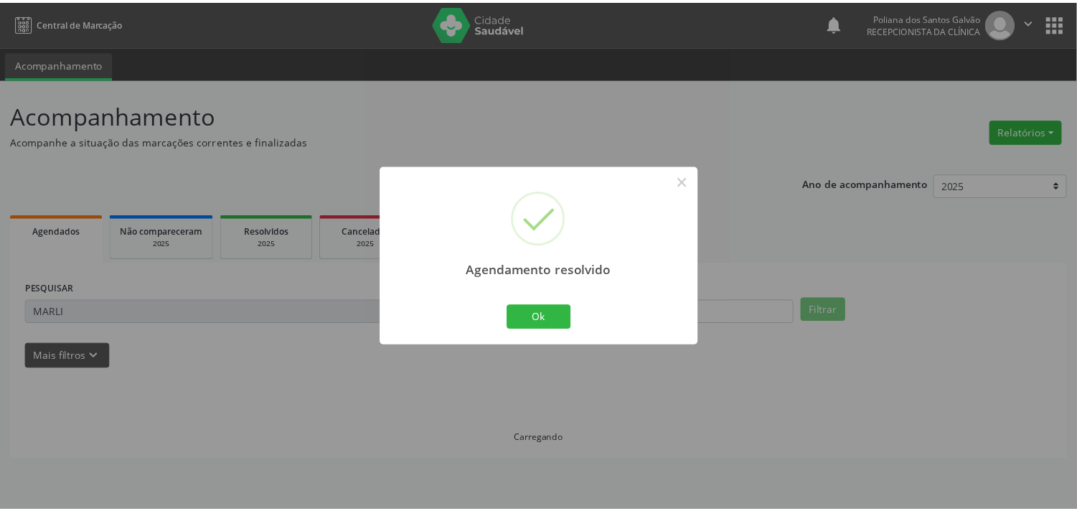
scroll to position [0, 0]
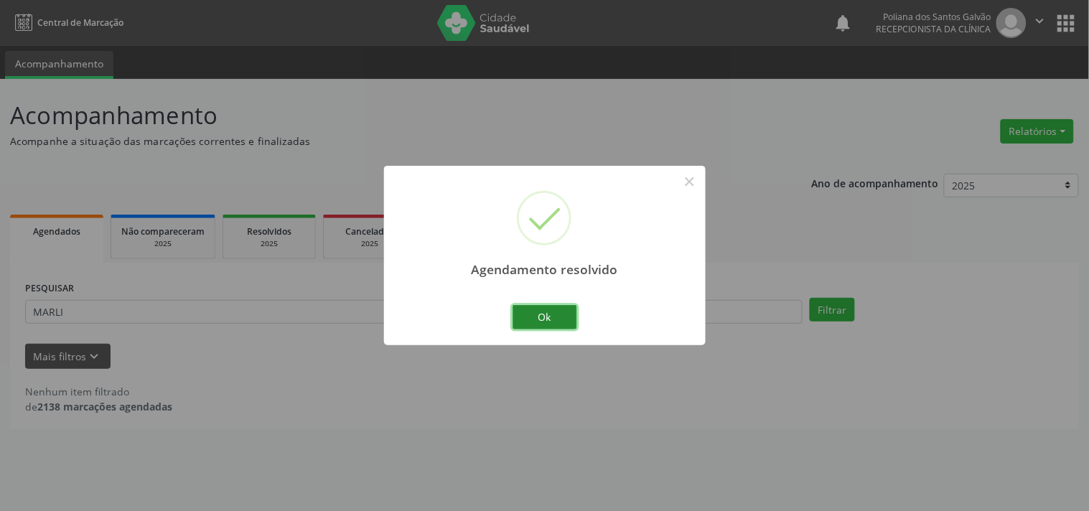
click at [547, 324] on button "Ok" at bounding box center [544, 317] width 65 height 24
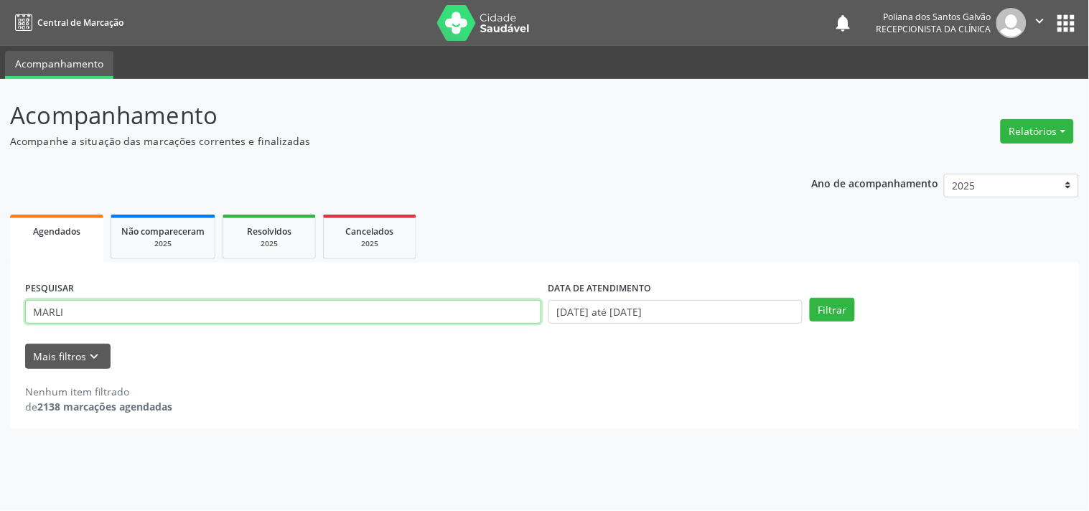
drag, startPoint x: 512, startPoint y: 321, endPoint x: 0, endPoint y: 237, distance: 519.3
click at [0, 237] on div "Acompanhamento Acompanhe a situação das marcações correntes e finalizadas Relat…" at bounding box center [544, 295] width 1089 height 432
type input "AMAN"
click at [809, 298] on button "Filtrar" at bounding box center [831, 310] width 45 height 24
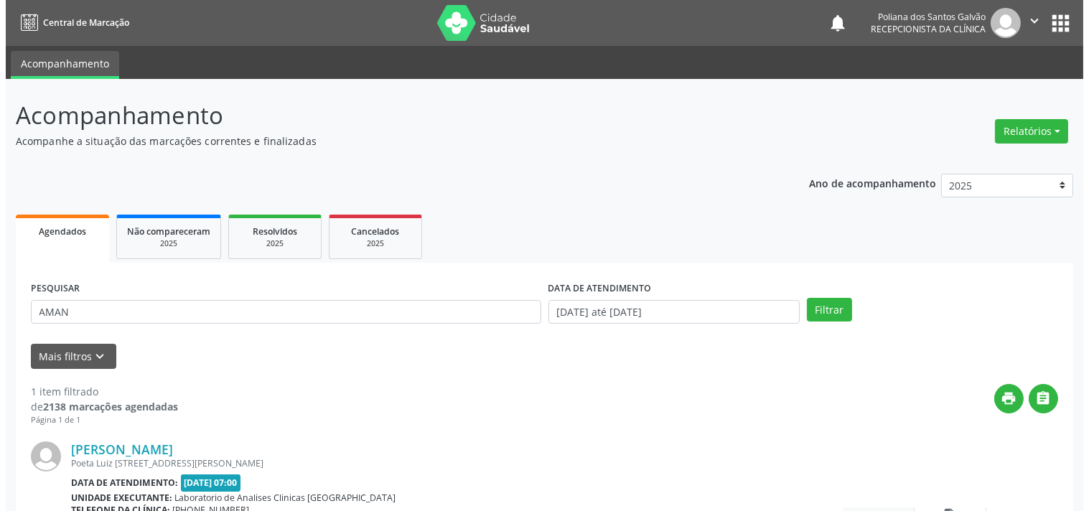
scroll to position [133, 0]
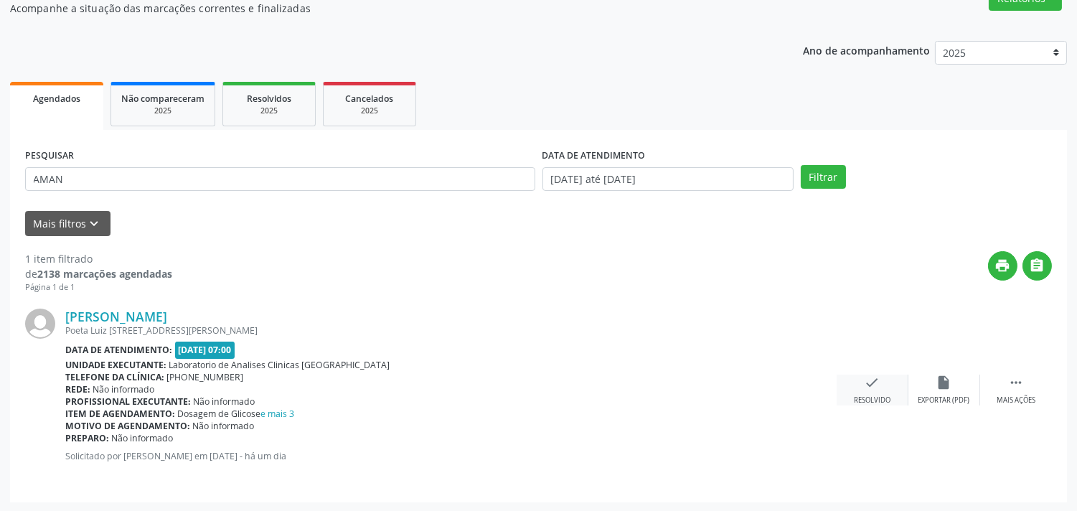
click at [868, 389] on icon "check" at bounding box center [873, 383] width 16 height 16
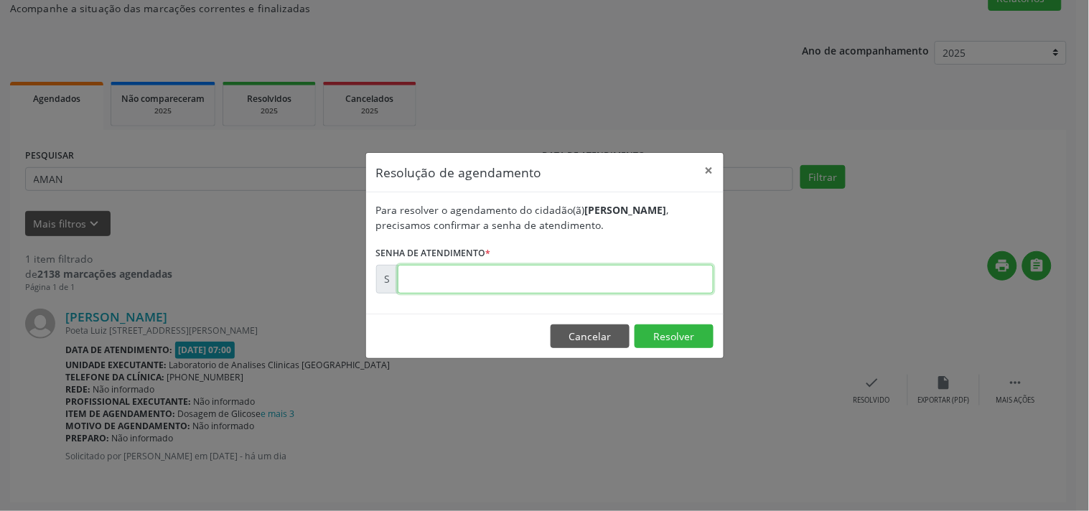
click at [642, 280] on input "text" at bounding box center [556, 279] width 316 height 29
type input "00180142"
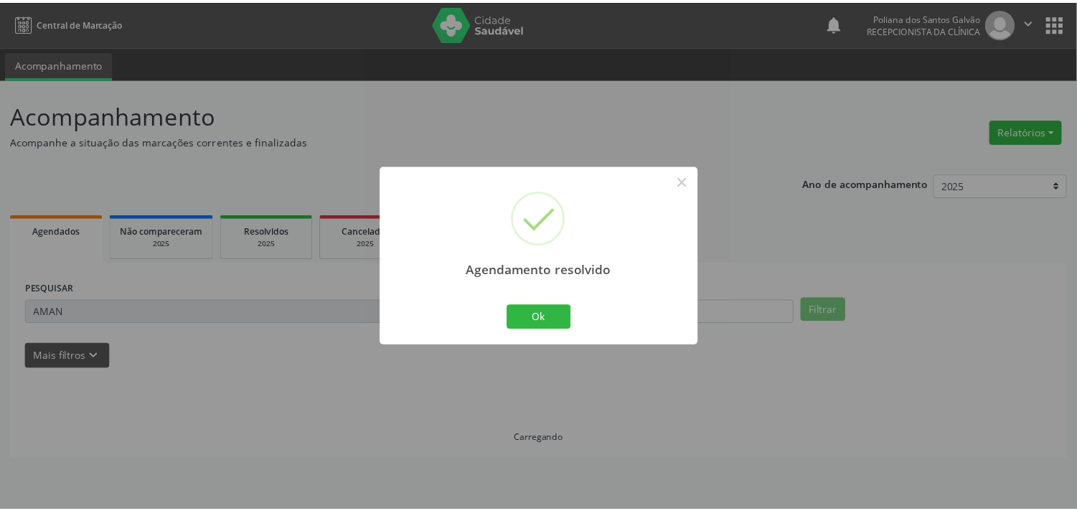
scroll to position [0, 0]
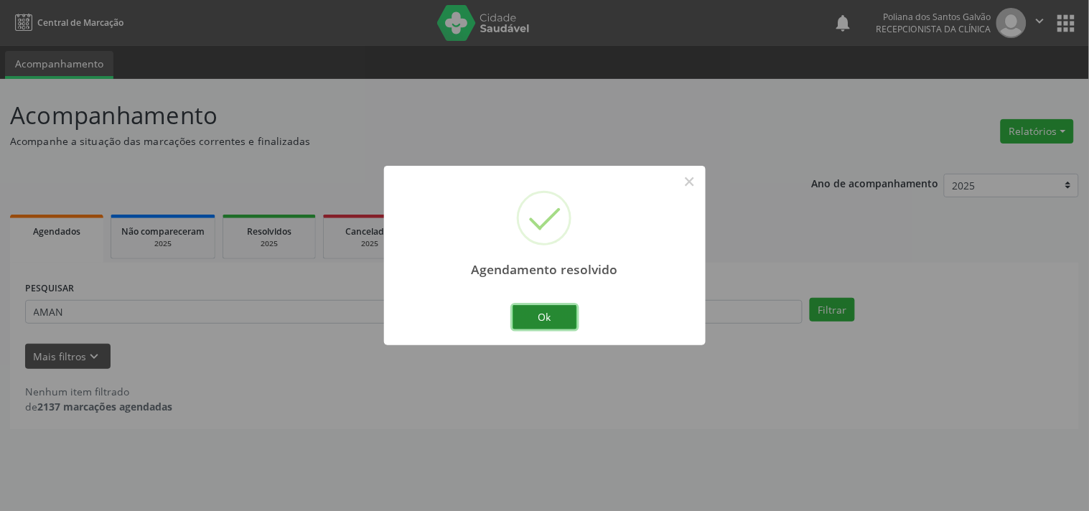
click at [542, 309] on button "Ok" at bounding box center [544, 317] width 65 height 24
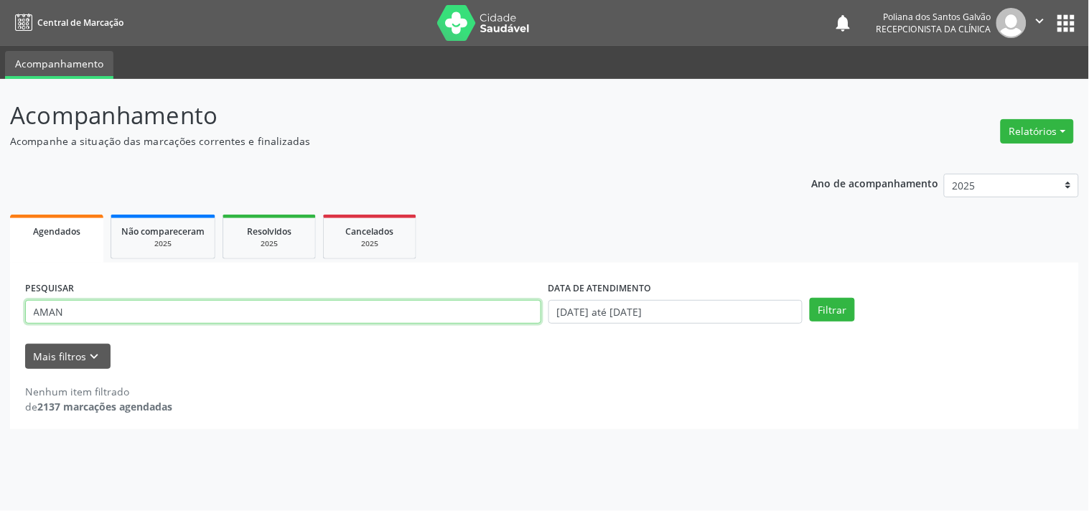
drag, startPoint x: 490, startPoint y: 307, endPoint x: 0, endPoint y: 43, distance: 556.7
click at [0, 66] on div "Central de Marcação notifications Poliana dos Santos Galvão Recepcionista da cl…" at bounding box center [544, 255] width 1089 height 511
type input "JOSEDY"
click at [809, 298] on button "Filtrar" at bounding box center [831, 310] width 45 height 24
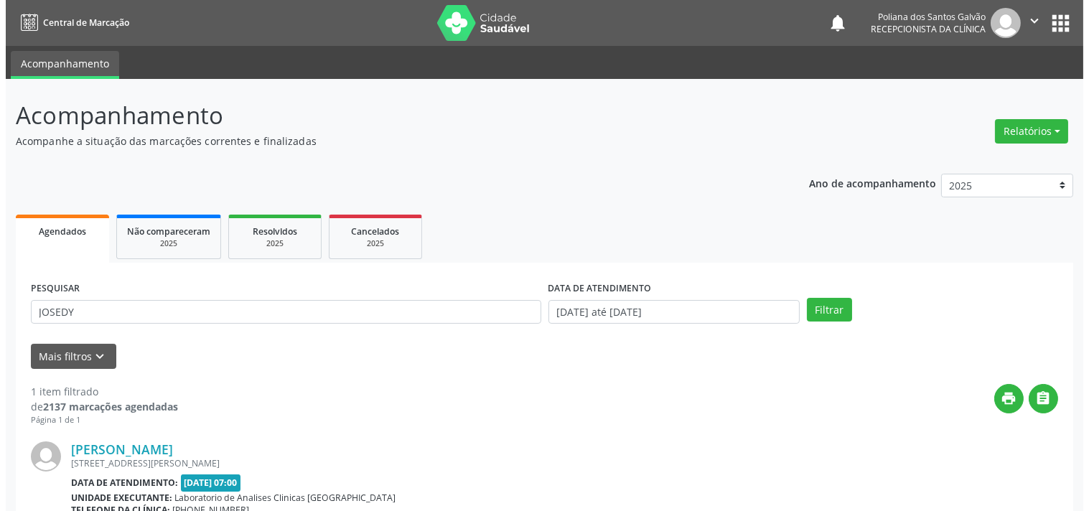
scroll to position [146, 0]
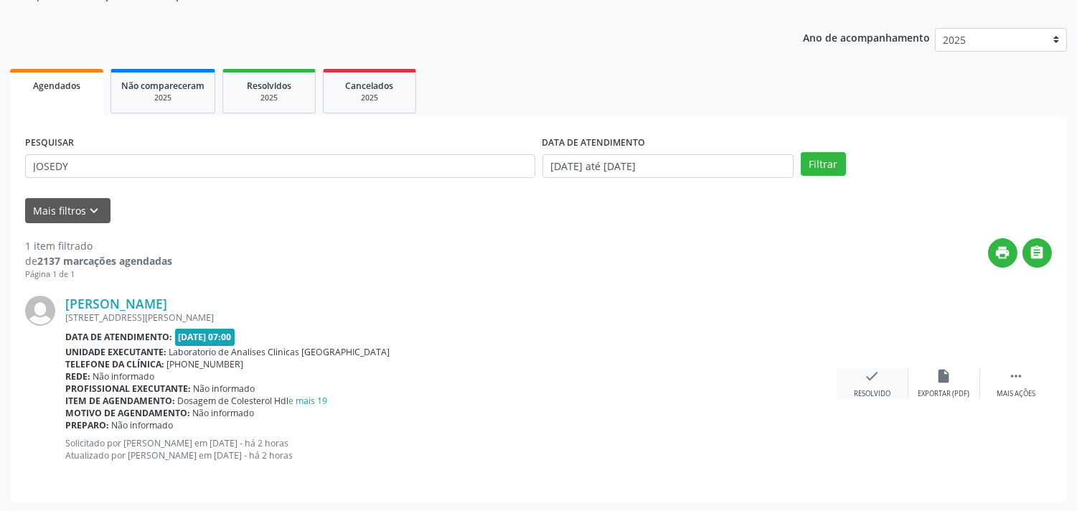
click at [877, 383] on div "check Resolvido" at bounding box center [873, 383] width 72 height 31
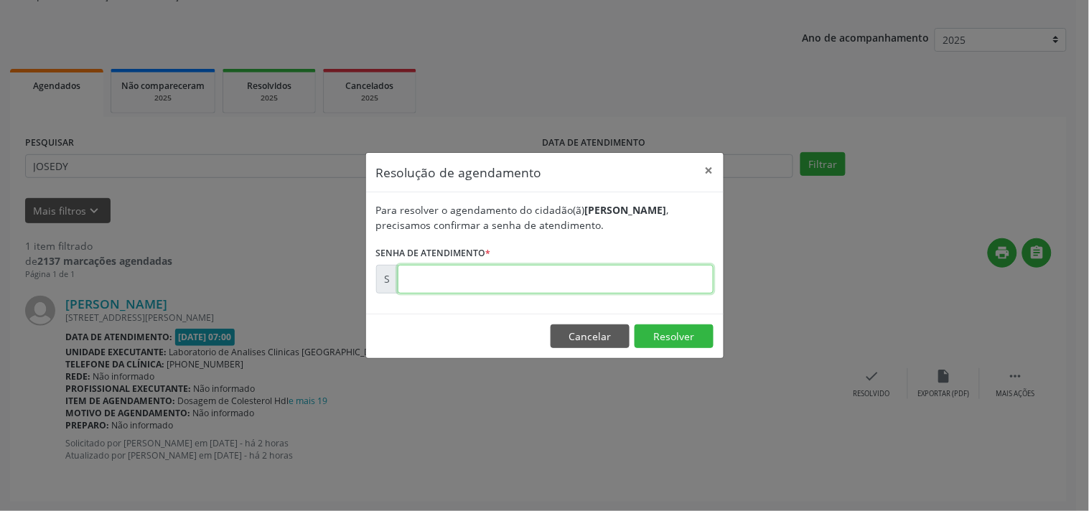
click at [675, 281] on input "text" at bounding box center [556, 279] width 316 height 29
type input "00180529"
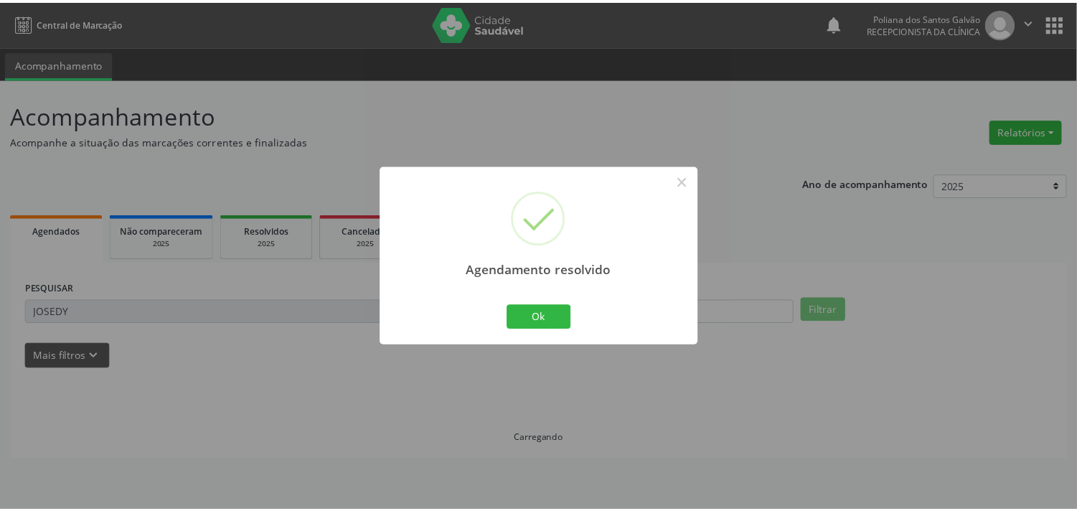
scroll to position [0, 0]
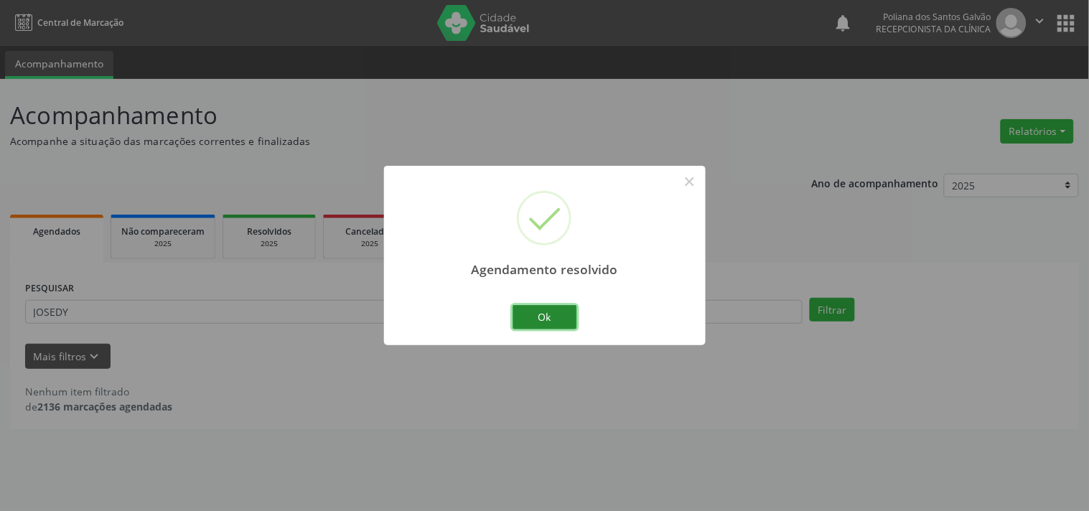
click at [547, 324] on button "Ok" at bounding box center [544, 317] width 65 height 24
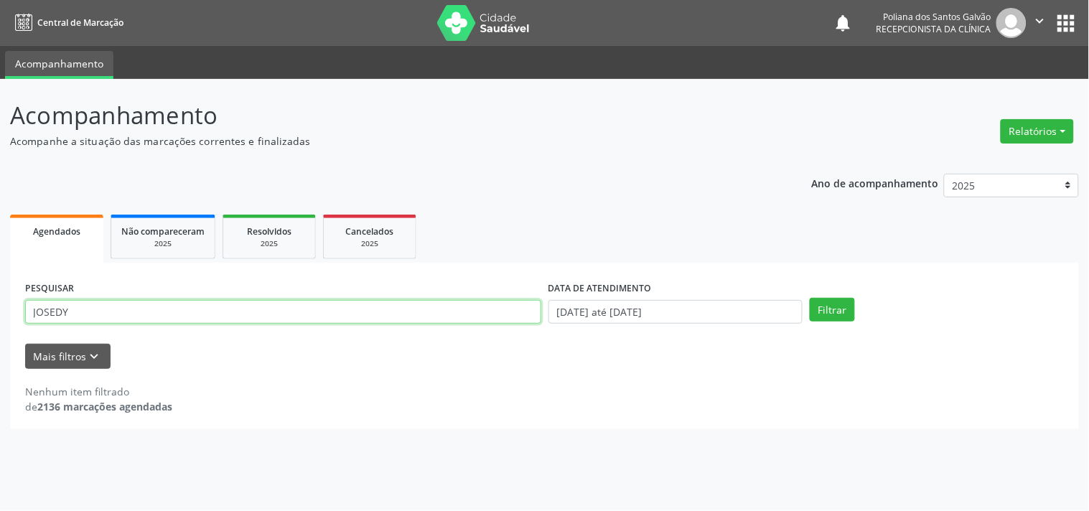
drag, startPoint x: 452, startPoint y: 320, endPoint x: 0, endPoint y: 302, distance: 452.4
click at [93, 235] on div "Agendados Não compareceram 2025 Resolvidos 2025 Cancelados 2025 PESQUISAR JOSED…" at bounding box center [544, 320] width 1068 height 218
type input "J"
type input "MANOEL"
click at [809, 298] on button "Filtrar" at bounding box center [831, 310] width 45 height 24
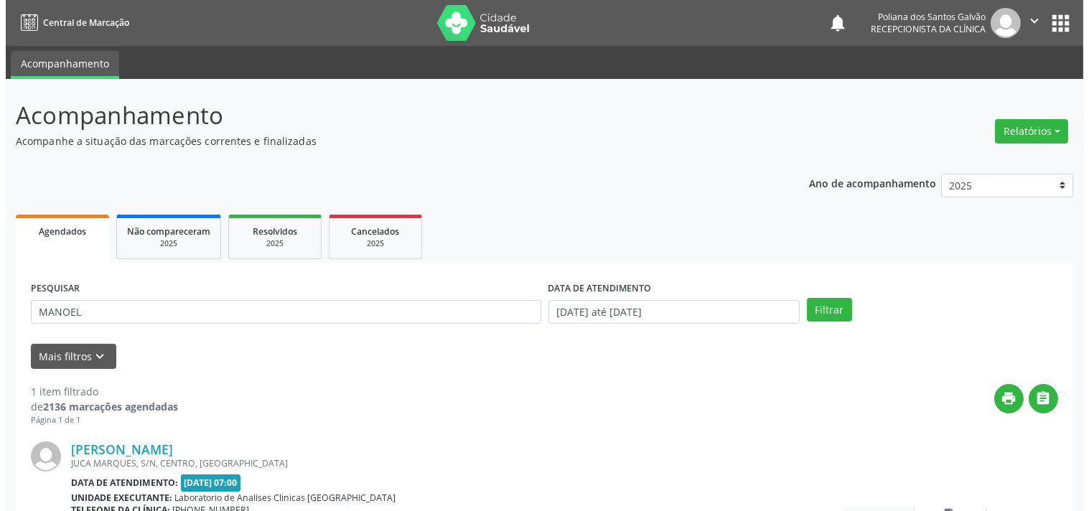
scroll to position [133, 0]
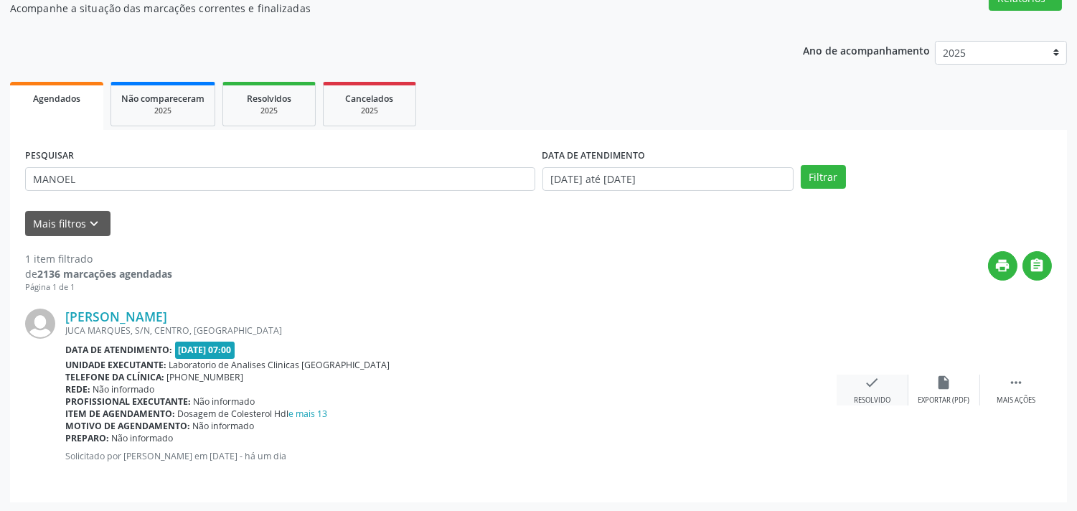
click at [875, 382] on icon "check" at bounding box center [873, 383] width 16 height 16
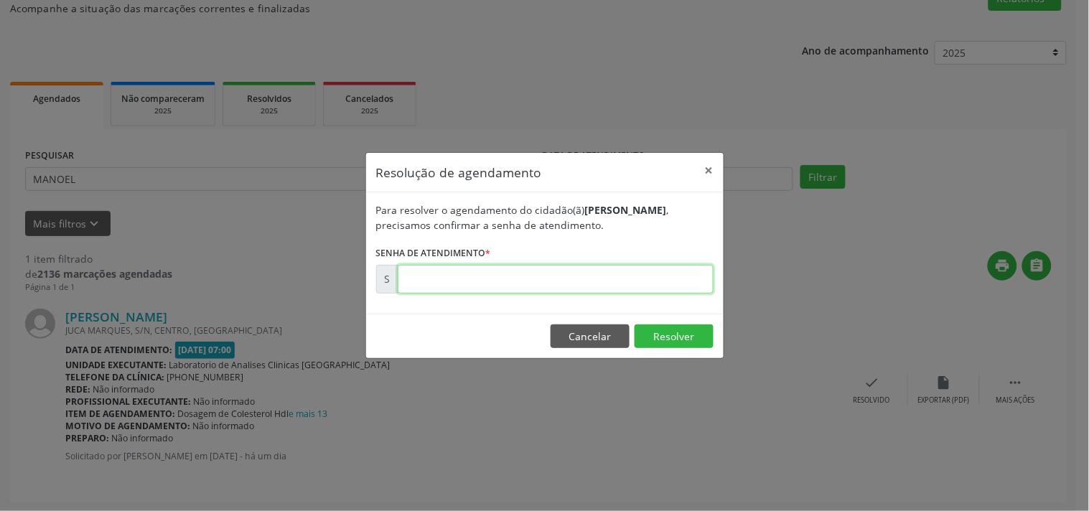
click at [676, 280] on input "text" at bounding box center [556, 279] width 316 height 29
type input "00180137"
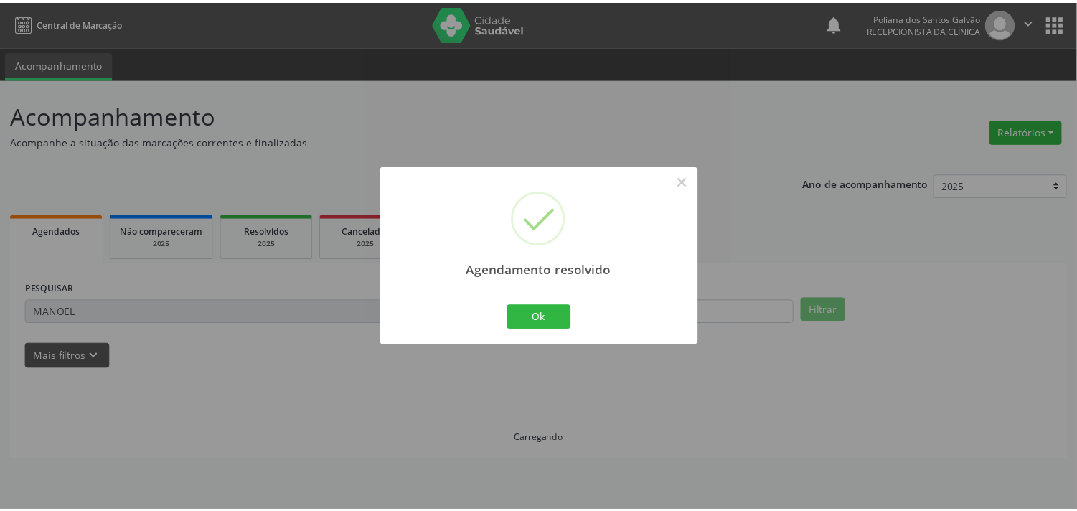
scroll to position [0, 0]
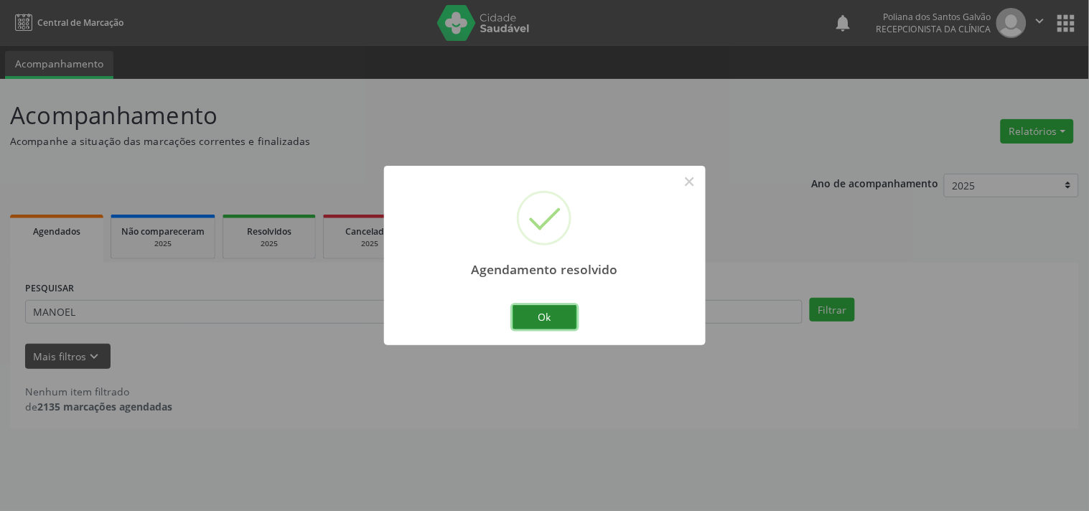
click at [551, 319] on button "Ok" at bounding box center [544, 317] width 65 height 24
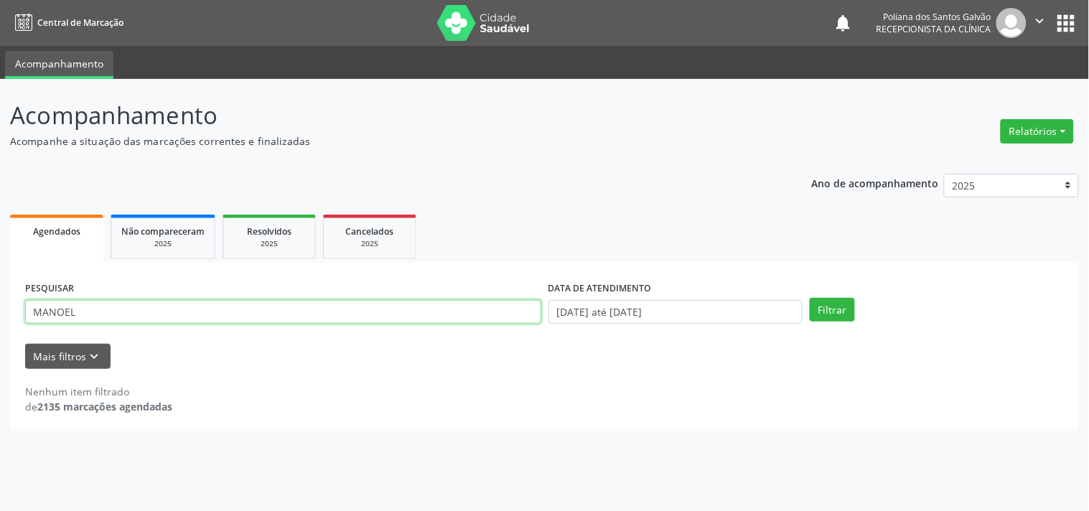
drag, startPoint x: 438, startPoint y: 314, endPoint x: 0, endPoint y: 240, distance: 443.8
click at [0, 244] on div "Acompanhamento Acompanhe a situação das marcações correntes e finalizadas Relat…" at bounding box center [544, 295] width 1089 height 432
type input "V"
type input "VIC"
click at [809, 298] on button "Filtrar" at bounding box center [831, 310] width 45 height 24
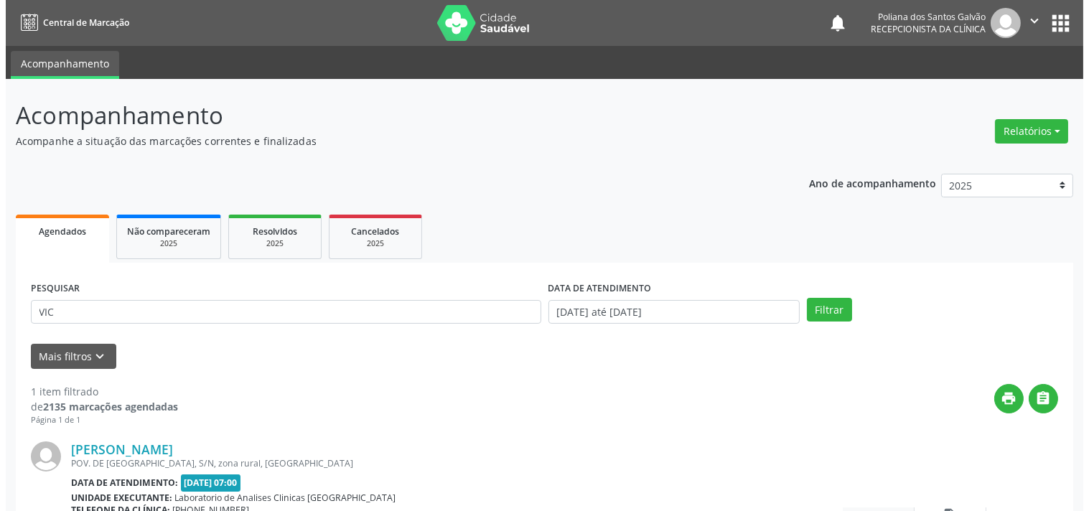
scroll to position [133, 0]
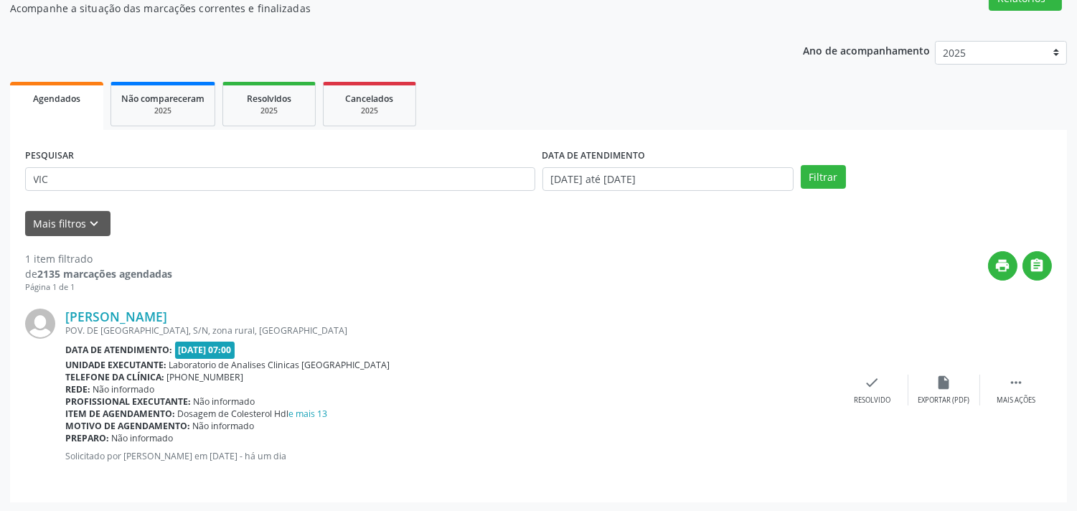
click at [835, 383] on div "Rede: Não informado" at bounding box center [450, 389] width 771 height 12
click at [879, 388] on icon "check" at bounding box center [873, 383] width 16 height 16
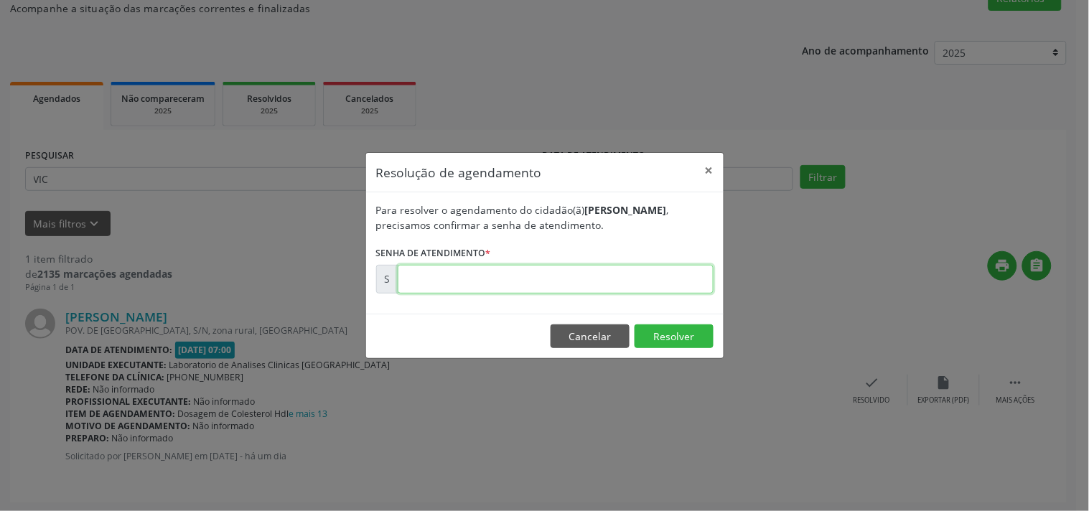
click at [664, 276] on input "text" at bounding box center [556, 279] width 316 height 29
type input "00180116"
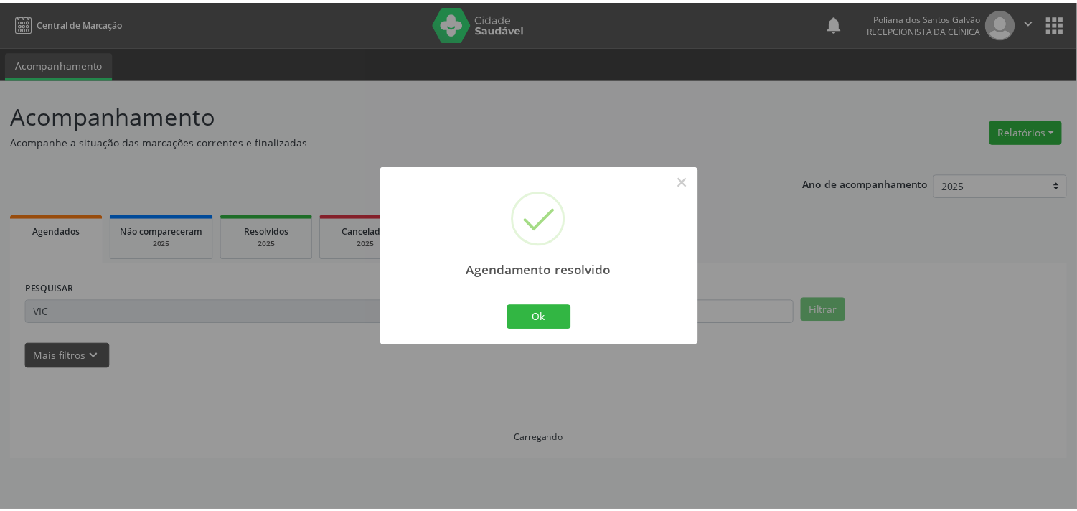
scroll to position [0, 0]
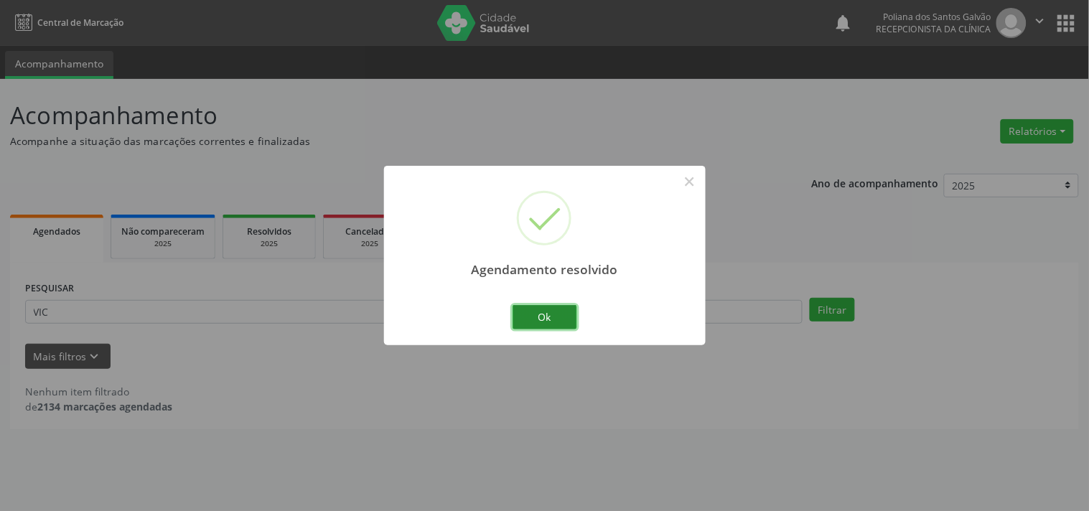
click at [561, 311] on button "Ok" at bounding box center [544, 317] width 65 height 24
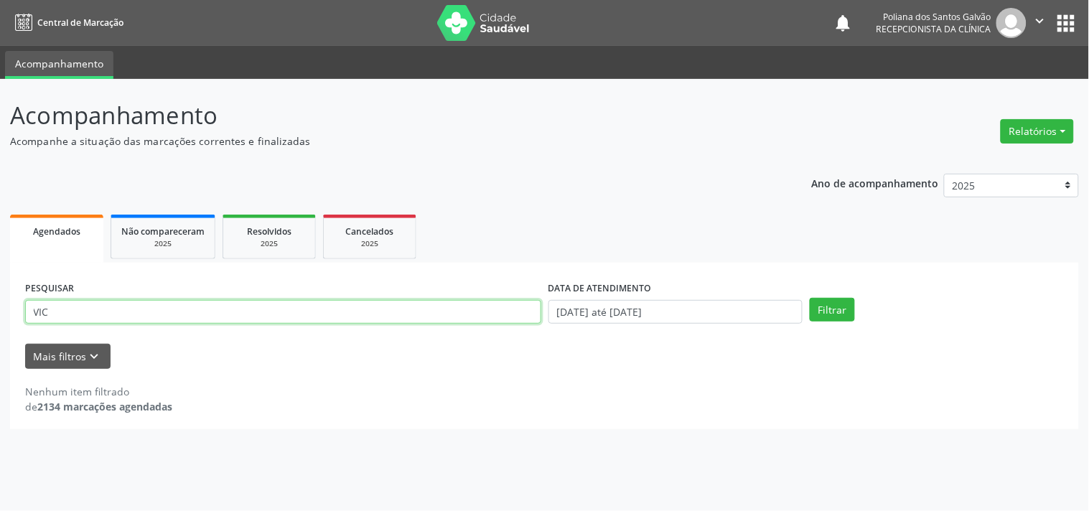
drag, startPoint x: 492, startPoint y: 310, endPoint x: 0, endPoint y: 105, distance: 533.1
click at [0, 98] on div "Acompanhamento Acompanhe a situação das marcações correntes e finalizadas Relat…" at bounding box center [544, 295] width 1089 height 432
type input "[PERSON_NAME]"
click at [809, 298] on button "Filtrar" at bounding box center [831, 310] width 45 height 24
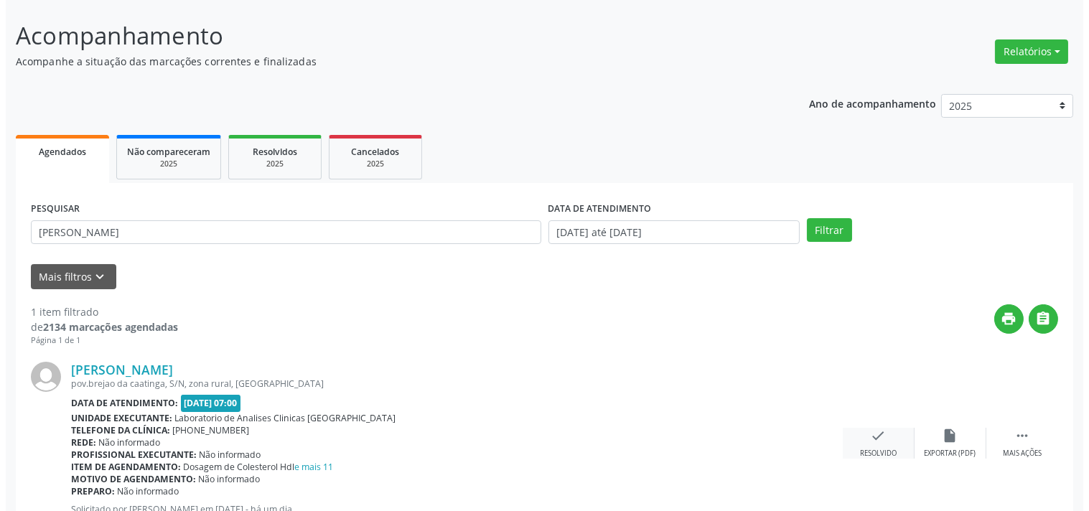
scroll to position [133, 0]
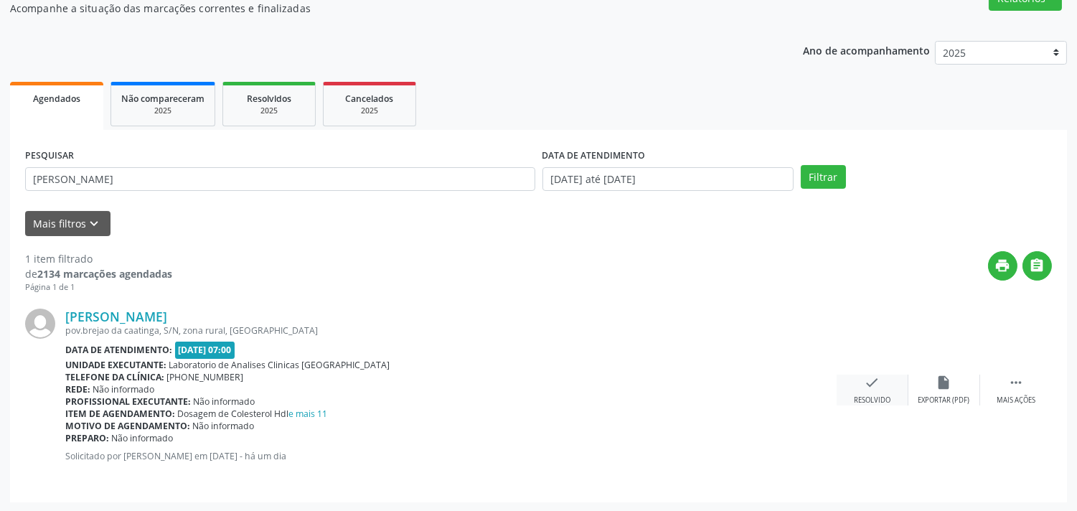
click at [872, 383] on icon "check" at bounding box center [873, 383] width 16 height 16
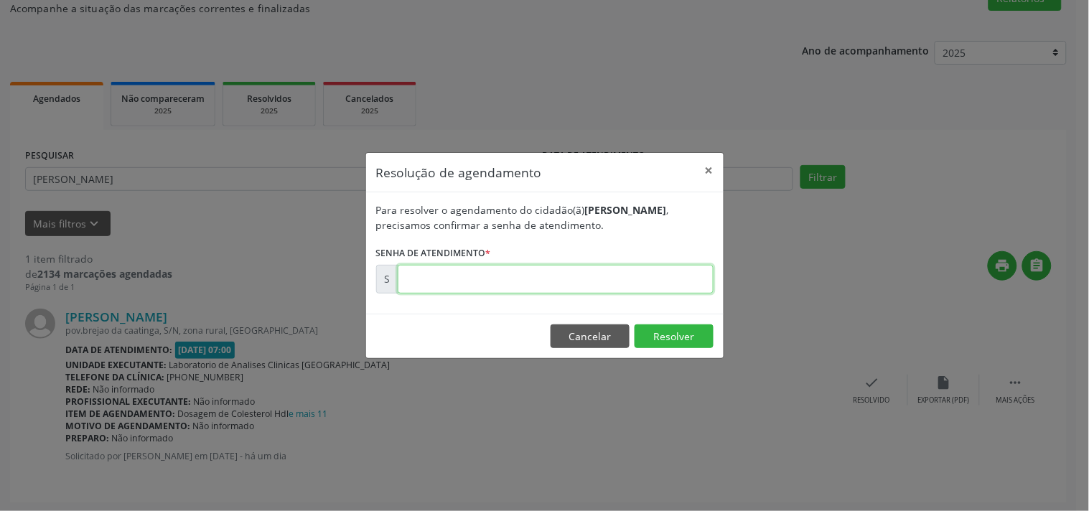
click at [634, 283] on input "text" at bounding box center [556, 279] width 316 height 29
type input "00180125"
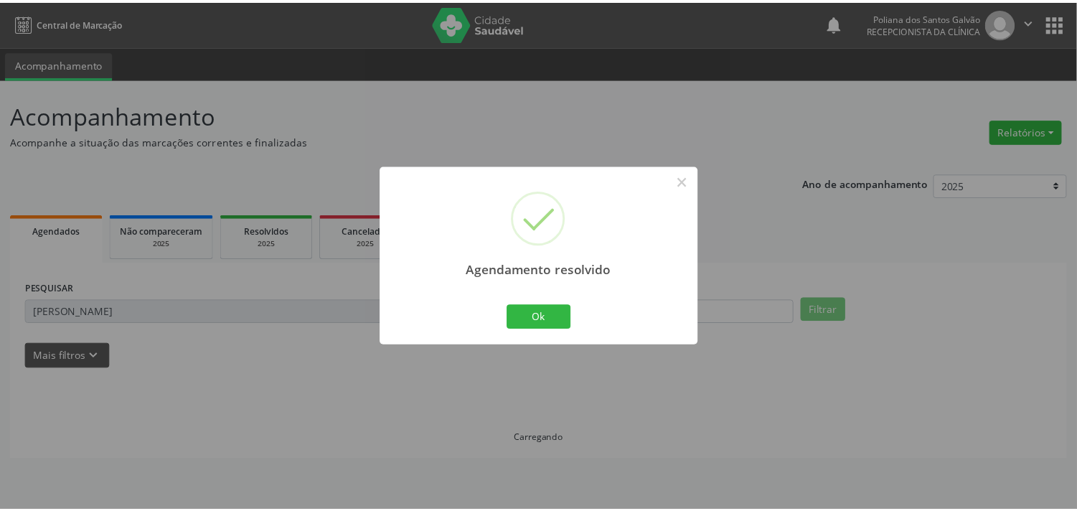
scroll to position [0, 0]
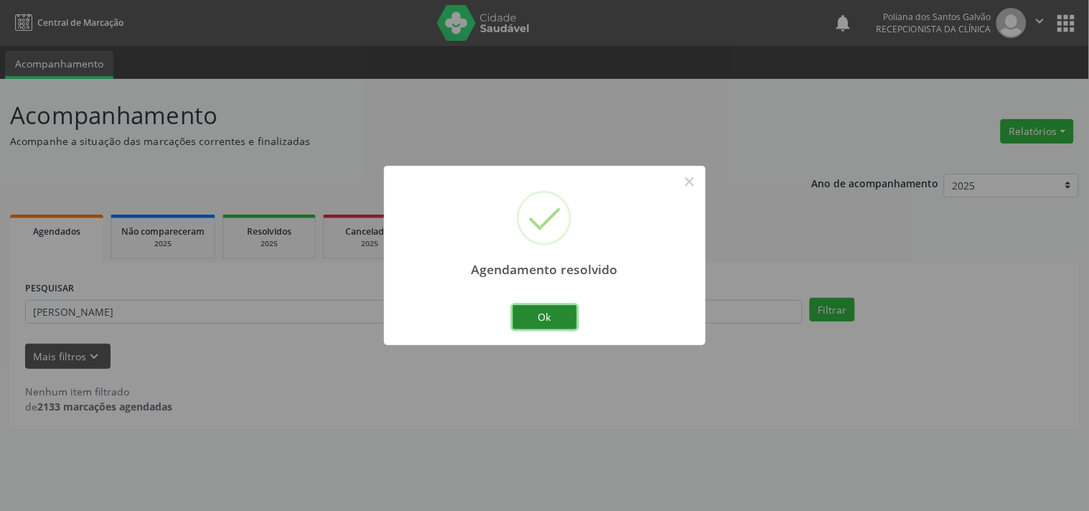
click at [543, 316] on button "Ok" at bounding box center [544, 317] width 65 height 24
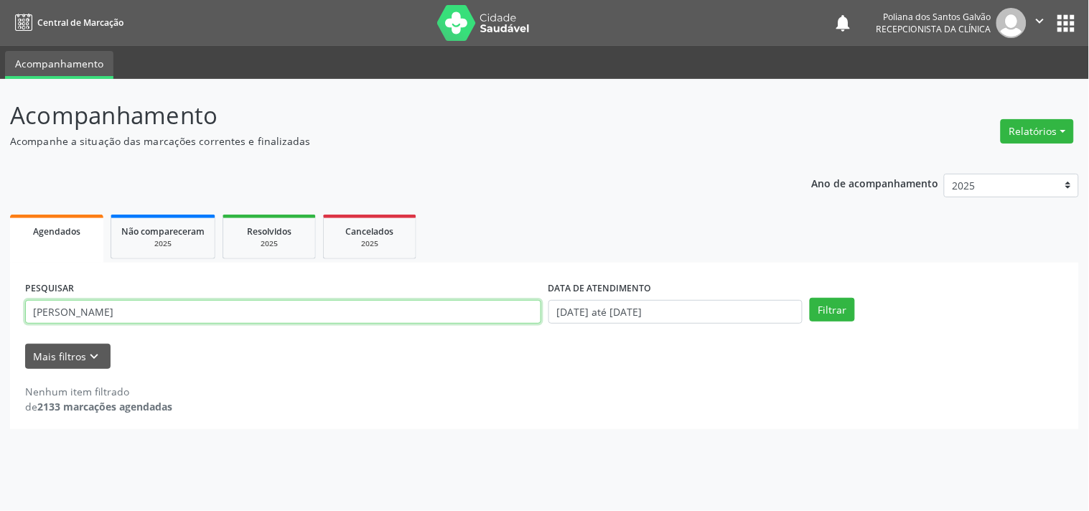
drag, startPoint x: 436, startPoint y: 307, endPoint x: 0, endPoint y: 112, distance: 477.3
click at [0, 112] on div "Acompanhamento Acompanhe a situação das marcações correntes e finalizadas Relat…" at bounding box center [544, 295] width 1089 height 432
type input "GIVA"
click at [809, 298] on button "Filtrar" at bounding box center [831, 310] width 45 height 24
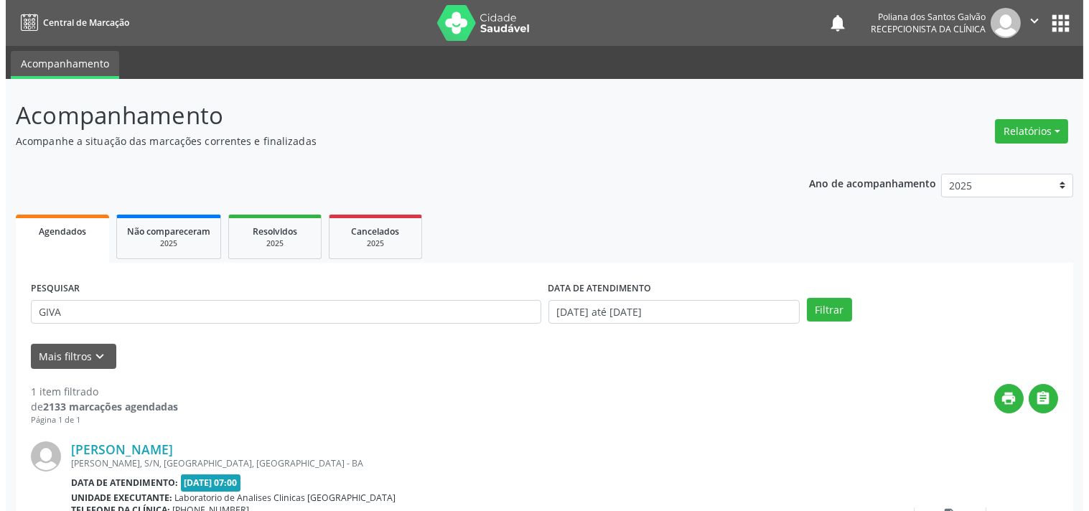
scroll to position [133, 0]
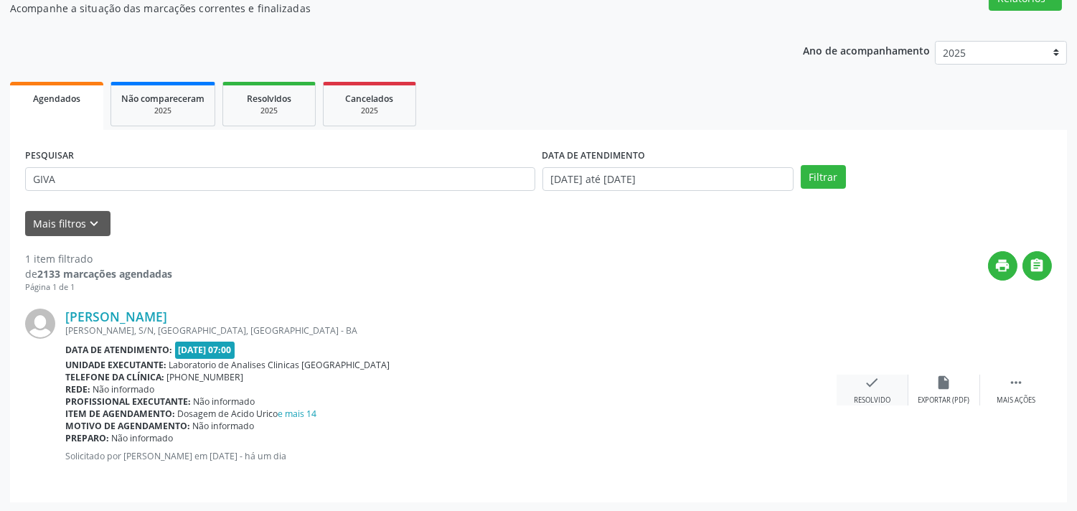
click at [873, 383] on icon "check" at bounding box center [873, 383] width 16 height 16
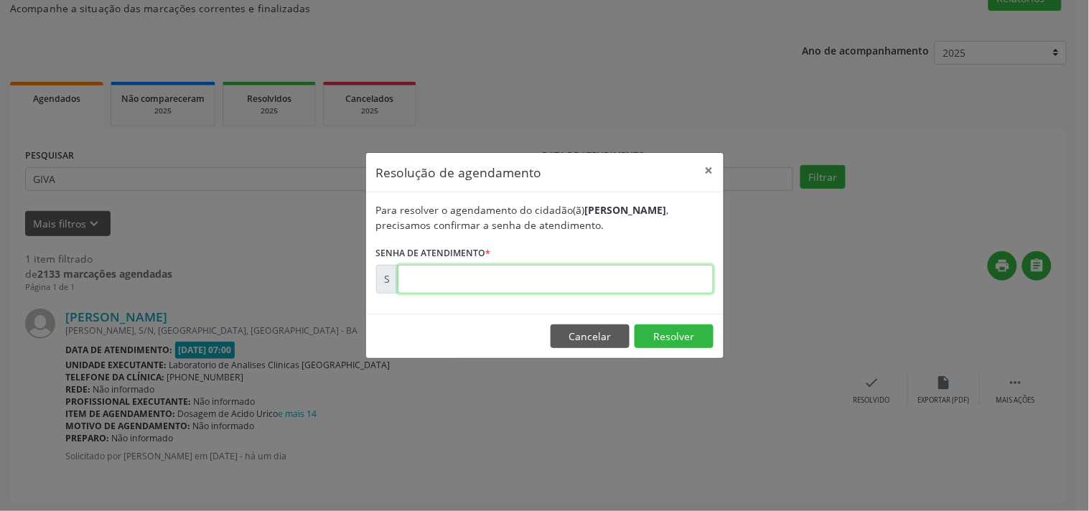
click at [670, 281] on input "text" at bounding box center [556, 279] width 316 height 29
type input "00180100"
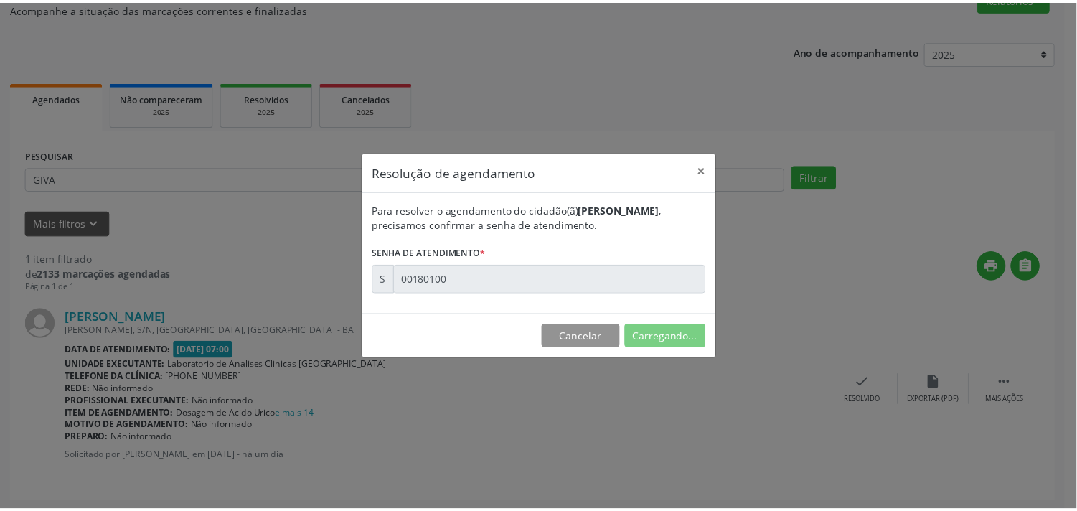
scroll to position [0, 0]
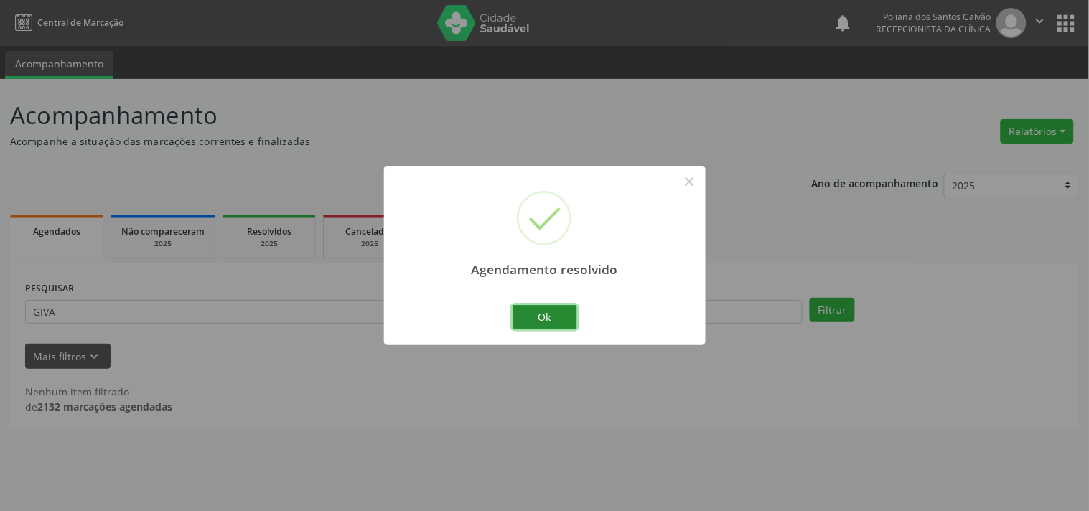
click at [568, 311] on button "Ok" at bounding box center [544, 317] width 65 height 24
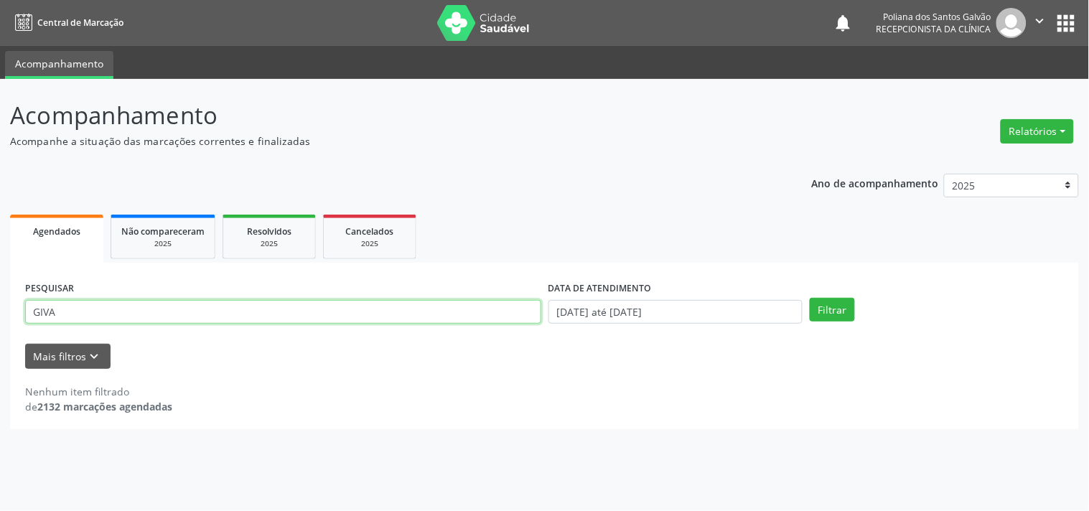
drag, startPoint x: 400, startPoint y: 310, endPoint x: 0, endPoint y: 138, distance: 435.9
click at [0, 164] on div "Acompanhamento Acompanhe a situação das marcações correntes e finalizadas Relat…" at bounding box center [544, 295] width 1089 height 432
type input "DART"
click at [809, 298] on button "Filtrar" at bounding box center [831, 310] width 45 height 24
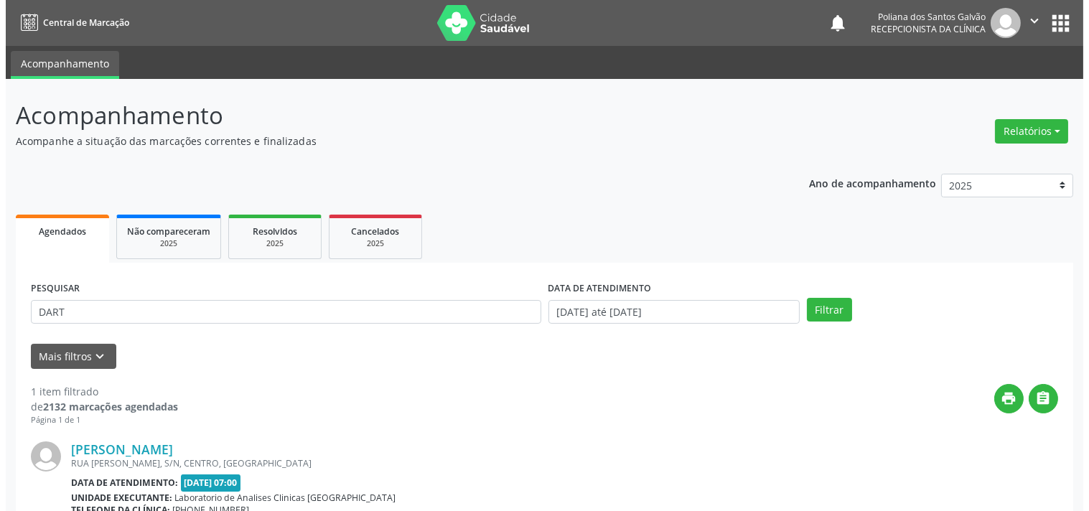
scroll to position [146, 0]
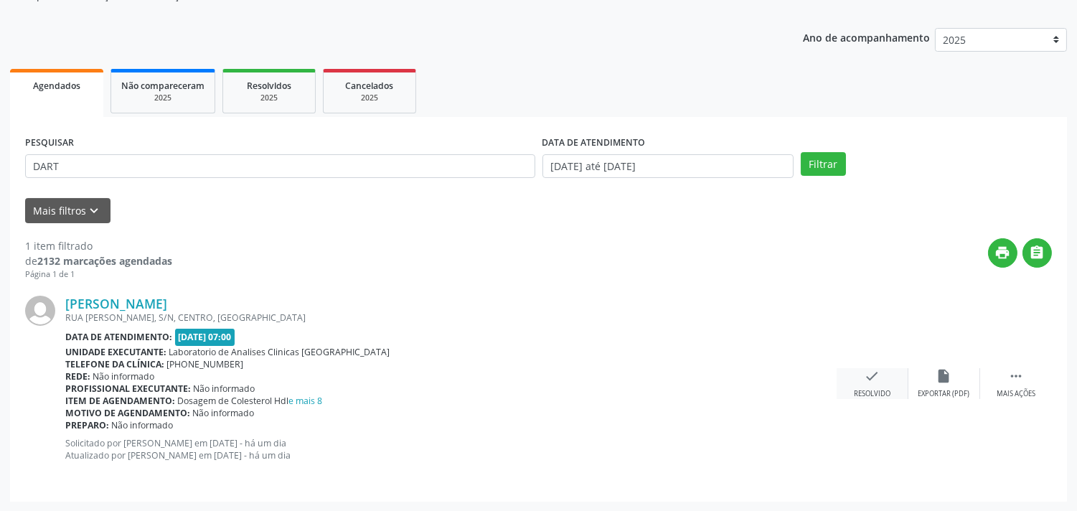
click at [865, 370] on icon "check" at bounding box center [873, 376] width 16 height 16
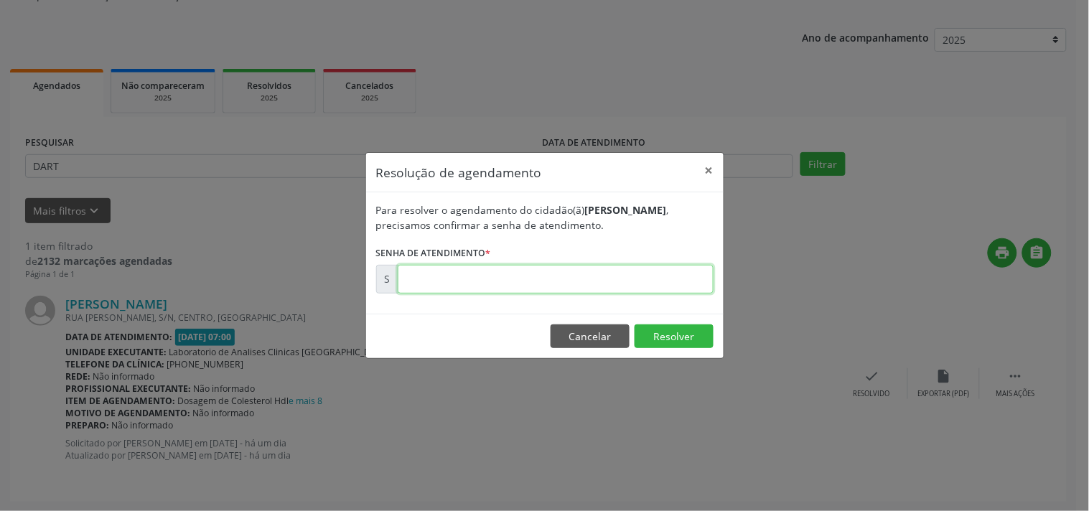
click at [667, 280] on input "text" at bounding box center [556, 279] width 316 height 29
type input "00180165"
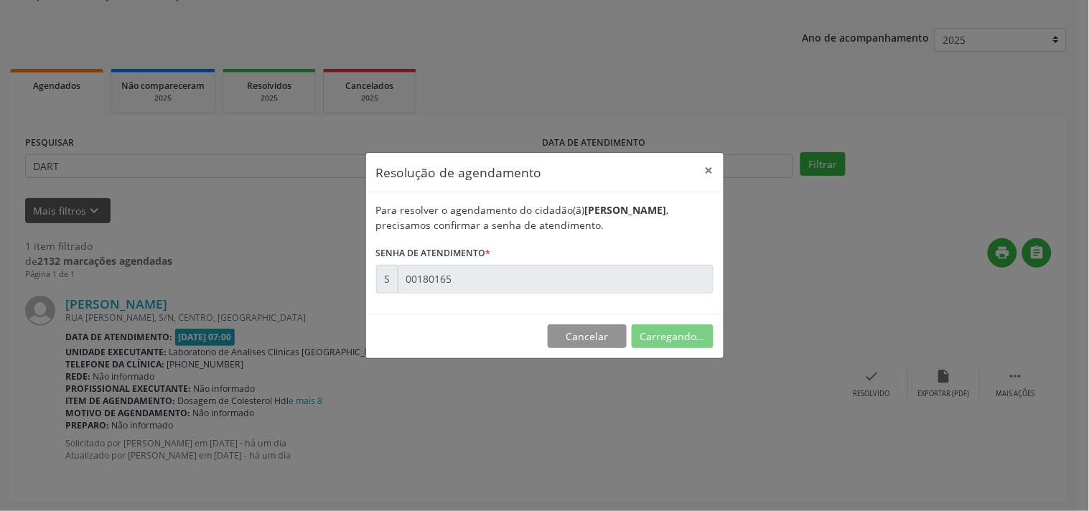
scroll to position [0, 0]
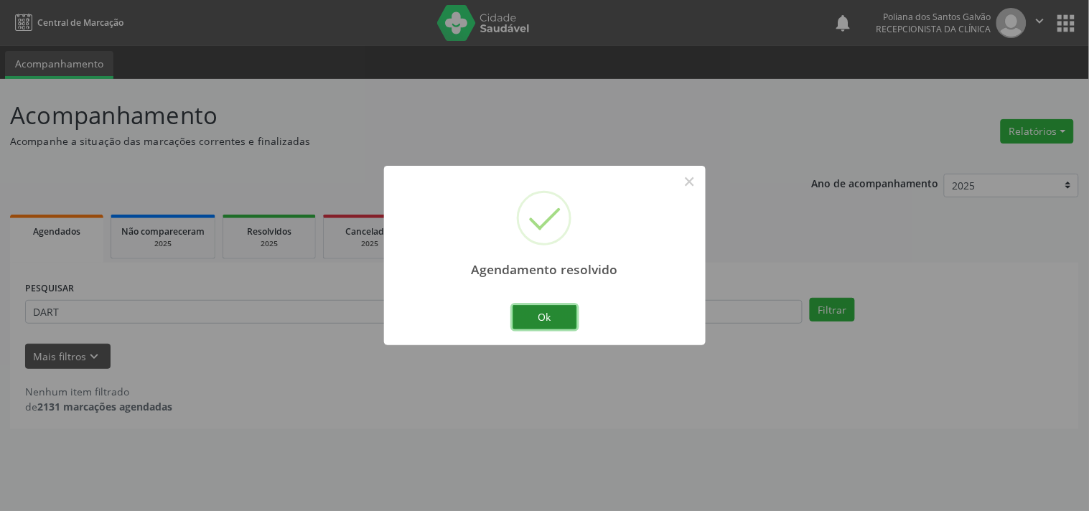
click at [560, 312] on button "Ok" at bounding box center [544, 317] width 65 height 24
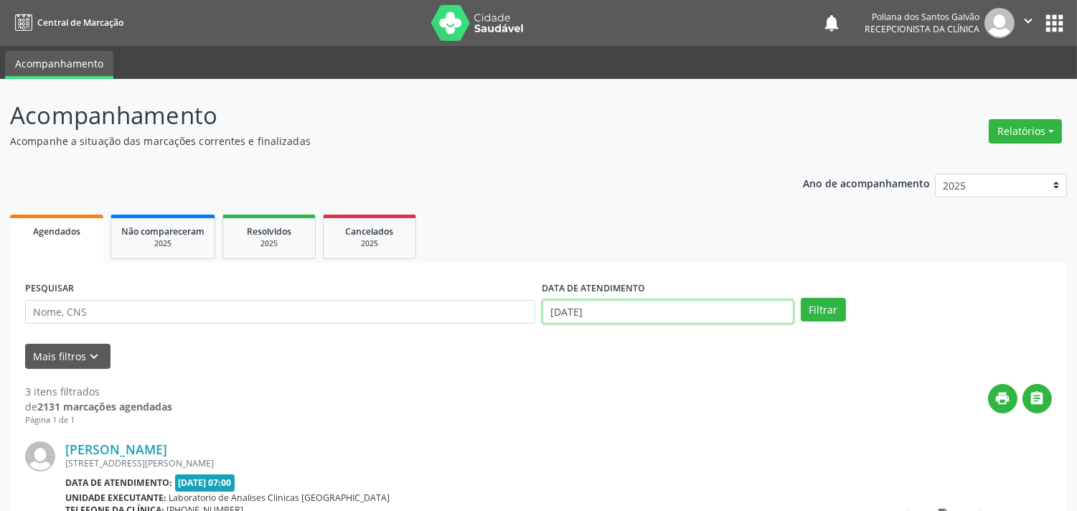
click at [685, 306] on input "[DATE]" at bounding box center [668, 312] width 251 height 24
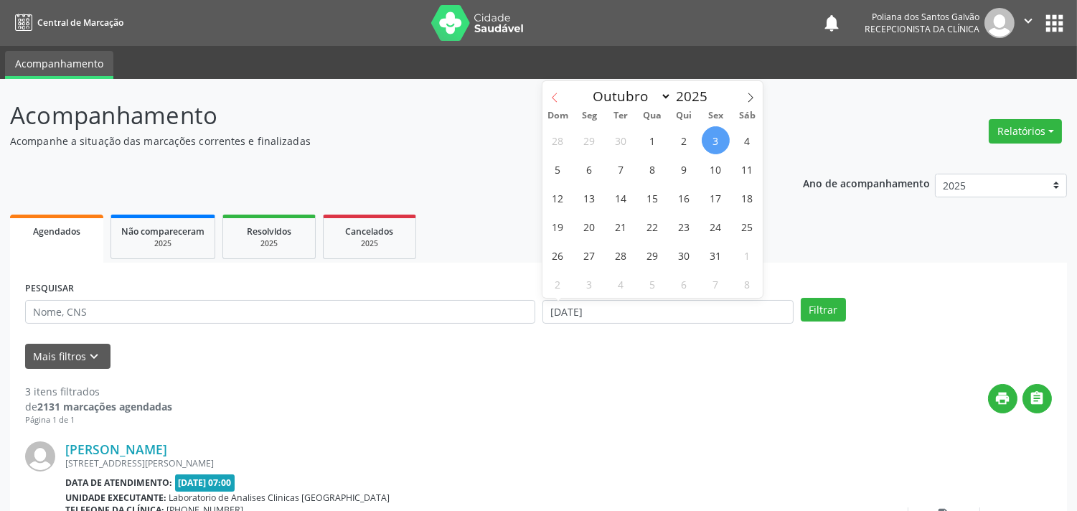
click at [555, 97] on icon at bounding box center [555, 98] width 10 height 10
select select "8"
click at [659, 228] on span "24" at bounding box center [653, 226] width 28 height 28
type input "24/09/2025"
click at [712, 227] on span "26" at bounding box center [716, 226] width 28 height 28
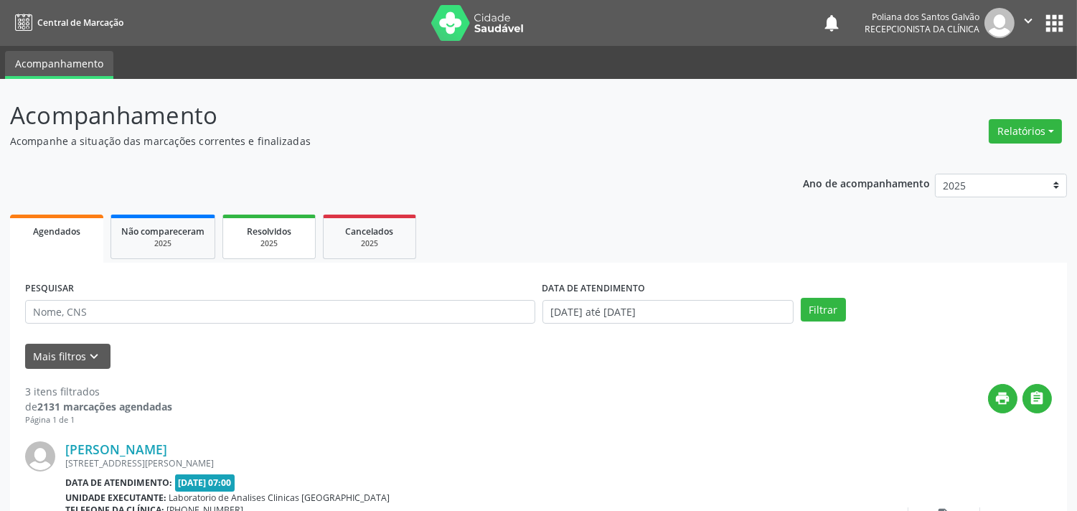
click at [291, 231] on span "Resolvidos" at bounding box center [269, 231] width 44 height 12
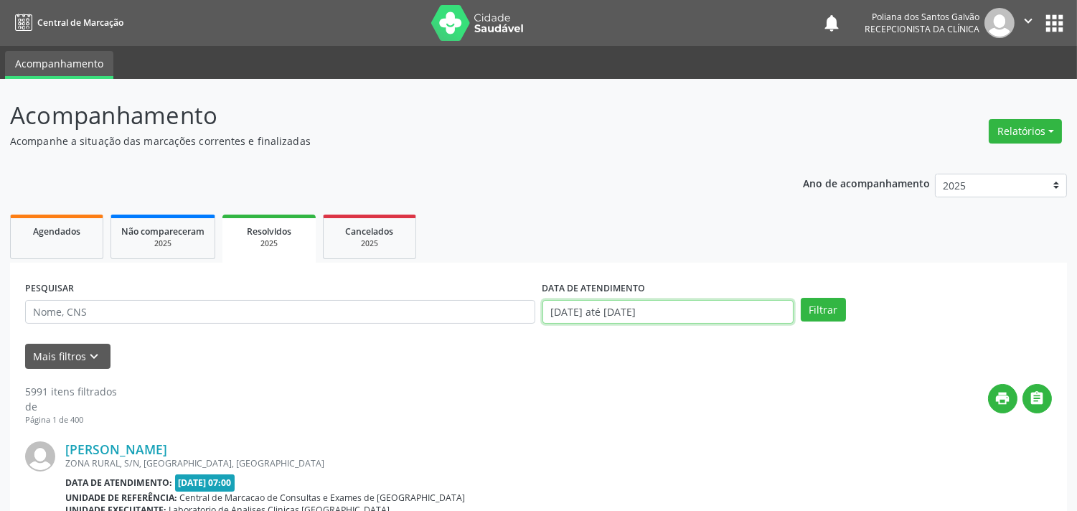
click at [720, 314] on input "01/01/2025 até 03/10/2025" at bounding box center [668, 312] width 251 height 24
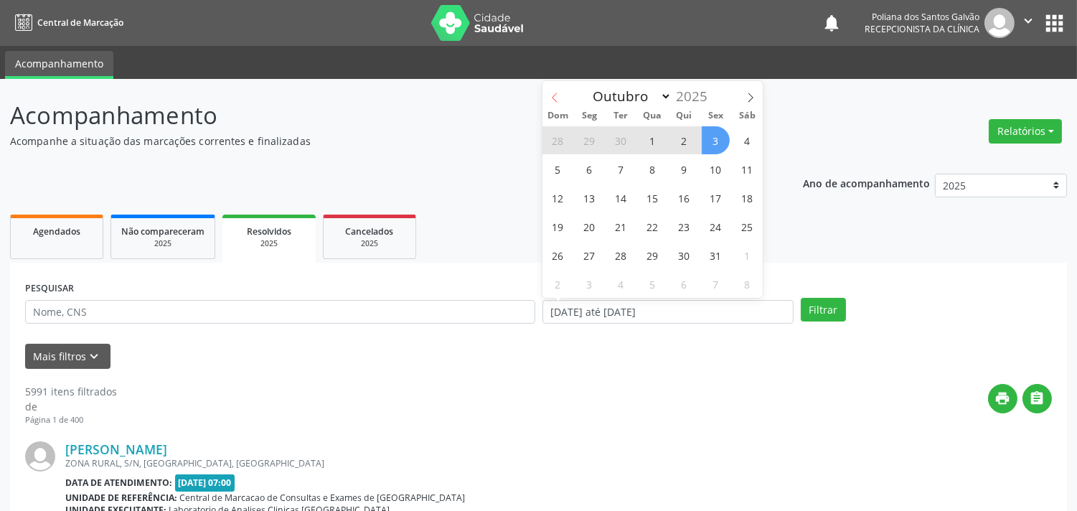
click at [560, 98] on span at bounding box center [555, 93] width 24 height 24
select select "8"
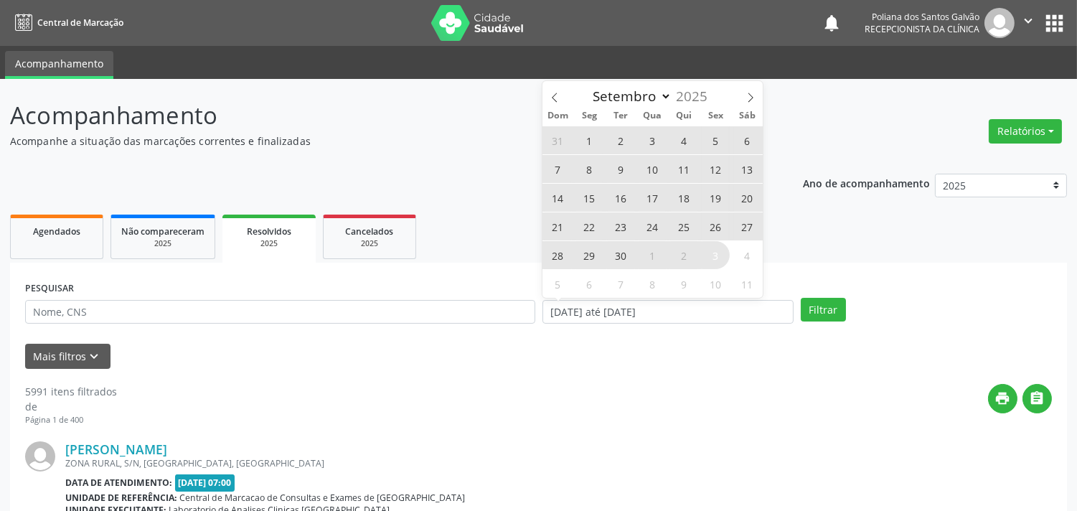
click at [662, 226] on span "24" at bounding box center [653, 226] width 28 height 28
type input "24/09/2025"
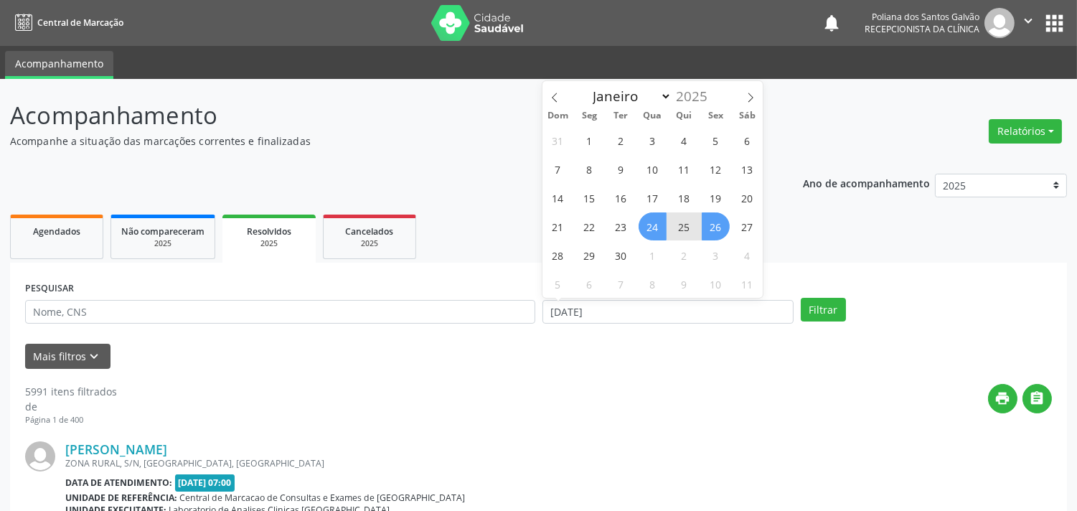
click at [723, 226] on span "26" at bounding box center [716, 226] width 28 height 28
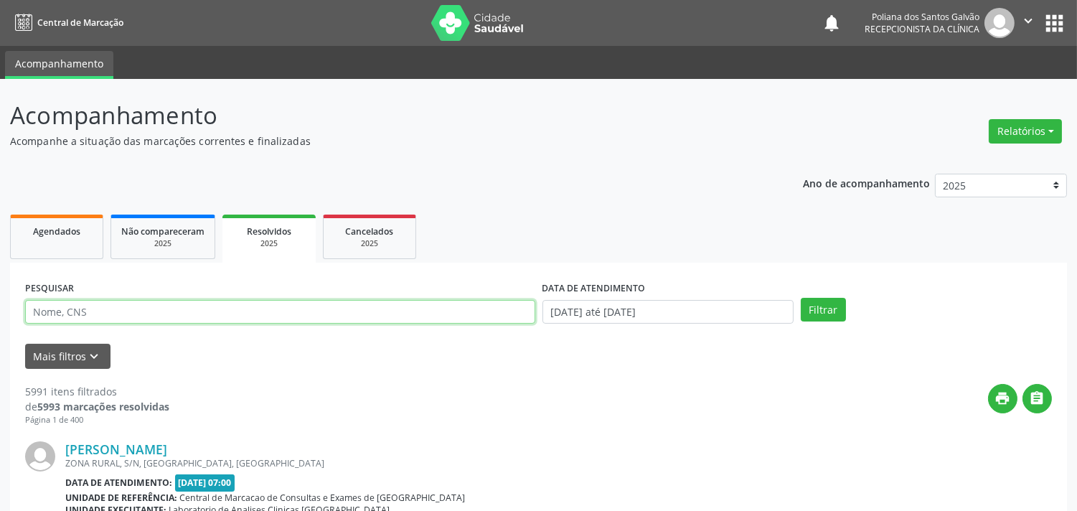
click at [504, 314] on input "text" at bounding box center [280, 312] width 510 height 24
type input "ravi bernardo"
click at [801, 298] on button "Filtrar" at bounding box center [823, 310] width 45 height 24
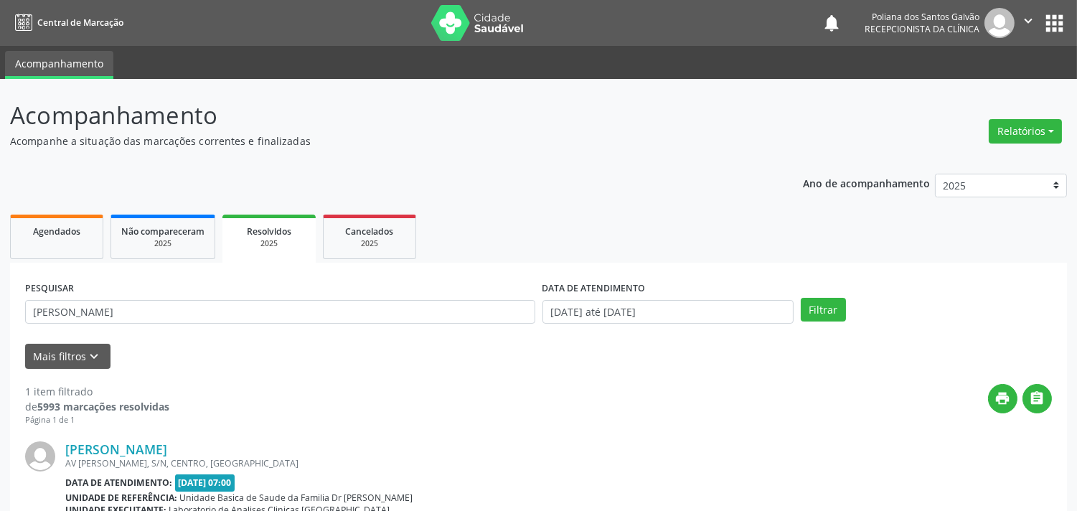
scroll to position [133, 0]
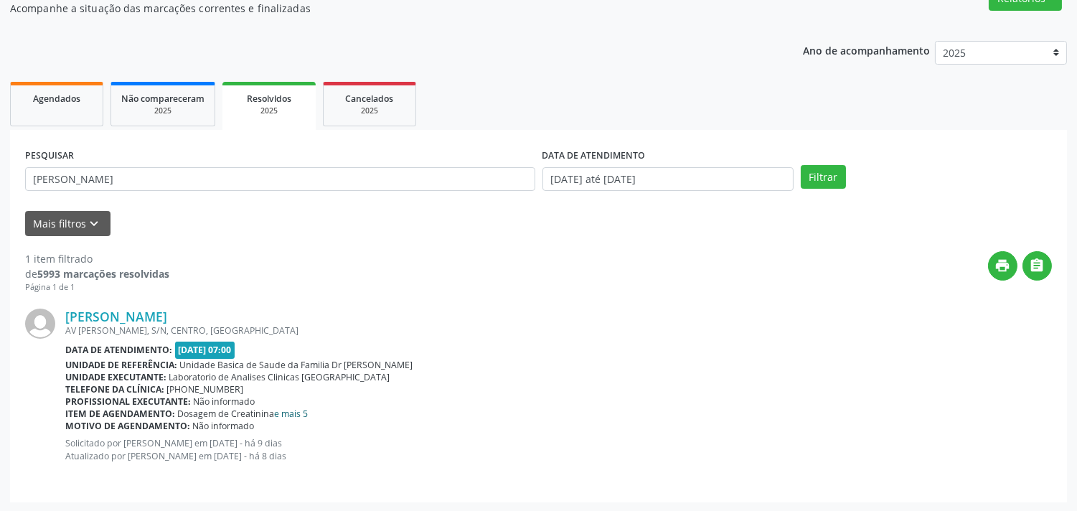
click at [288, 410] on link "e mais 5" at bounding box center [292, 414] width 34 height 12
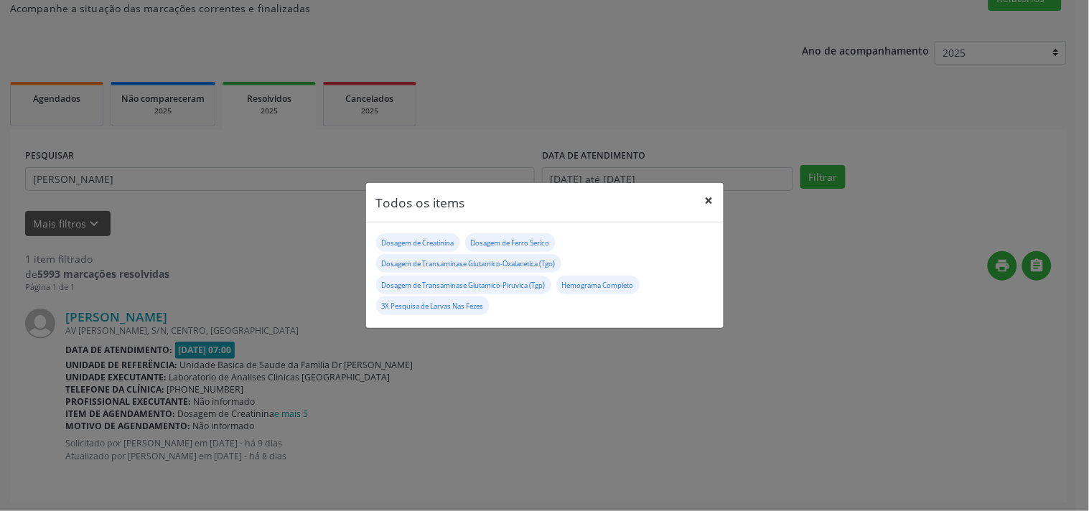
click at [710, 199] on button "×" at bounding box center [709, 200] width 29 height 35
